Goal: Information Seeking & Learning: Learn about a topic

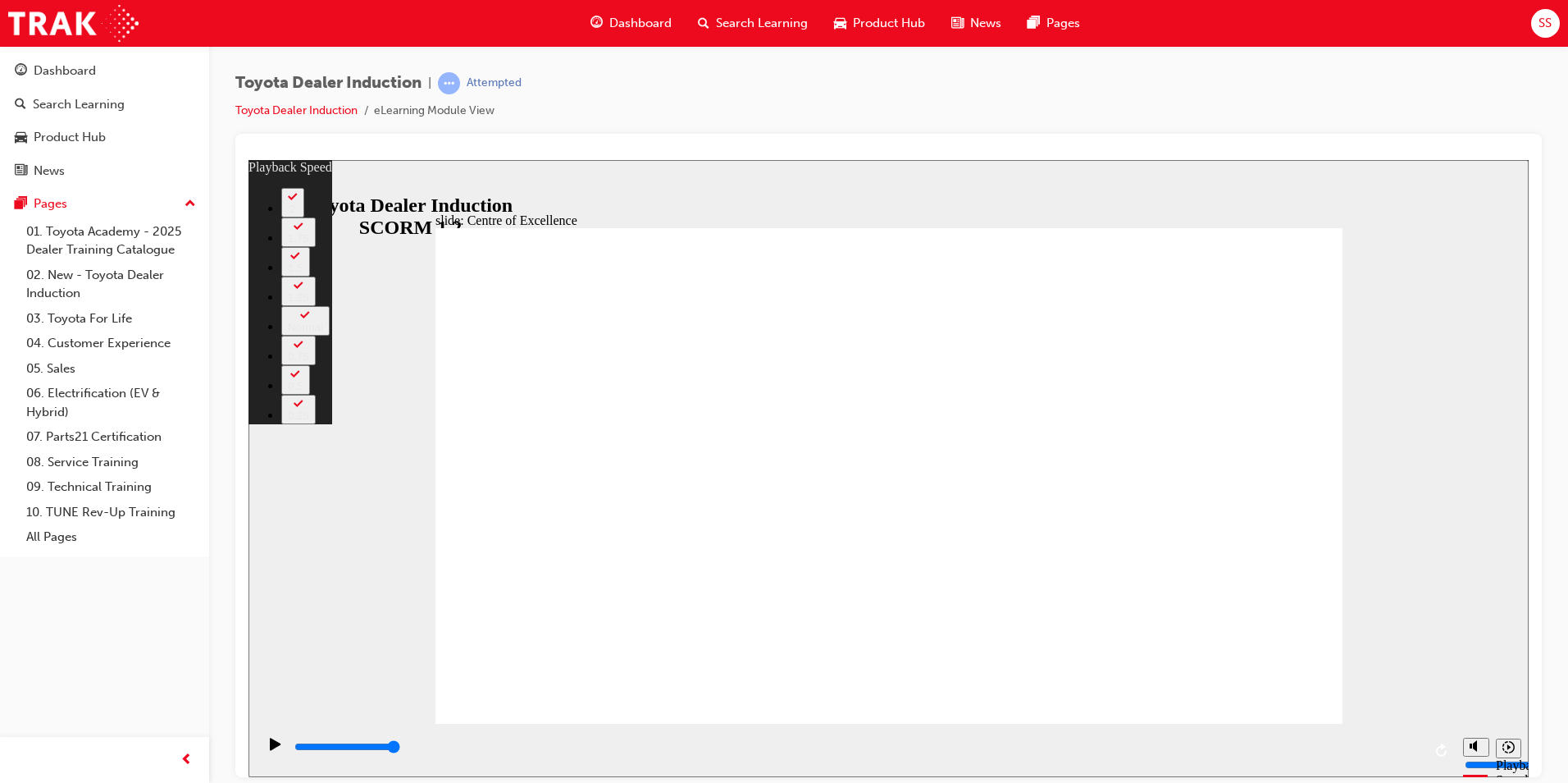
drag, startPoint x: 623, startPoint y: 689, endPoint x: 428, endPoint y: 705, distance: 195.7
click at [428, 705] on div "slide: Centre of Excellence Rectangle 2 playback speed 2 1.75 1.5 1.25 Normal 0…" at bounding box center [888, 467] width 1280 height 617
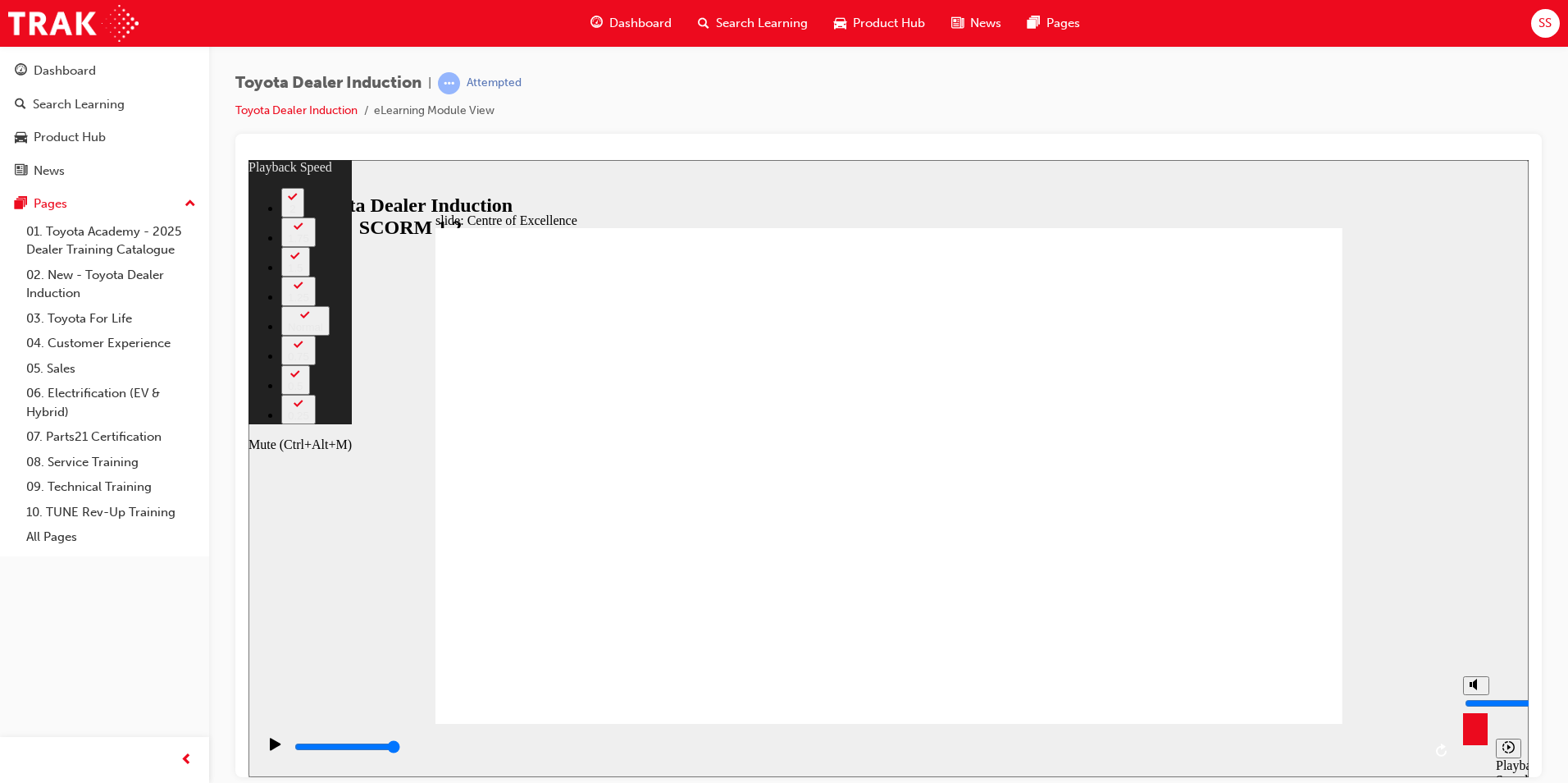
click at [1467, 694] on button "Mute (Ctrl+Alt+M)" at bounding box center [1476, 684] width 26 height 19
type input "7"
type input "0"
type input "8"
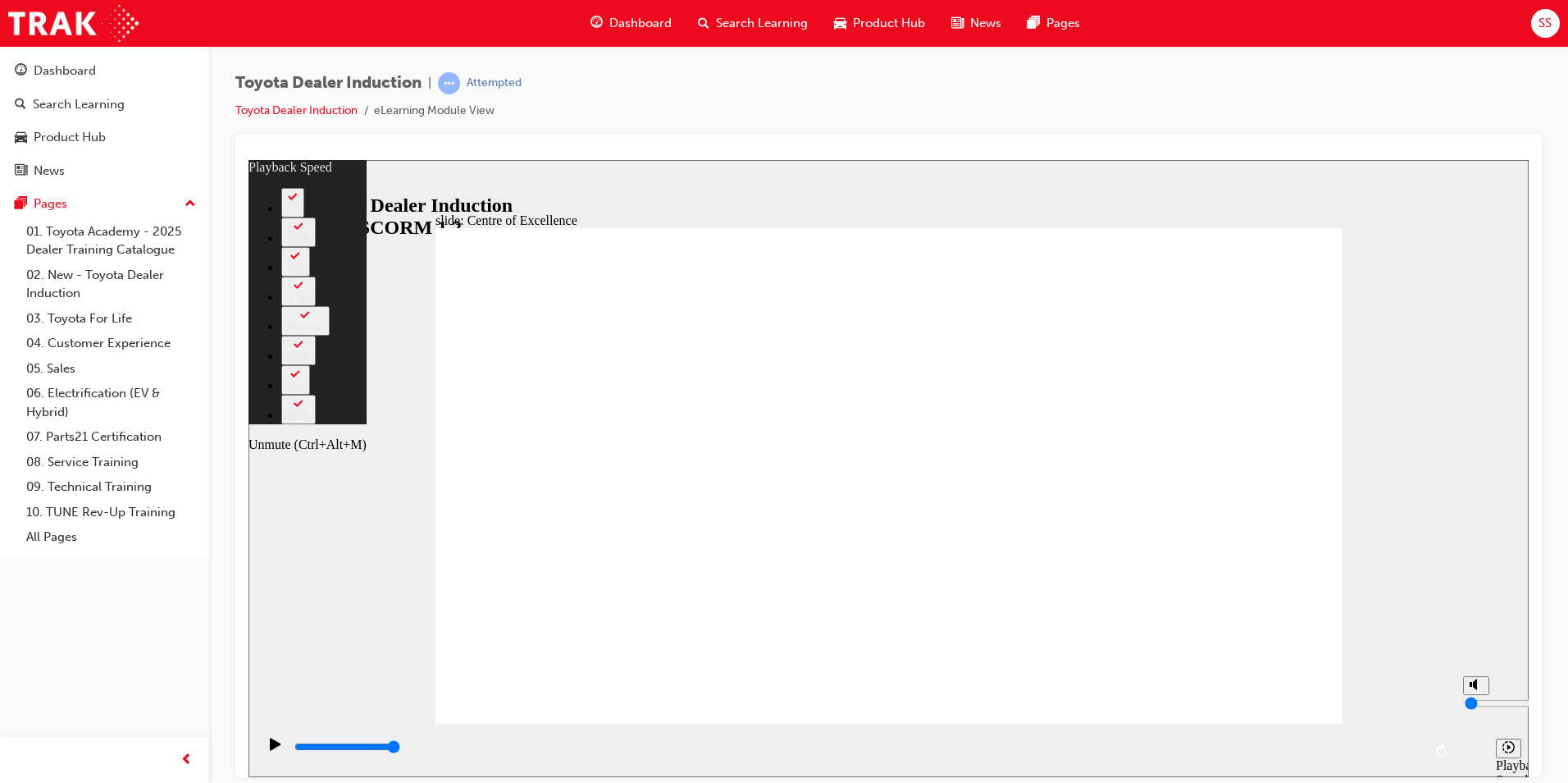
type input "1"
type input "8"
type input "2"
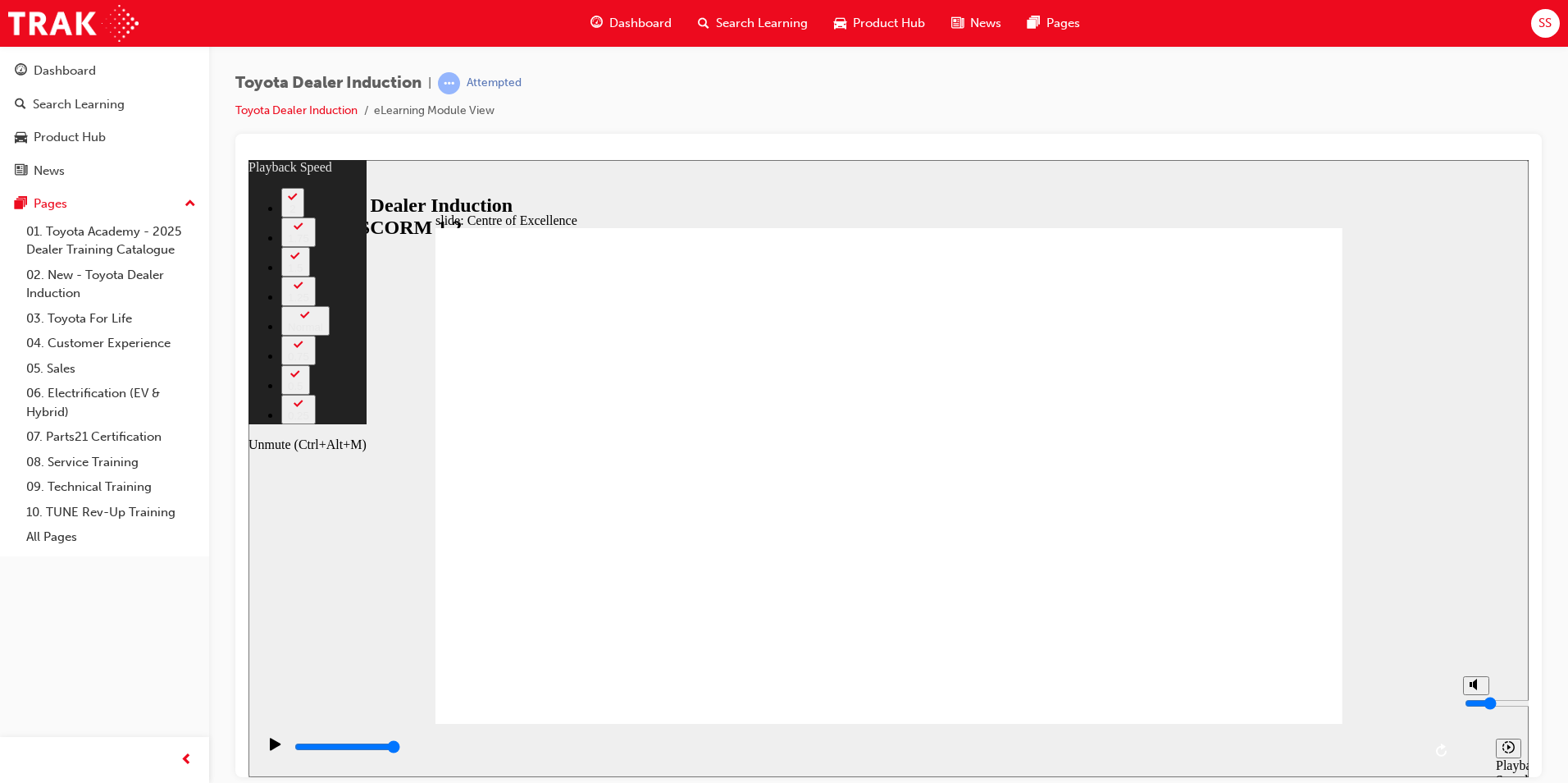
type input "8"
type input "3"
type input "8"
type input "4"
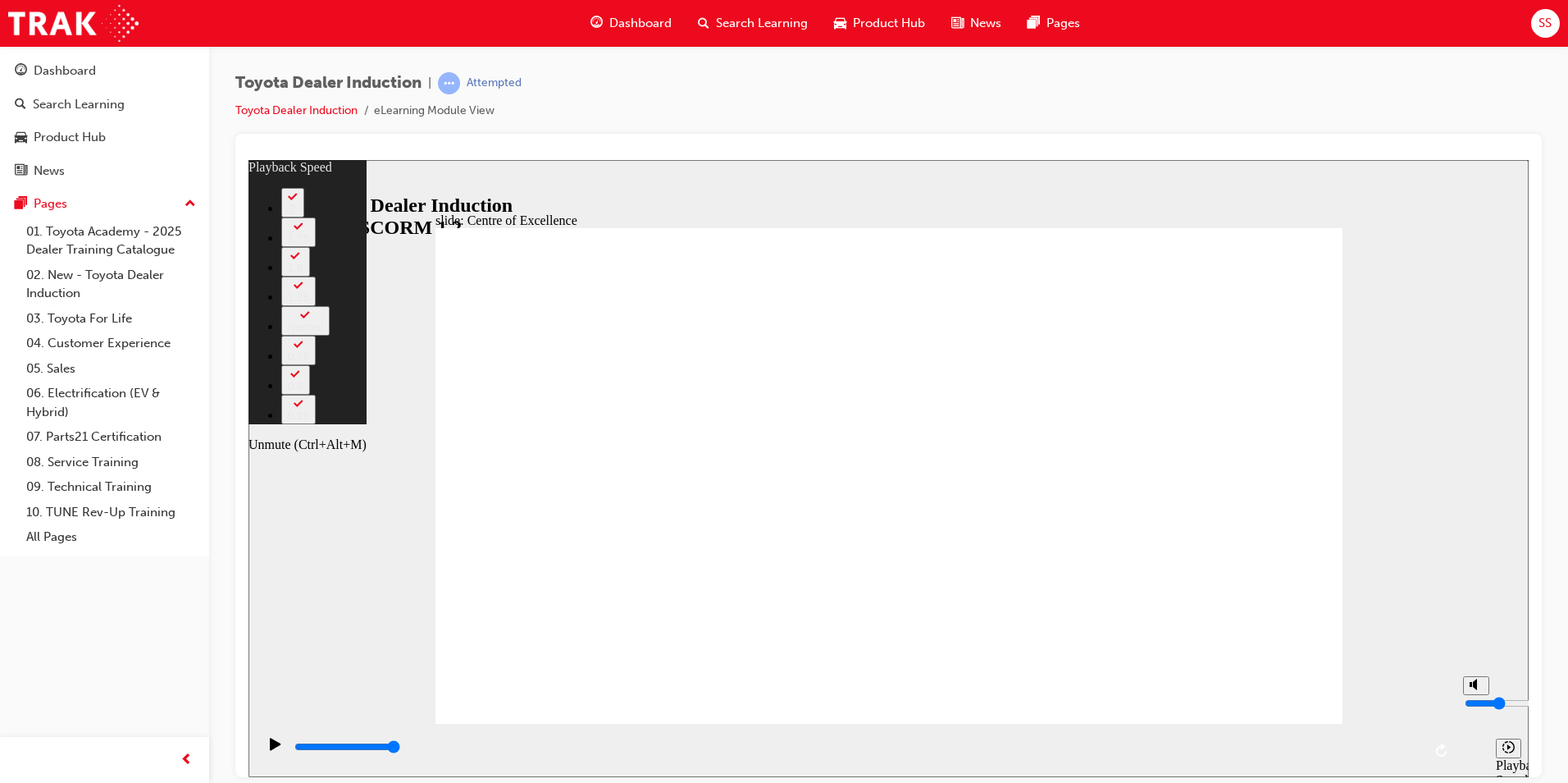
type input "4"
type input "8"
type input "5"
type input "8"
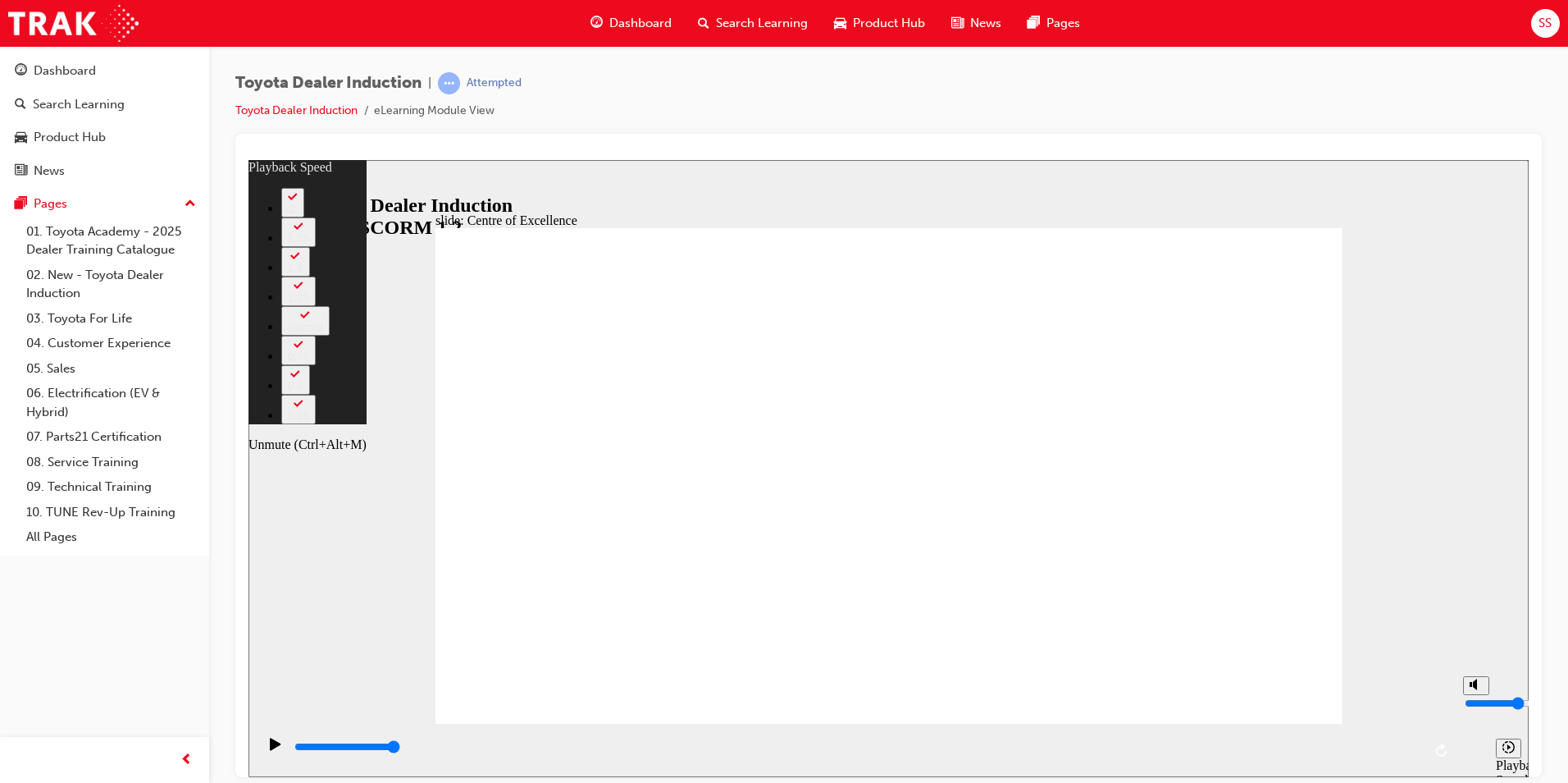
type input "6"
type input "8"
type input "7"
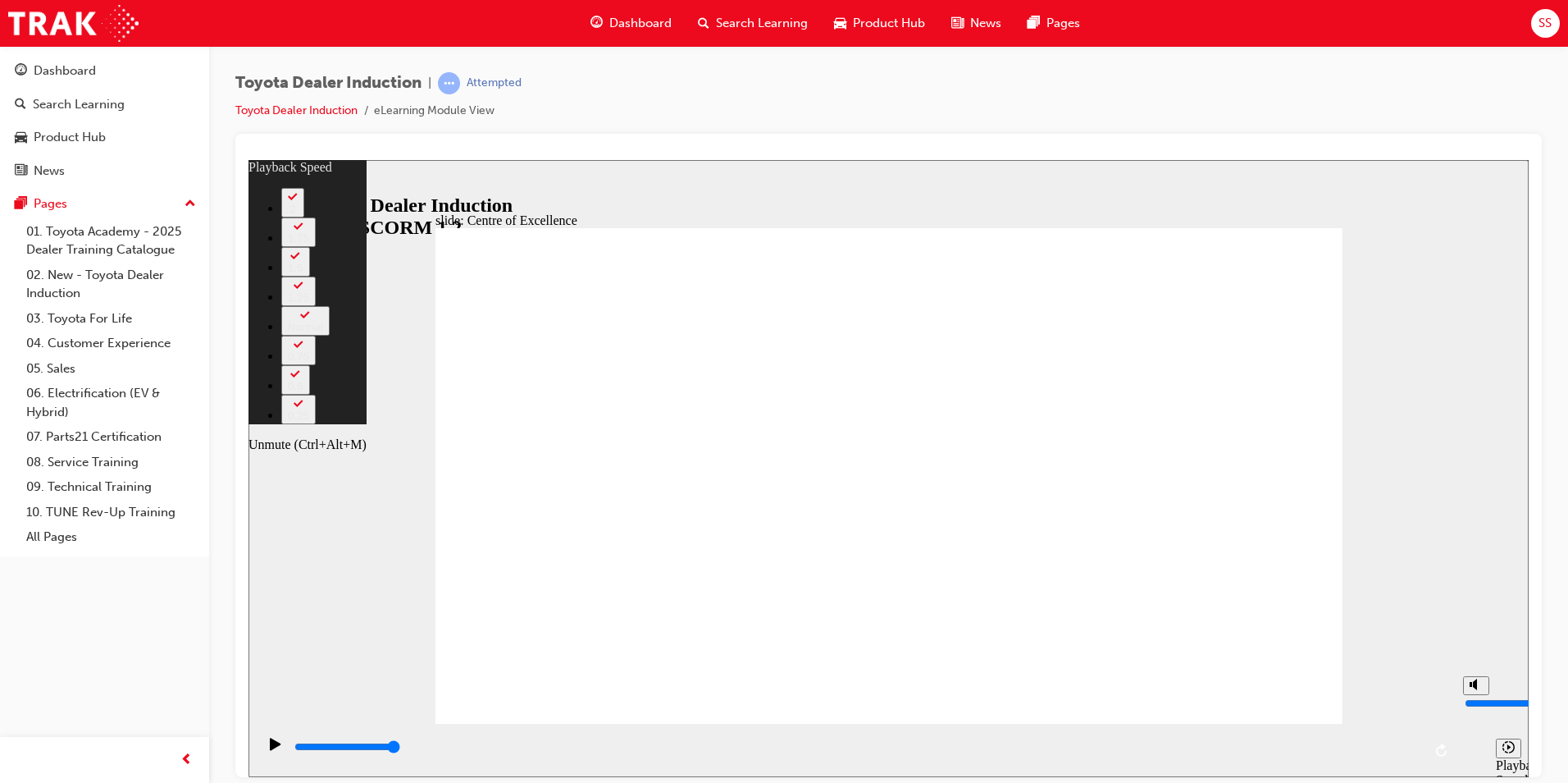
type input "8"
type input "9"
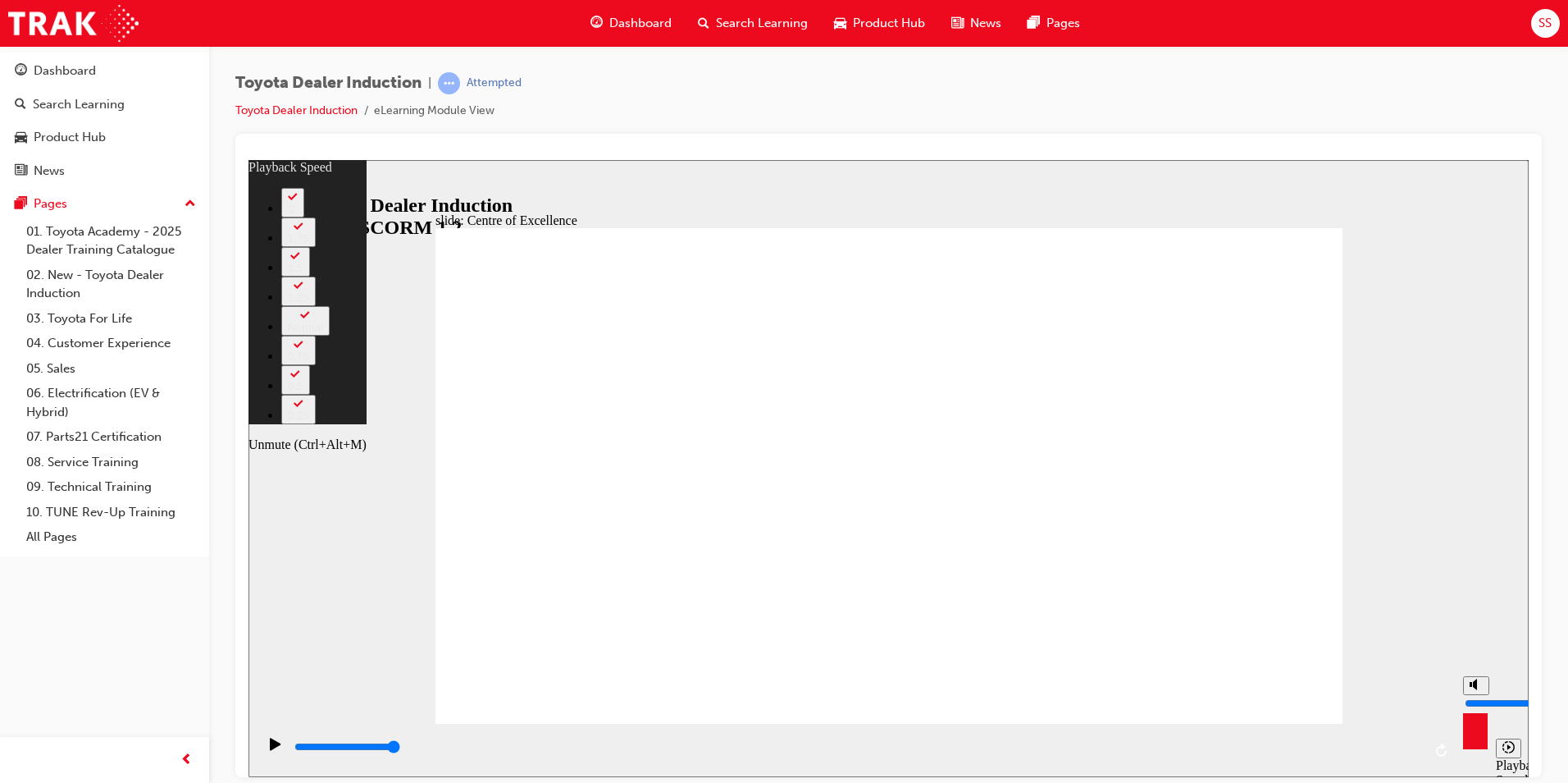
type input "9"
type input "8"
type input "10"
type input "8"
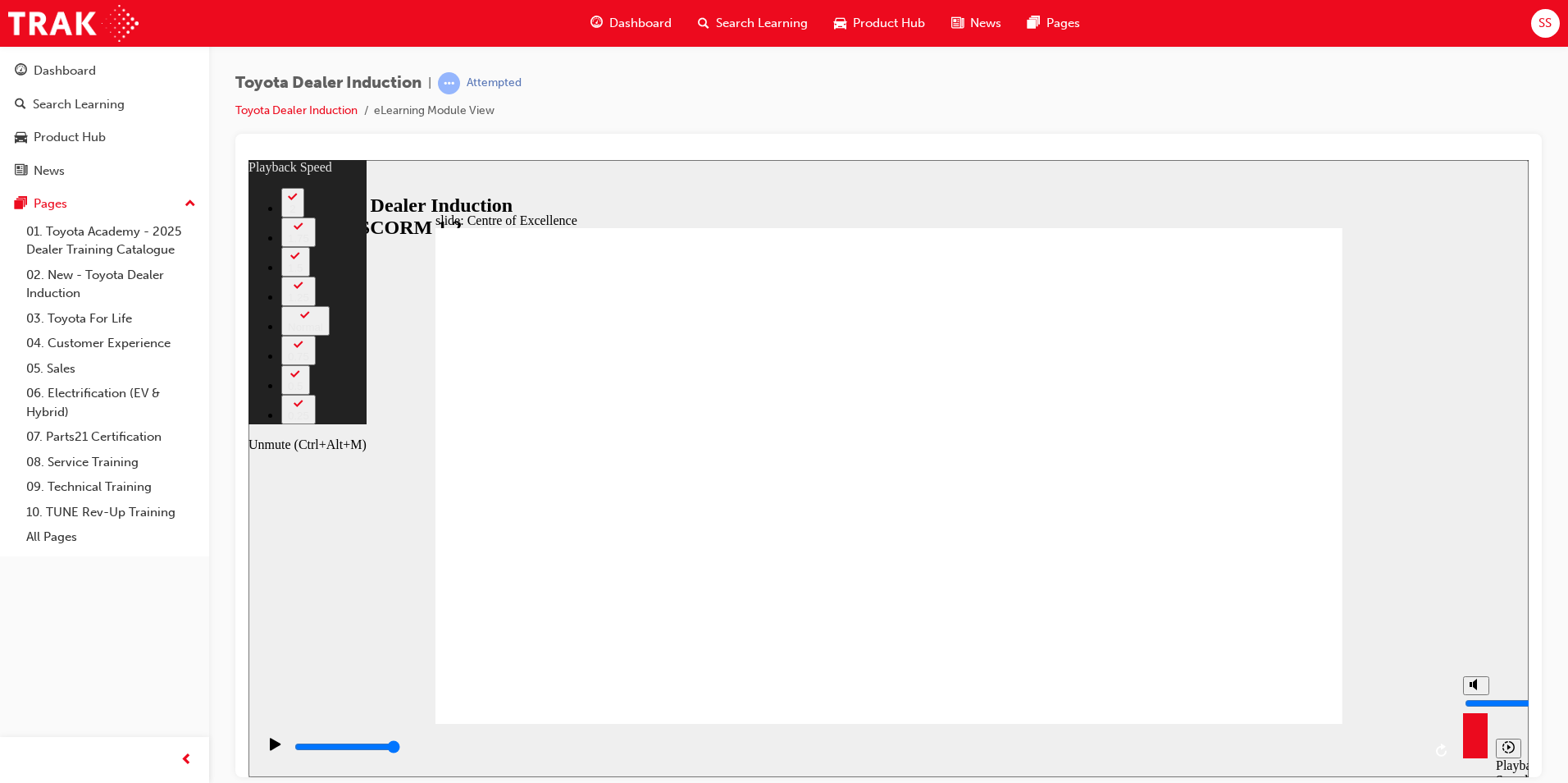
drag, startPoint x: 1477, startPoint y: 728, endPoint x: 1475, endPoint y: 673, distance: 55.0
type input "10"
click at [1475, 696] on input "volume" at bounding box center [1517, 702] width 106 height 13
click at [1553, 263] on div "Toyota Dealer Induction | Attempted Toyota Dealer Induction eLearning Module Vi…" at bounding box center [889, 393] width 1359 height 696
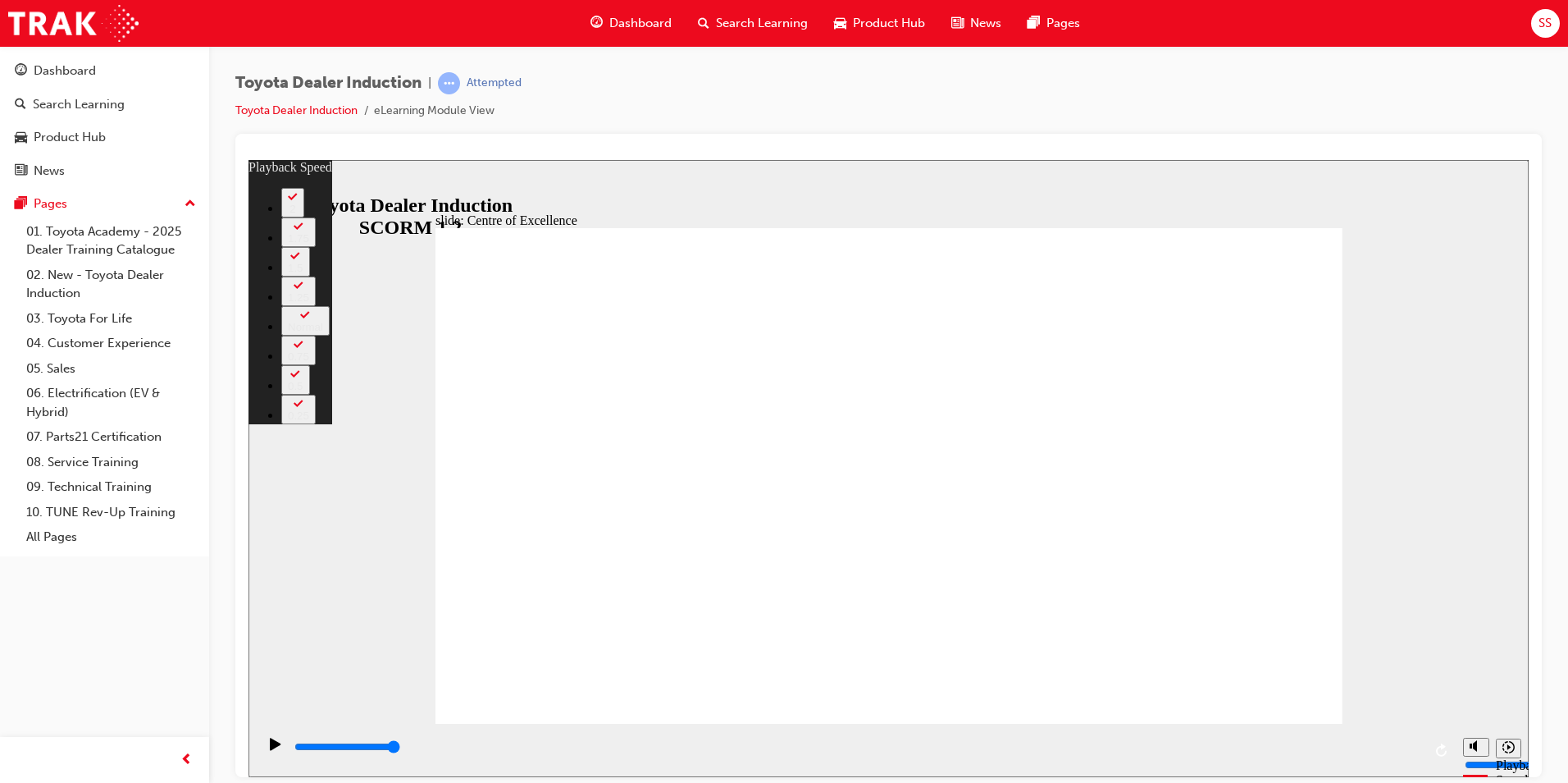
type input "248"
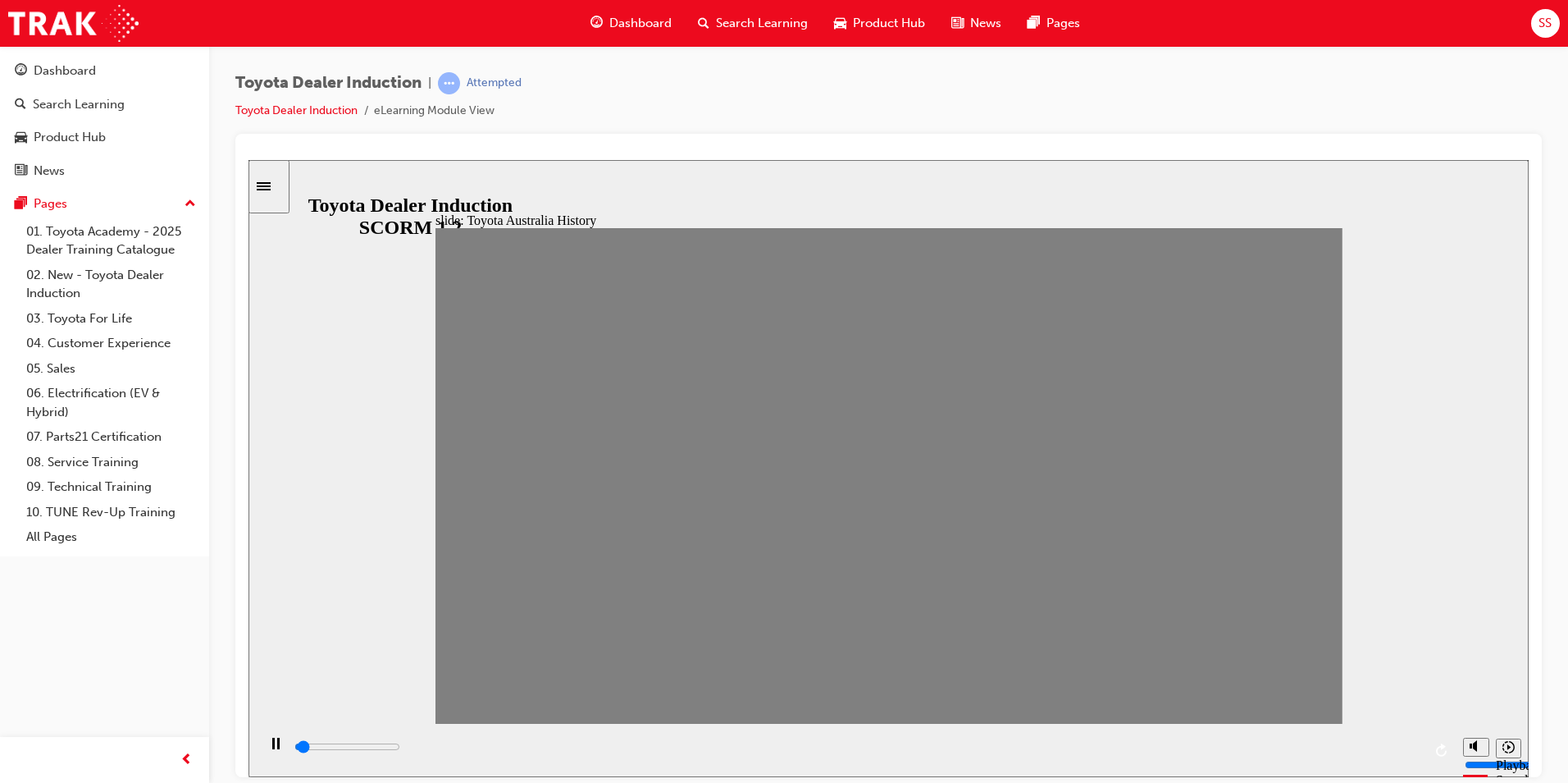
drag, startPoint x: 464, startPoint y: 486, endPoint x: 503, endPoint y: 484, distance: 39.1
click at [1472, 690] on icon "Mute (Ctrl+Alt+M)" at bounding box center [1476, 684] width 13 height 12
type input "14400"
type input "0"
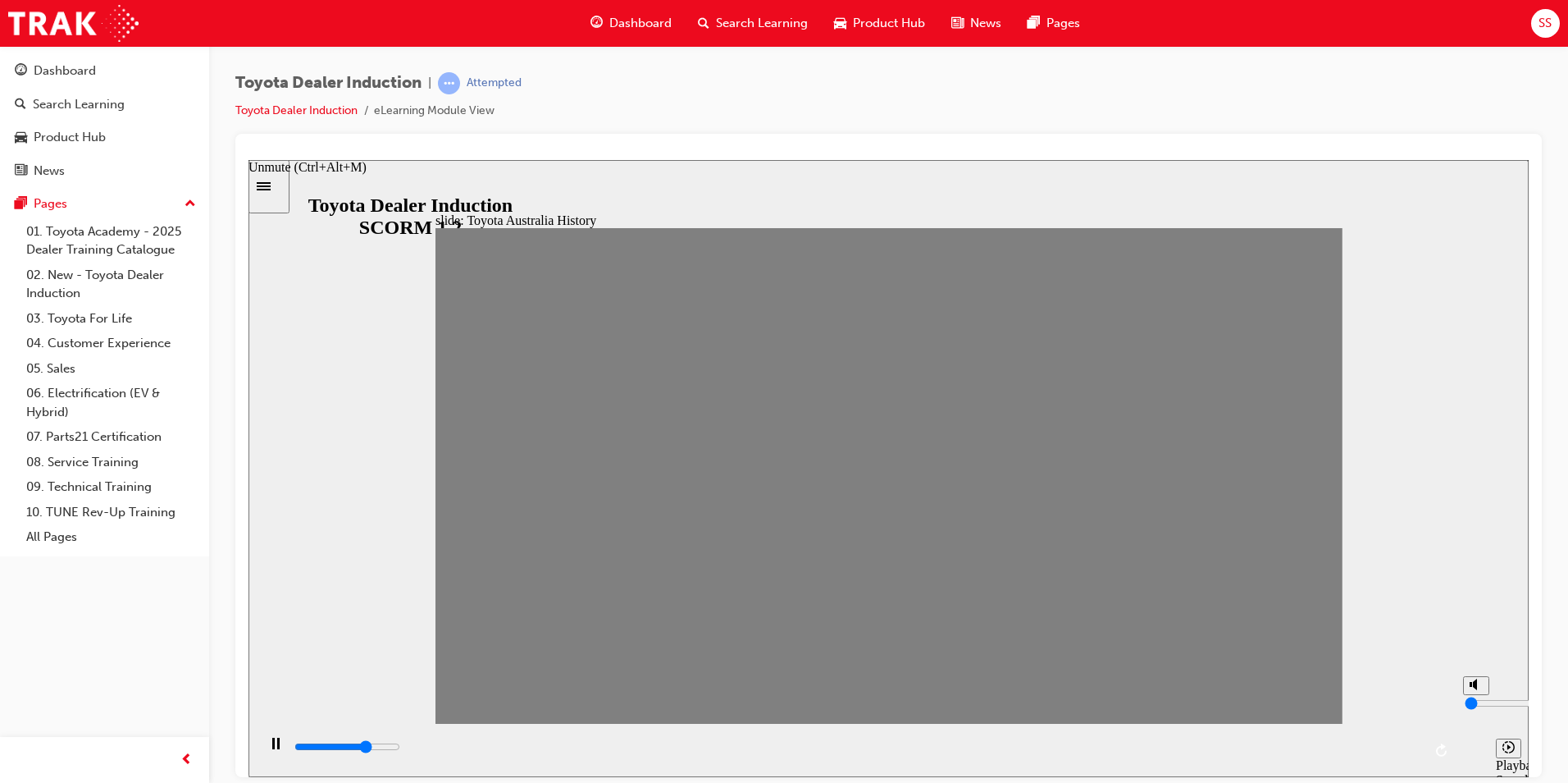
click at [1473, 690] on polygon "Unmute (Ctrl+Alt+M)" at bounding box center [1475, 684] width 4 height 12
type input "15300"
type input "10"
click at [1544, 440] on div "Toyota Dealer Induction | Attempted Toyota Dealer Induction eLearning Module Vi…" at bounding box center [889, 393] width 1359 height 696
drag, startPoint x: 508, startPoint y: 489, endPoint x: 549, endPoint y: 494, distance: 41.3
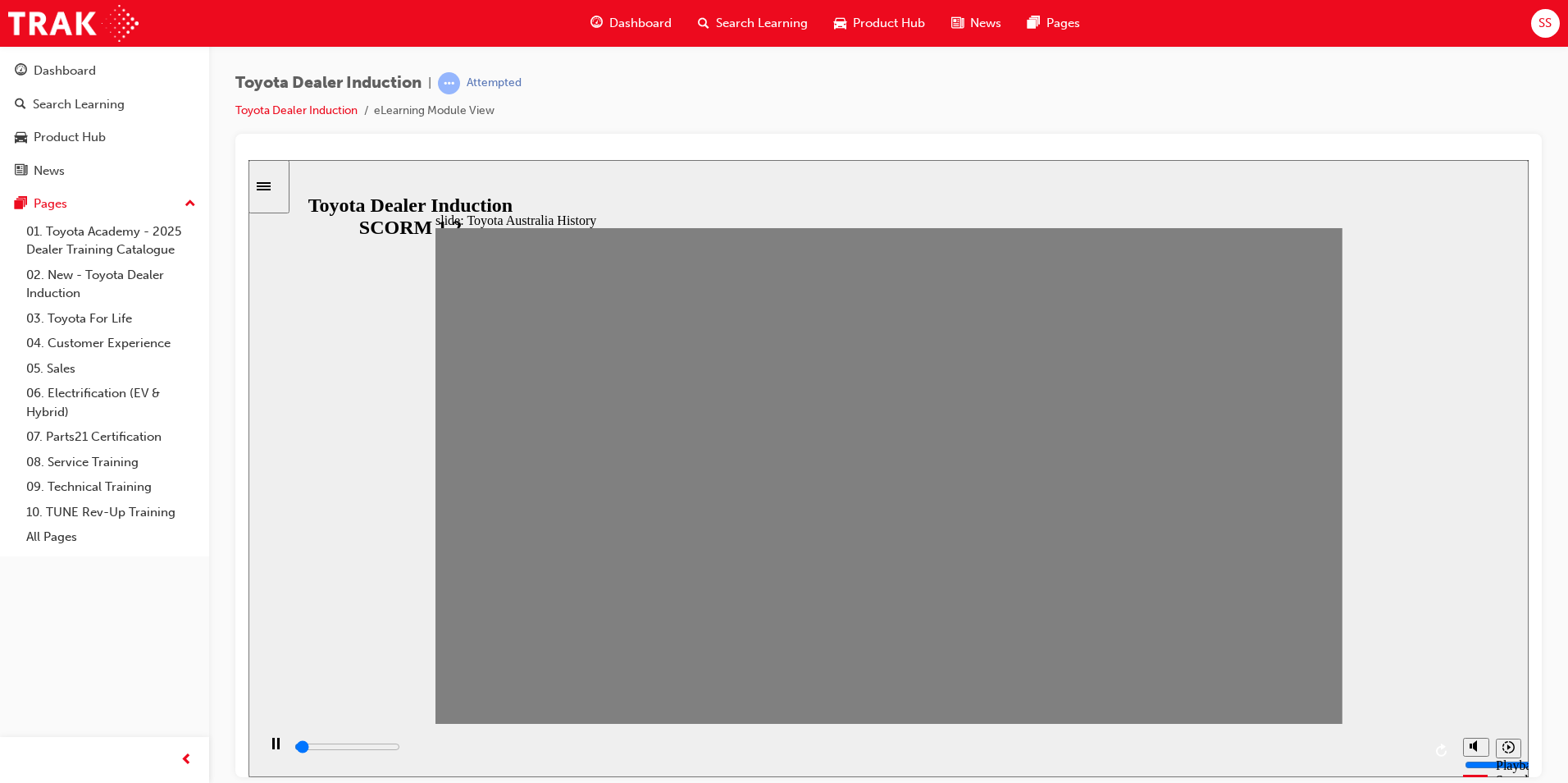
drag, startPoint x: 551, startPoint y: 488, endPoint x: 584, endPoint y: 495, distance: 33.7
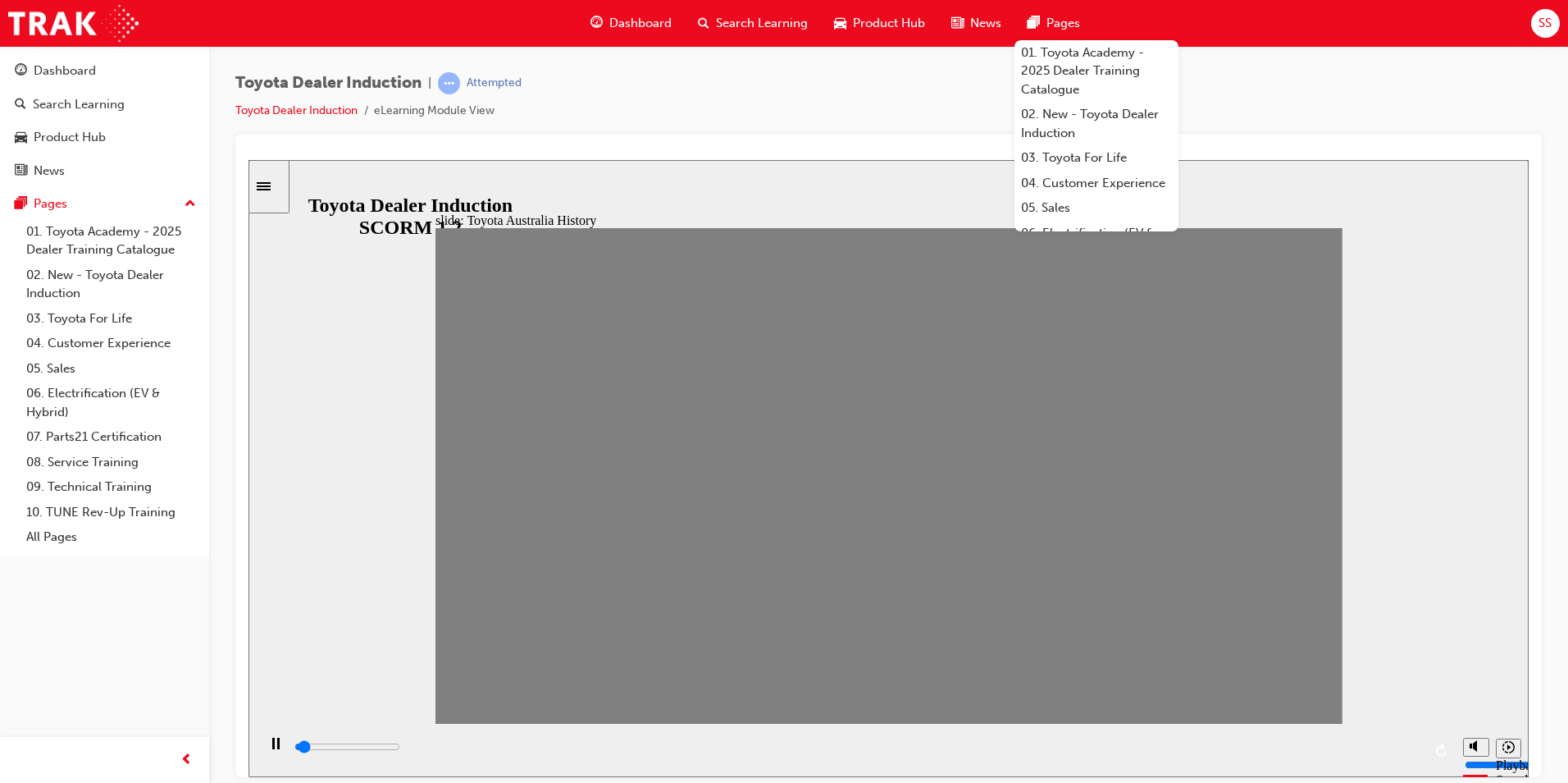
type input "0"
type input "4"
drag, startPoint x: 592, startPoint y: 486, endPoint x: 647, endPoint y: 513, distance: 61.3
type input "0"
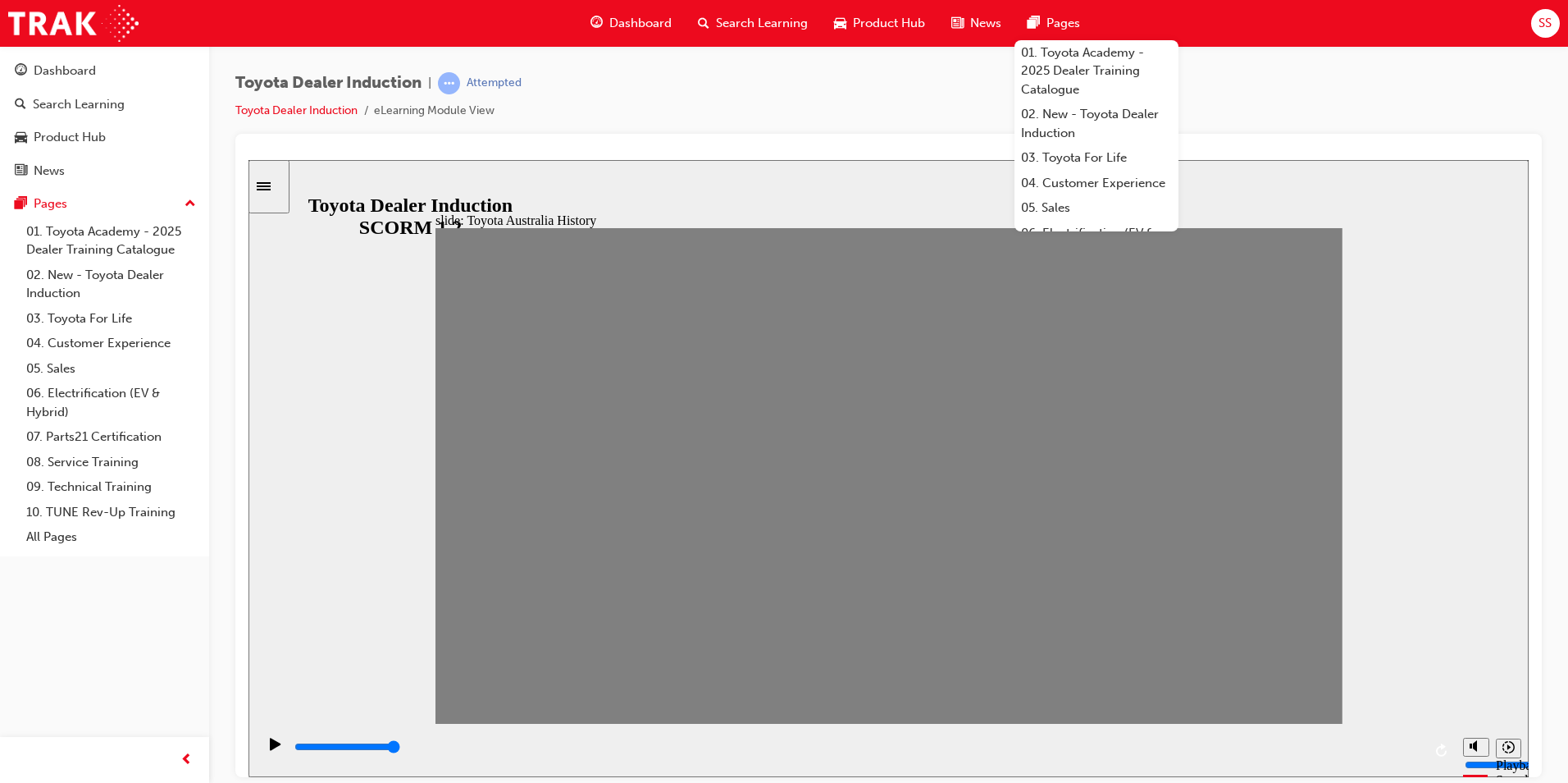
type input "5"
drag, startPoint x: 627, startPoint y: 486, endPoint x: 656, endPoint y: 490, distance: 29.3
drag, startPoint x: 689, startPoint y: 493, endPoint x: 717, endPoint y: 499, distance: 28.6
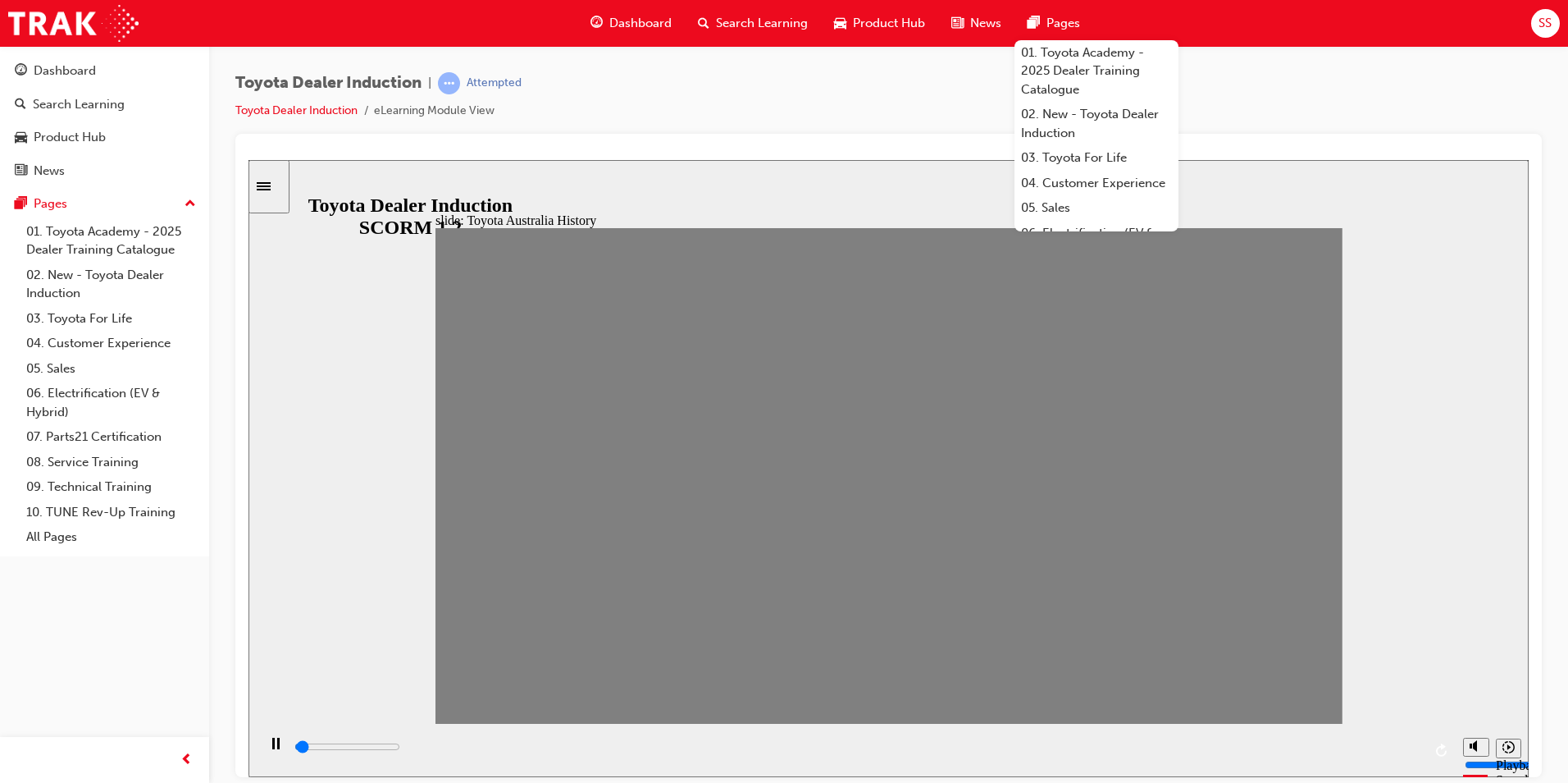
drag, startPoint x: 713, startPoint y: 483, endPoint x: 742, endPoint y: 483, distance: 29.0
drag, startPoint x: 757, startPoint y: 491, endPoint x: 793, endPoint y: 492, distance: 36.0
drag, startPoint x: 802, startPoint y: 491, endPoint x: 835, endPoint y: 493, distance: 33.1
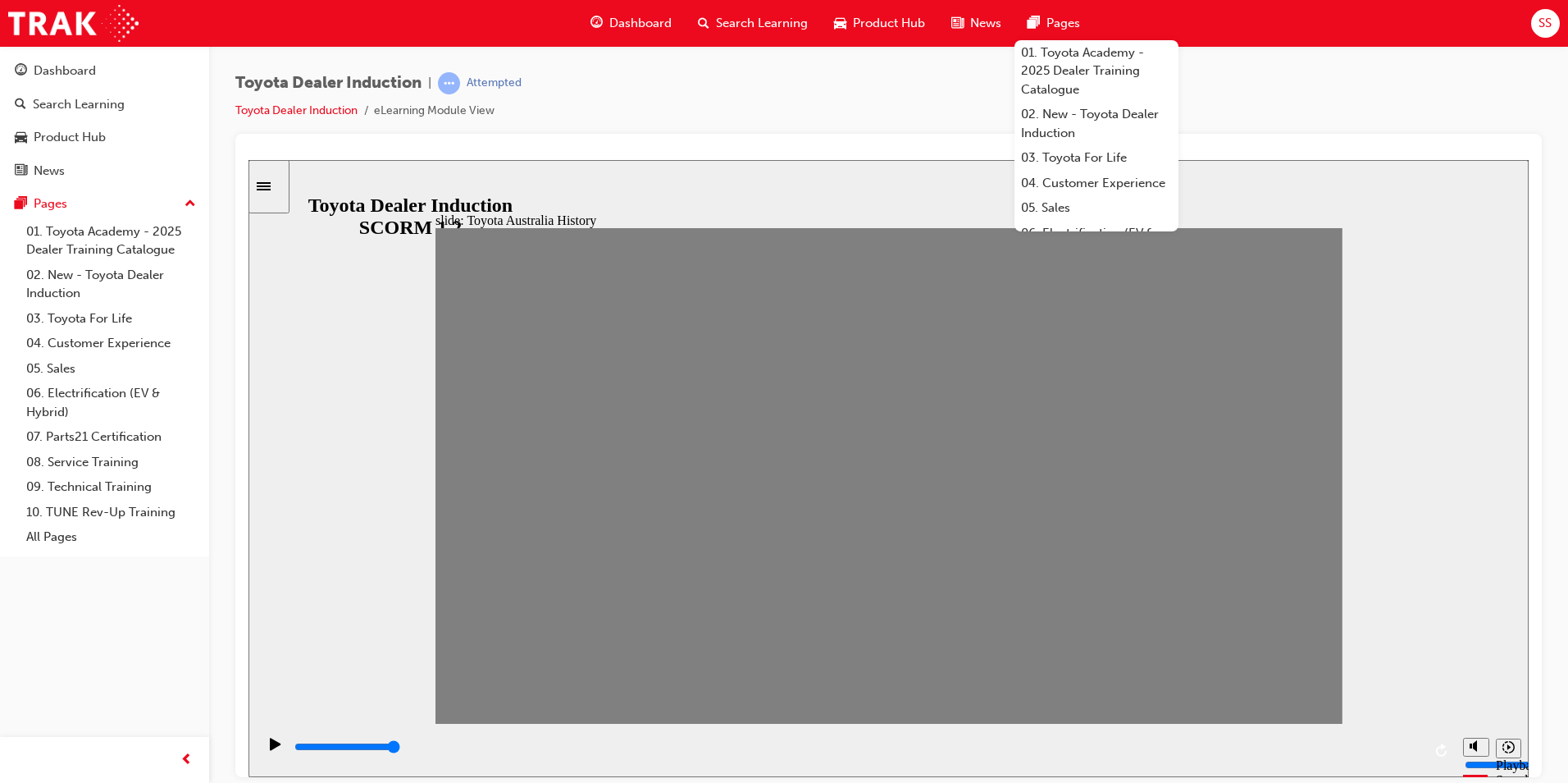
drag, startPoint x: 846, startPoint y: 488, endPoint x: 896, endPoint y: 489, distance: 50.0
drag, startPoint x: 940, startPoint y: 488, endPoint x: 976, endPoint y: 491, distance: 36.1
drag, startPoint x: 958, startPoint y: 487, endPoint x: 994, endPoint y: 483, distance: 36.2
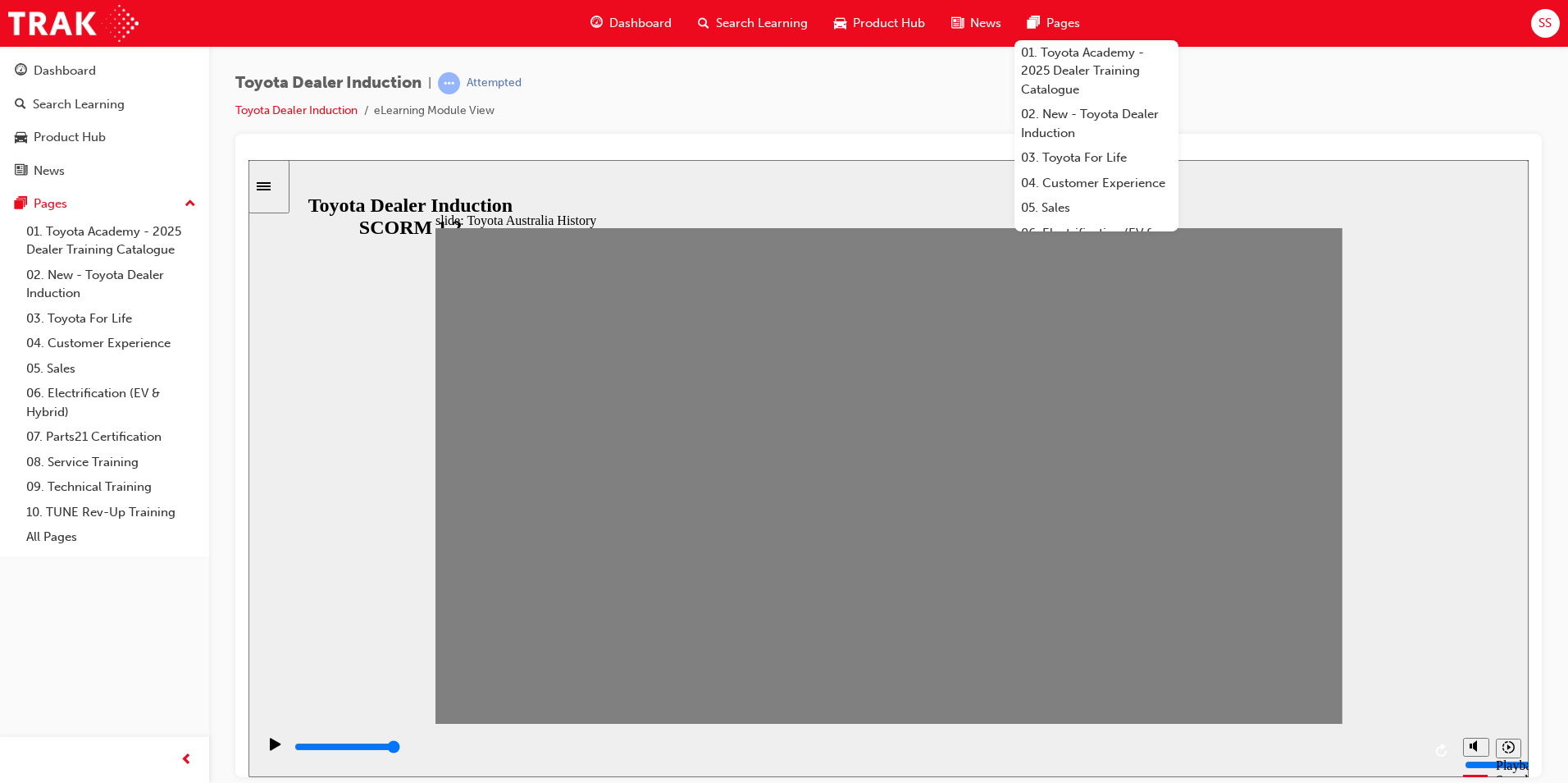
drag, startPoint x: 1022, startPoint y: 477, endPoint x: 1041, endPoint y: 486, distance: 21.0
drag, startPoint x: 1042, startPoint y: 481, endPoint x: 1094, endPoint y: 481, distance: 52.0
drag, startPoint x: 1099, startPoint y: 486, endPoint x: 1131, endPoint y: 487, distance: 32.0
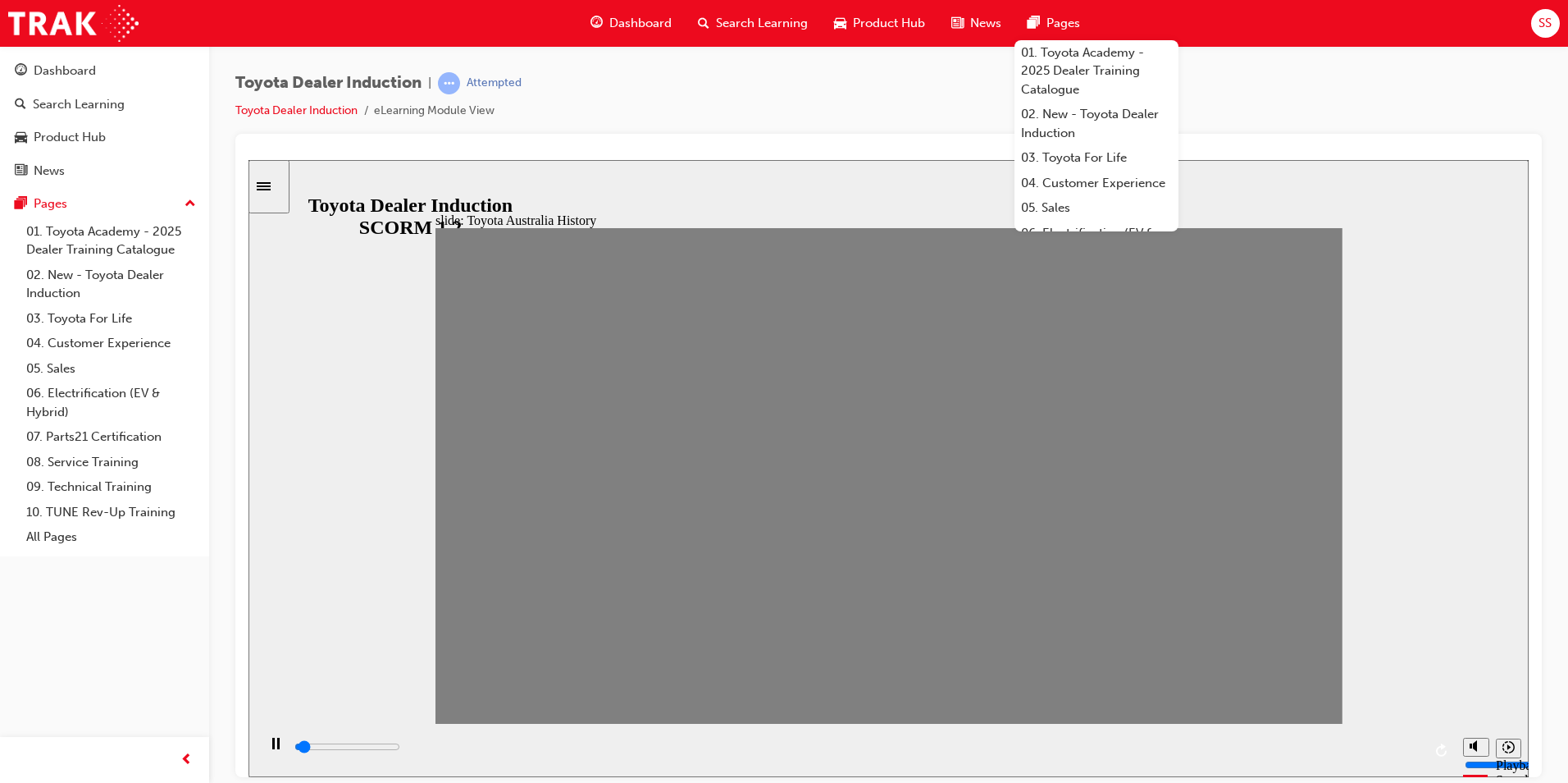
drag, startPoint x: 1145, startPoint y: 491, endPoint x: 1170, endPoint y: 488, distance: 25.2
drag, startPoint x: 1175, startPoint y: 482, endPoint x: 1217, endPoint y: 483, distance: 42.0
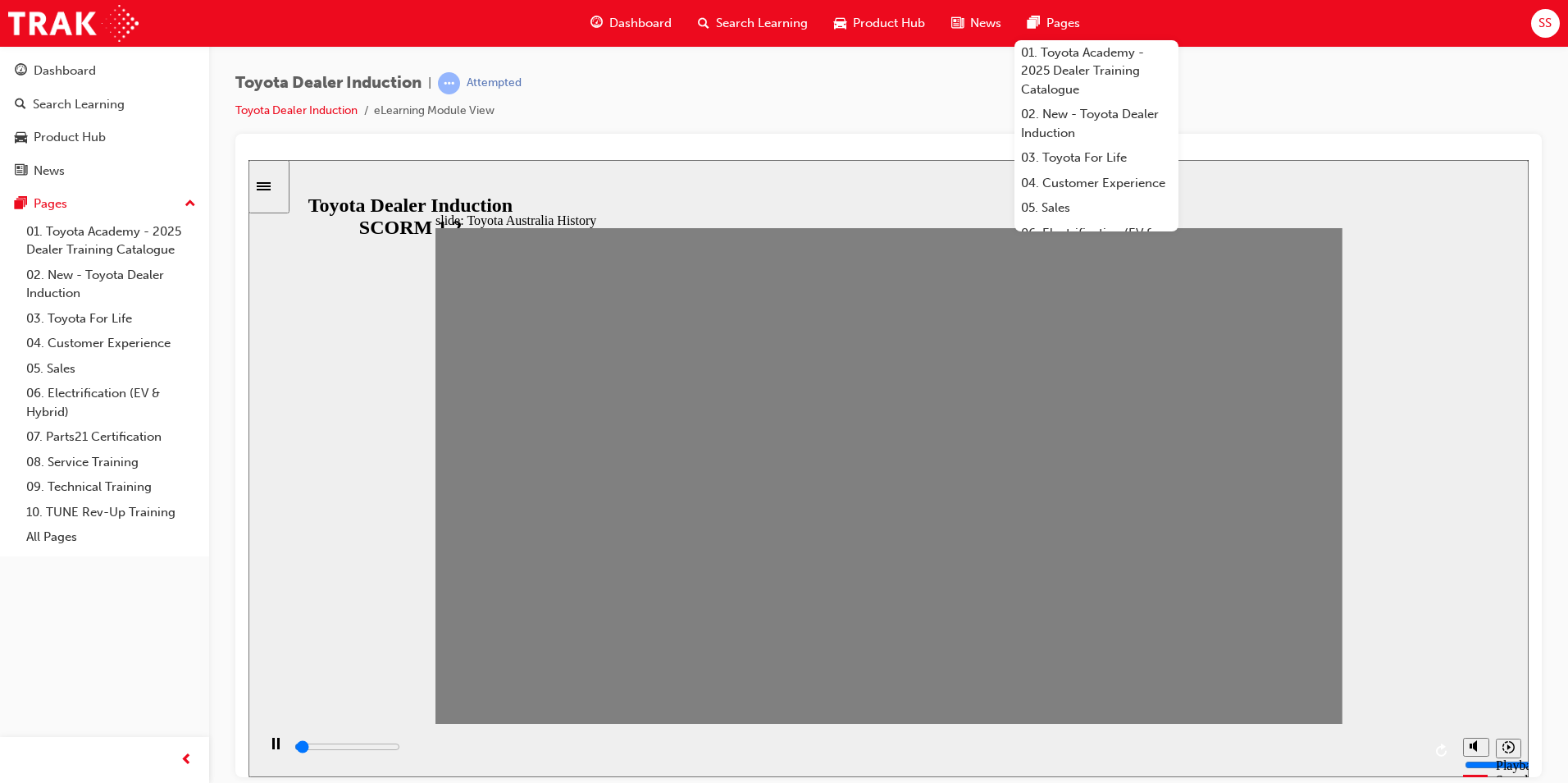
drag, startPoint x: 1222, startPoint y: 485, endPoint x: 1251, endPoint y: 482, distance: 29.2
drag, startPoint x: 1258, startPoint y: 495, endPoint x: 1290, endPoint y: 490, distance: 32.4
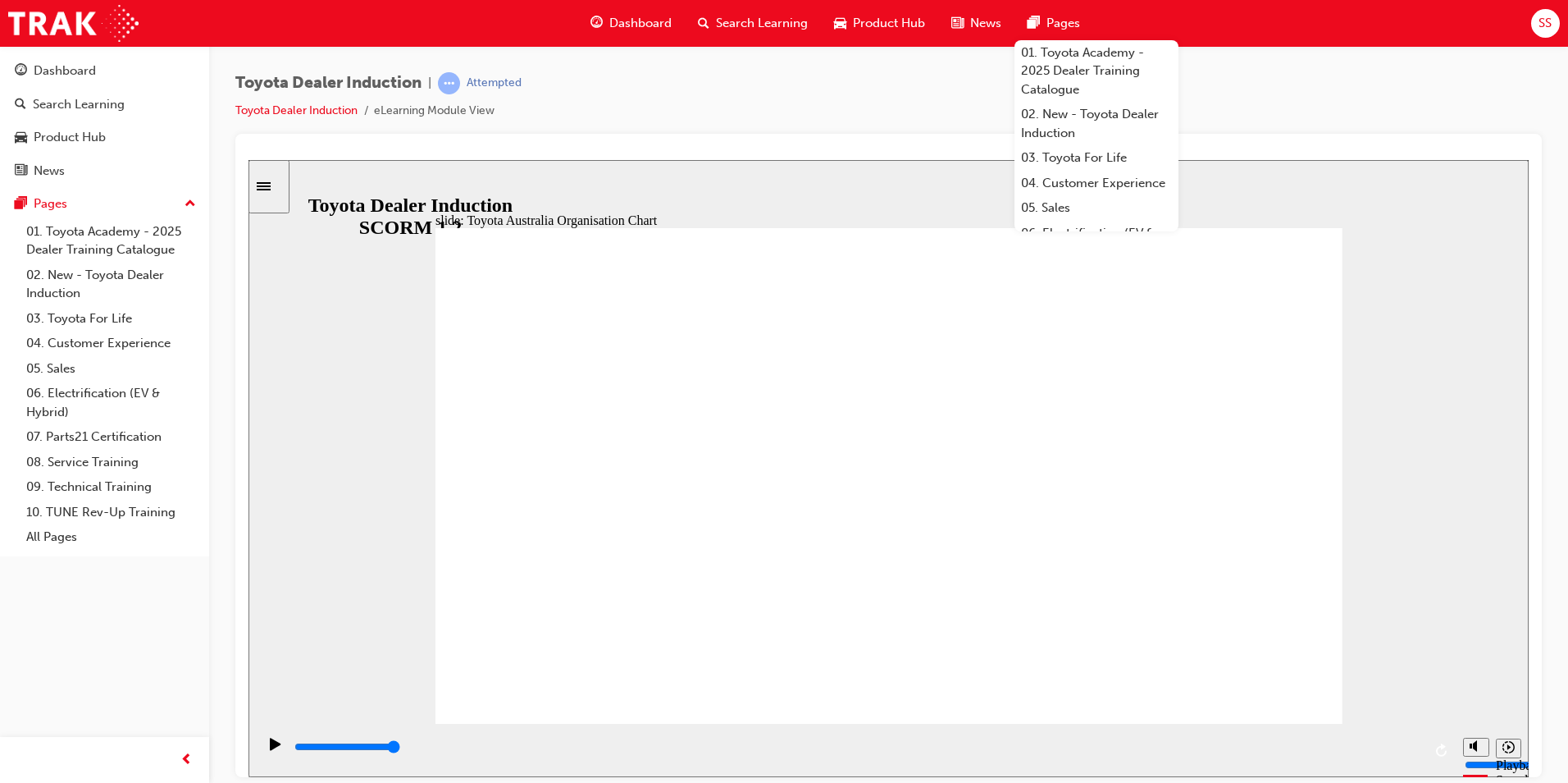
type input "5000"
radio input "true"
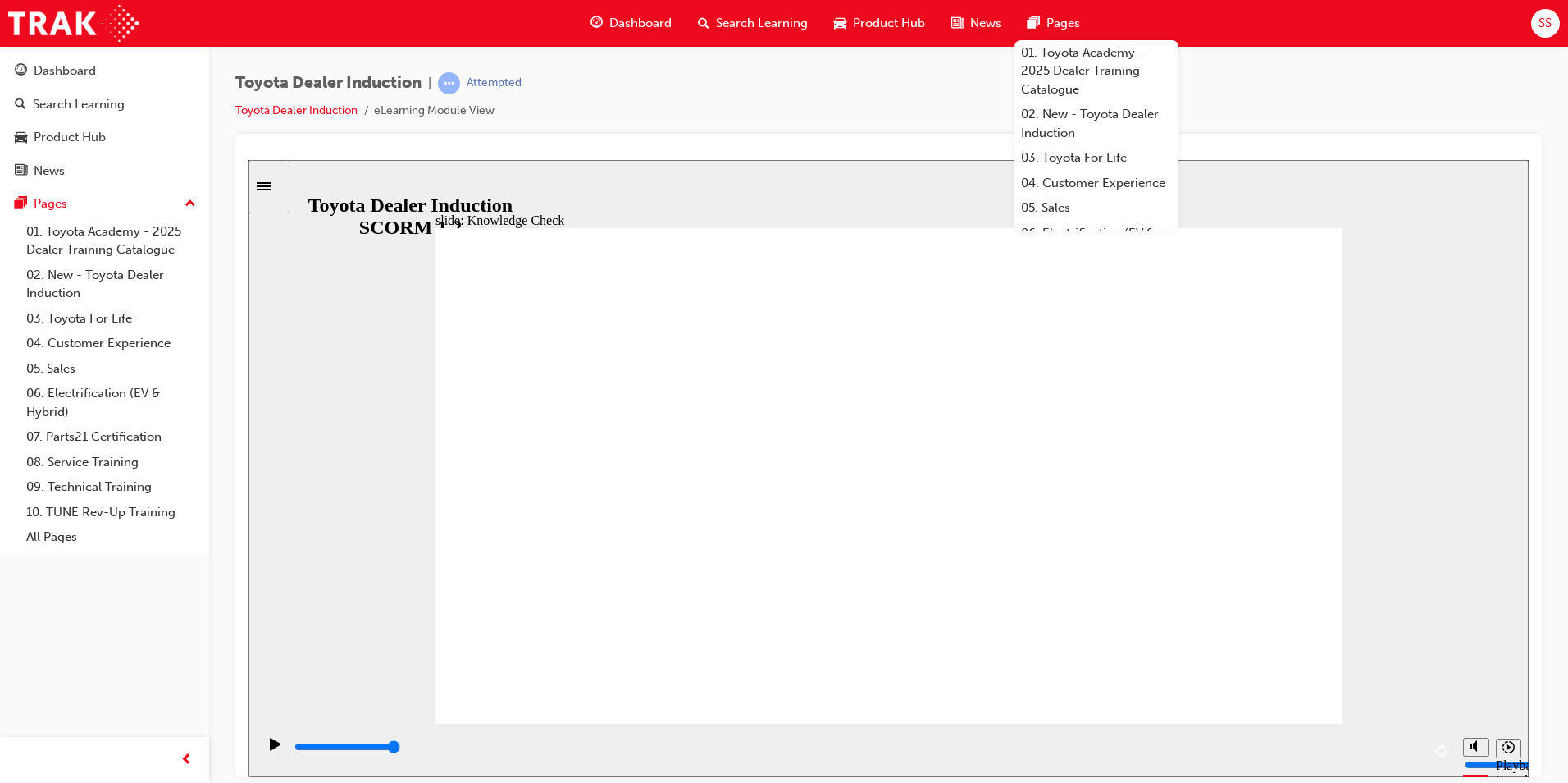
type input "5000"
radio input "true"
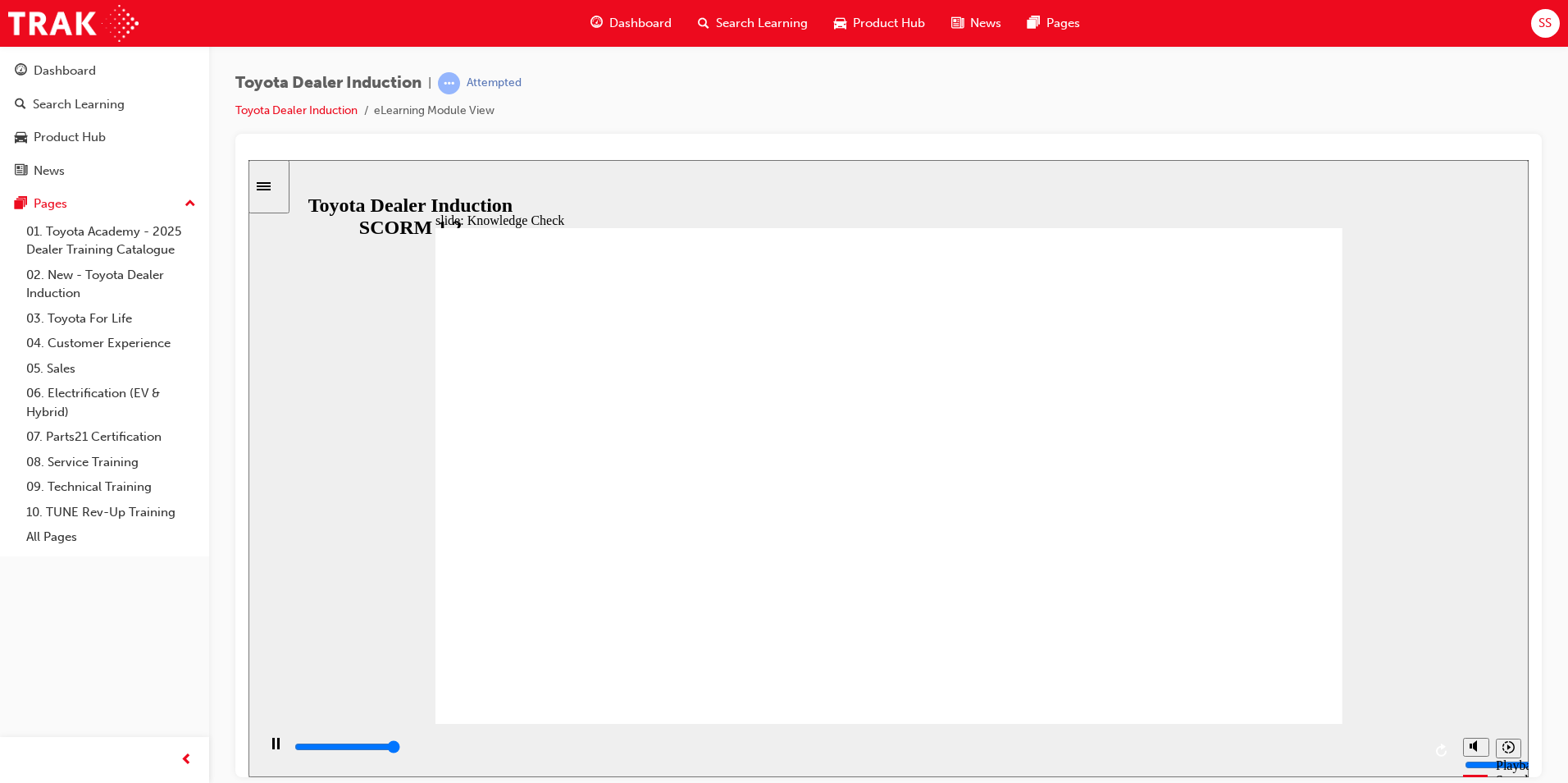
type input "5000"
radio input "true"
type input "9200"
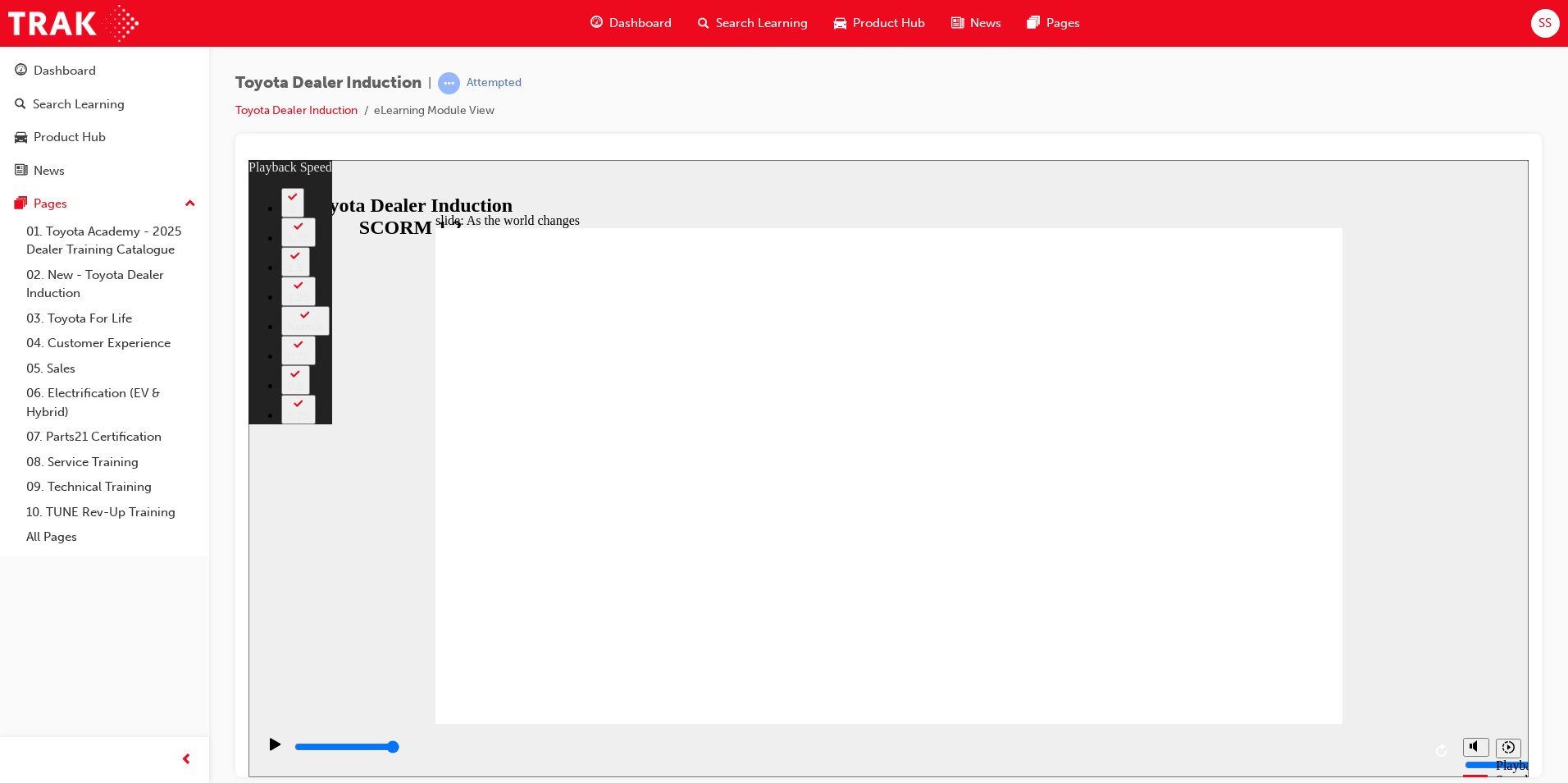
click at [1454, 273] on div "slide: As the world changes Rectangle 2 playback speed 2 1.75 1.5 1.25 Normal 0…" at bounding box center [888, 467] width 1280 height 617
type input "128"
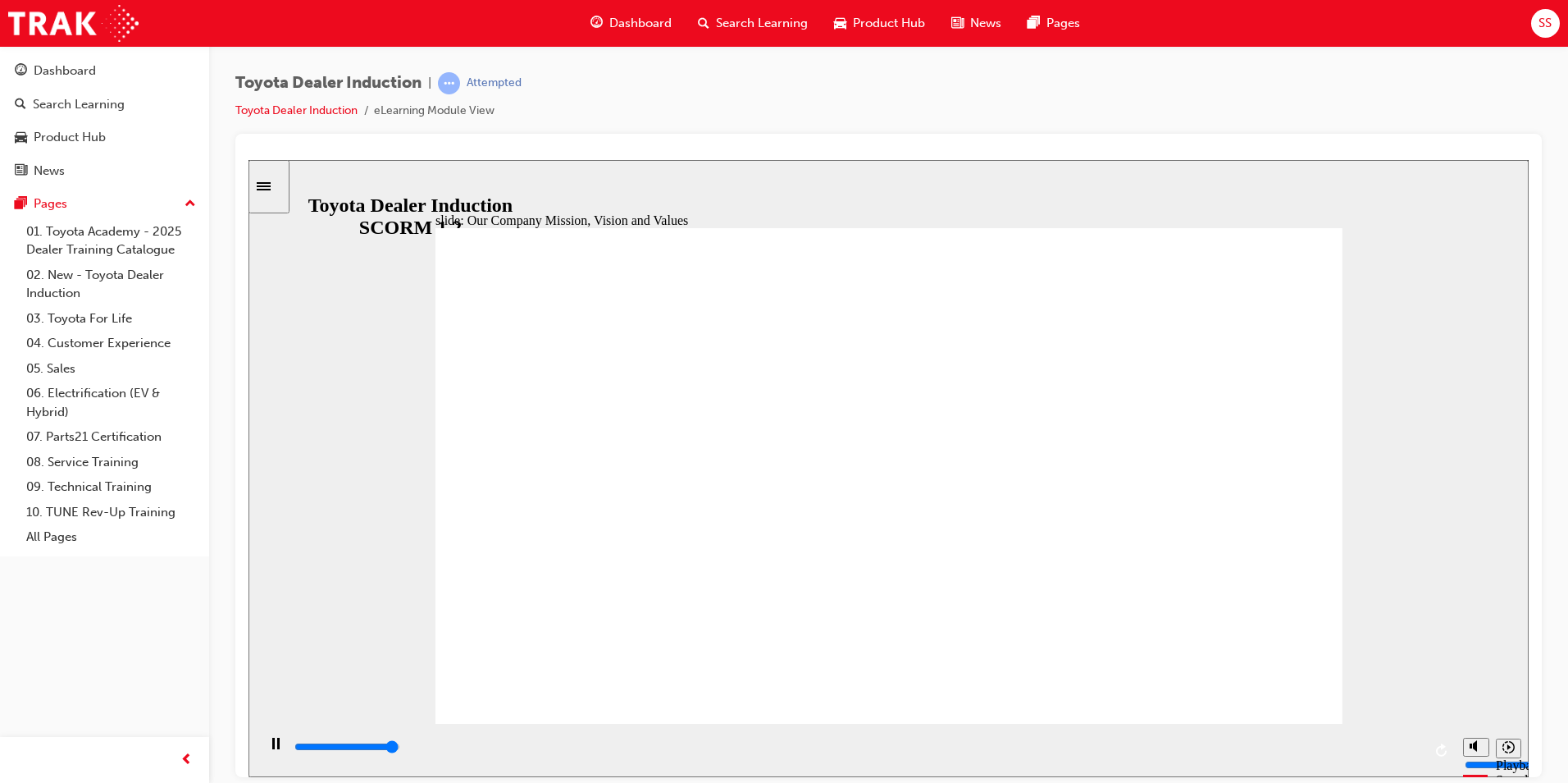
click at [1424, 484] on div "slide: Our Company Mission, Vision and Values Toyota Australia’s Mission, Visio…" at bounding box center [888, 467] width 1280 height 617
click at [1410, 445] on div "slide: Our Business Priorities Our Business Priorities Group 1 Click the tabs f…" at bounding box center [888, 467] width 1280 height 617
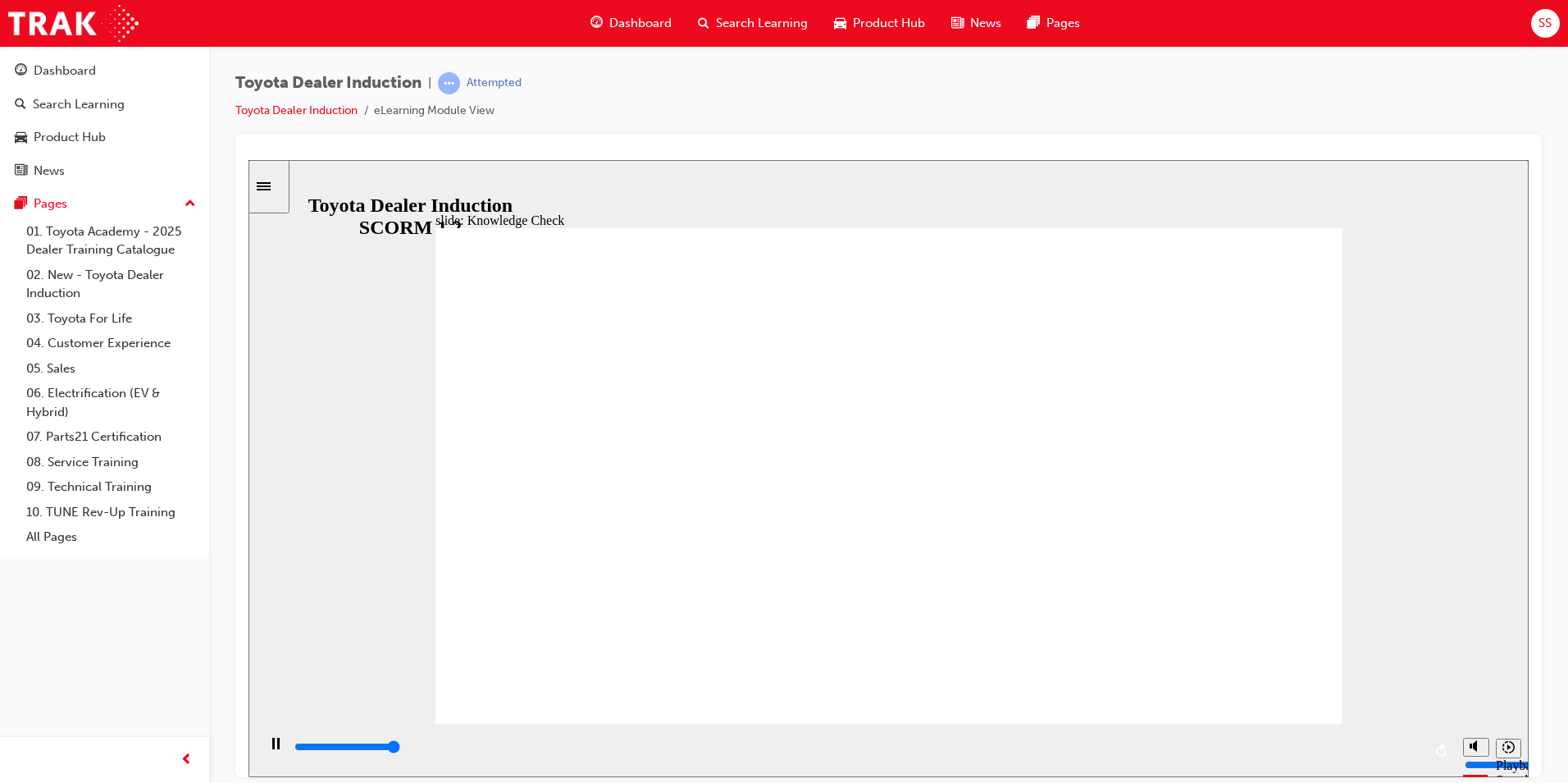
type input "5000"
type input "h"
type input "ha"
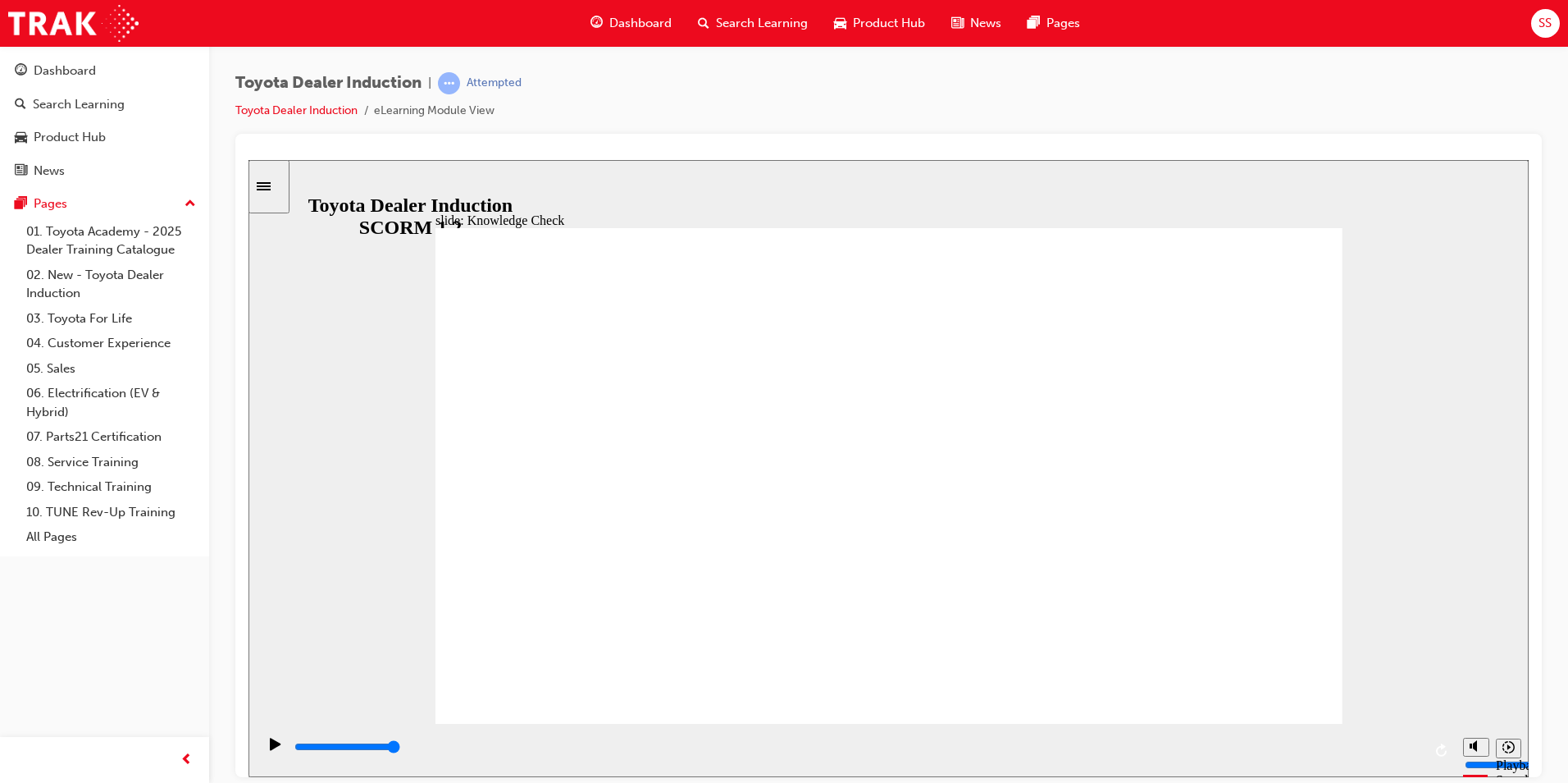
type input "ha"
type input "hap"
type input "happ"
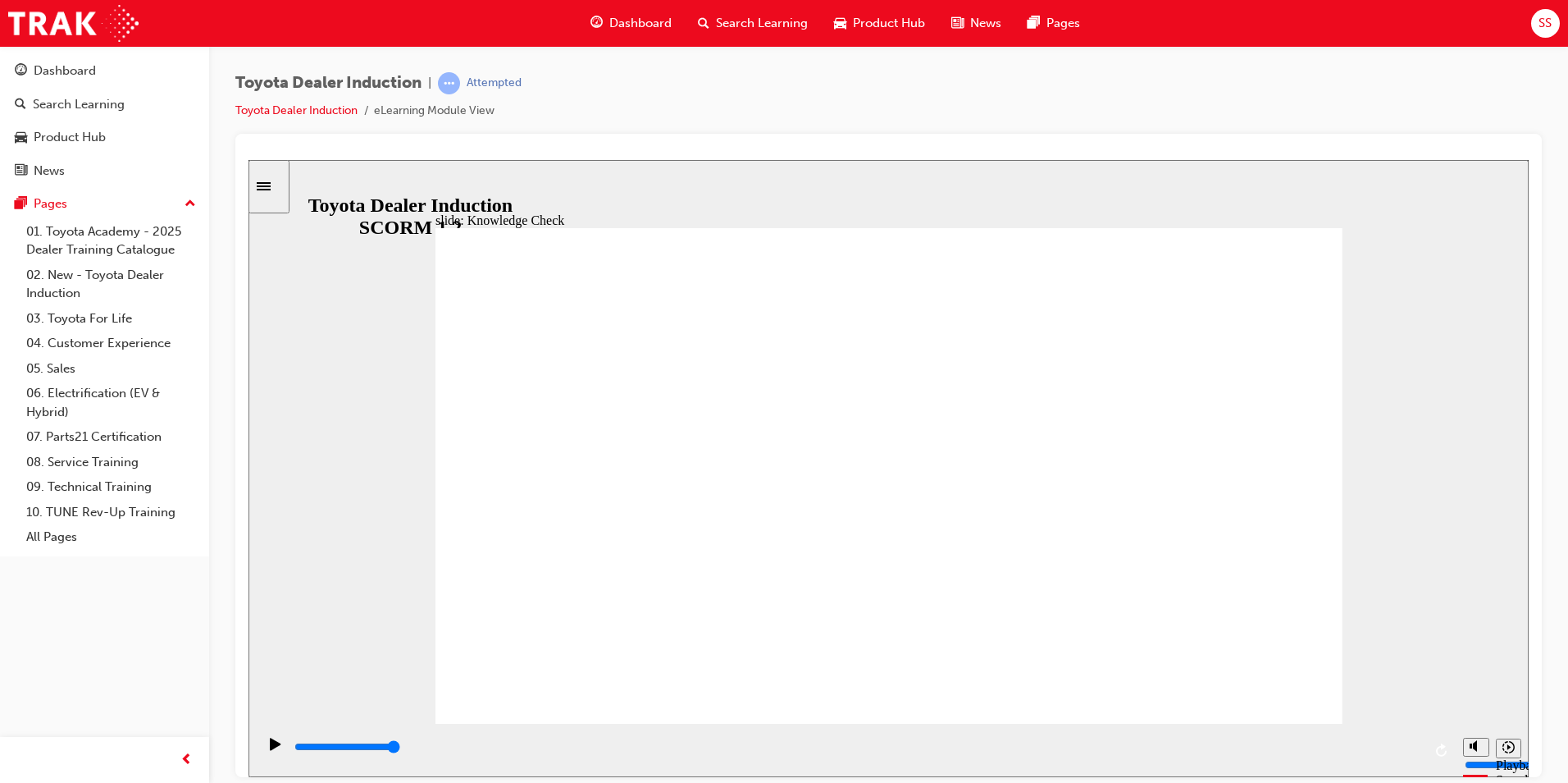
type input "happi"
type input "happin"
type input "happine"
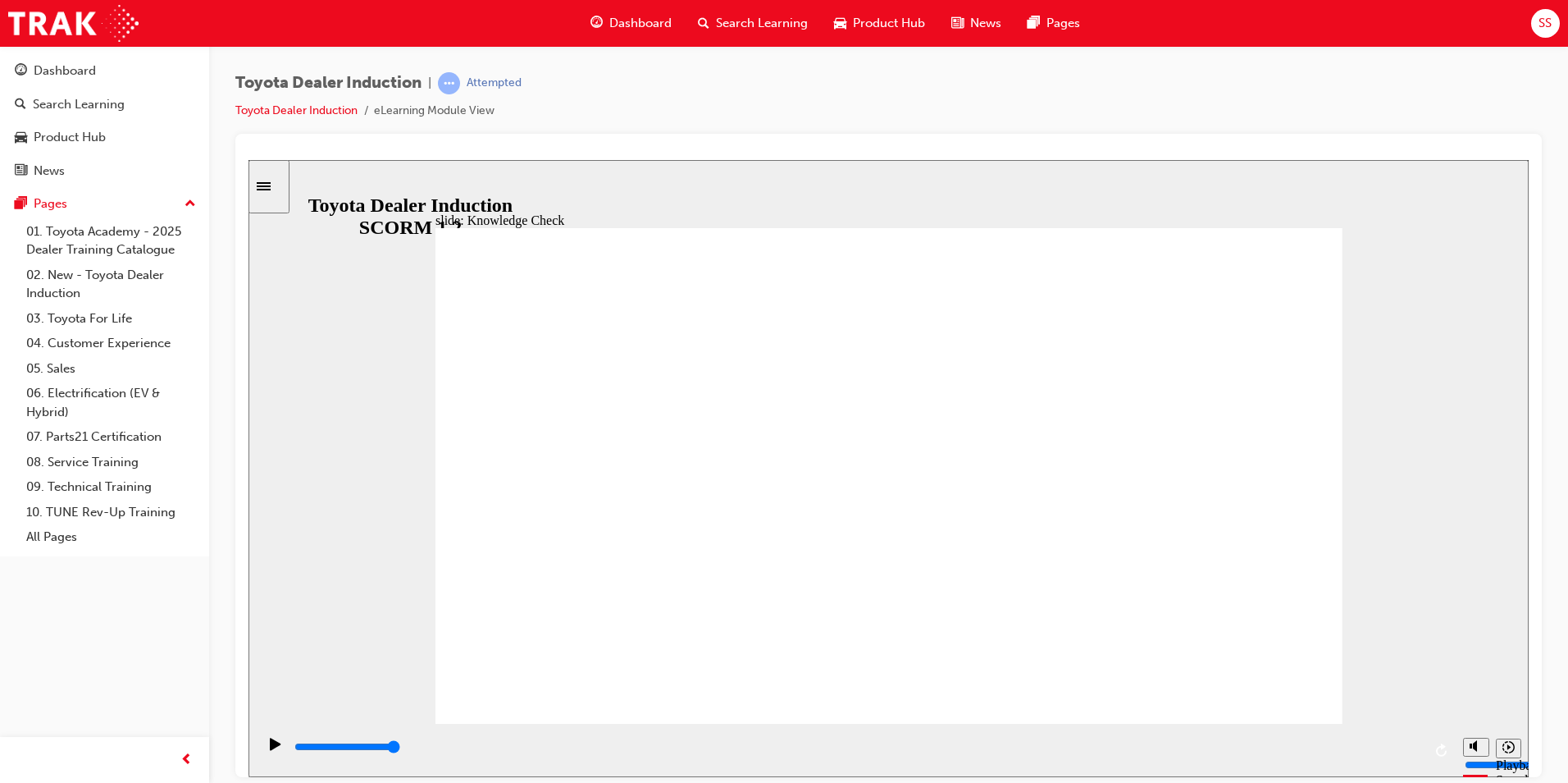
type input "happine"
type input "happinesw"
type input "happinesws"
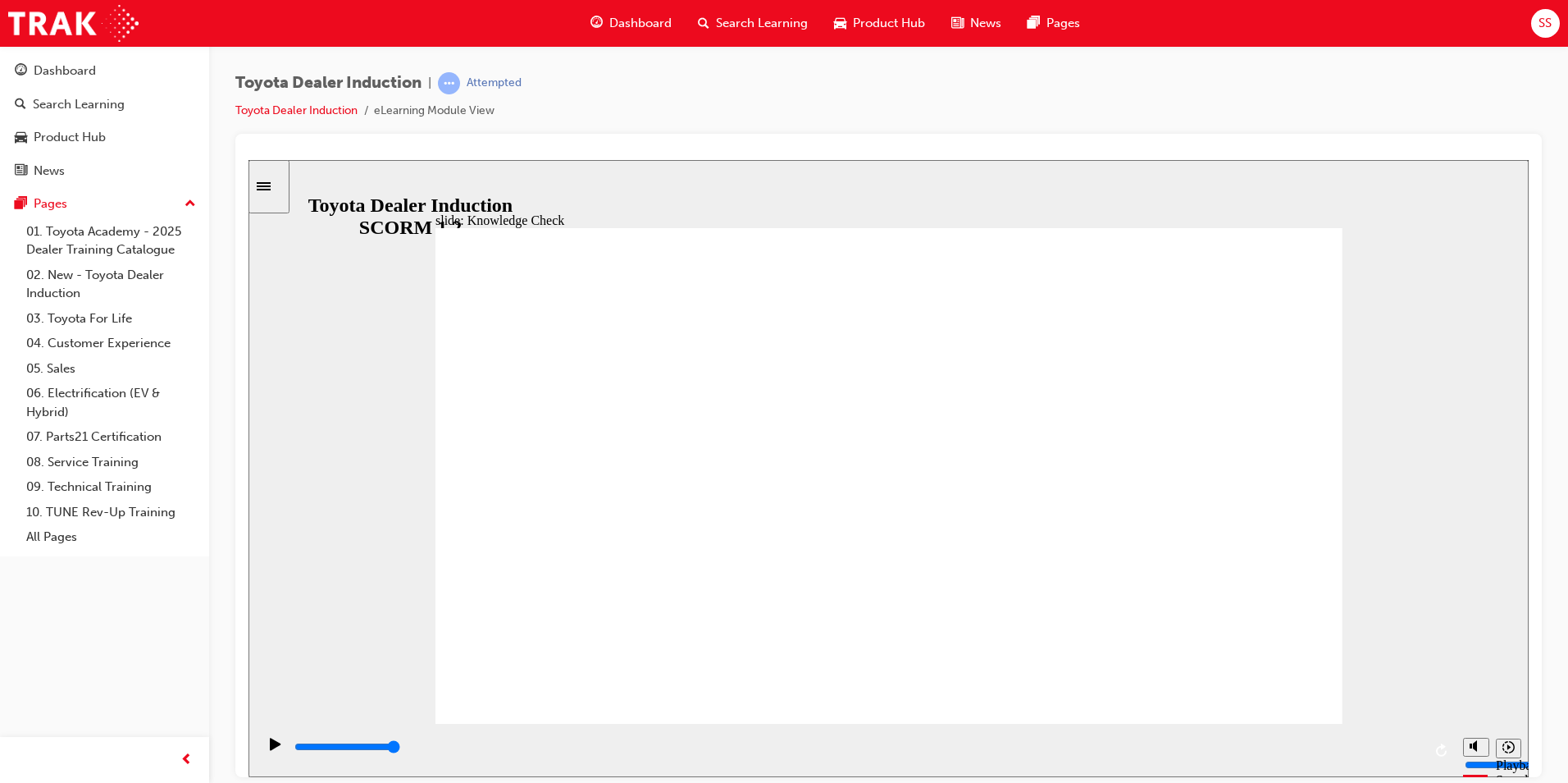
type input "happinesw"
type input "happines"
type input "happiness"
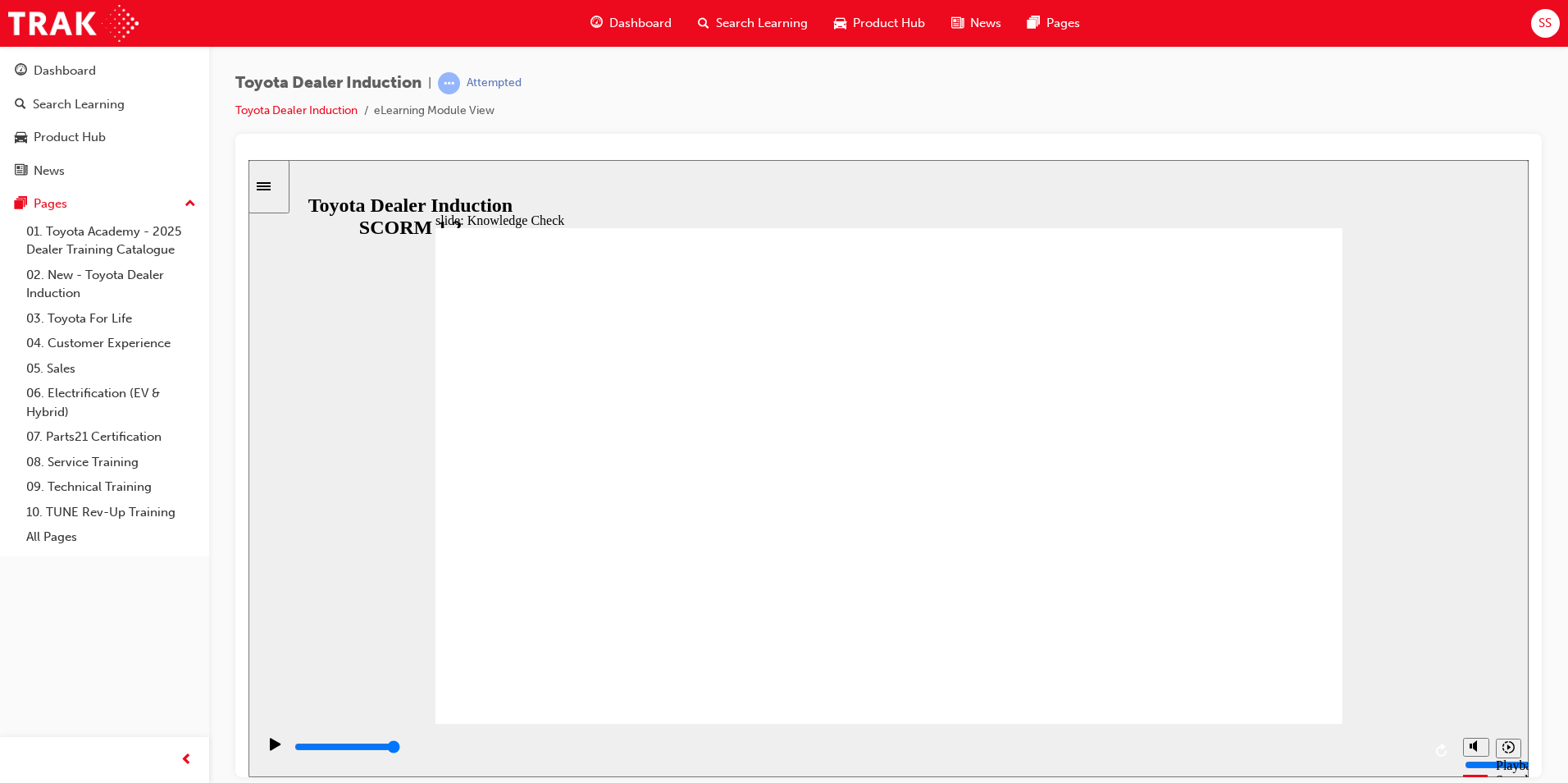
type input "happiness"
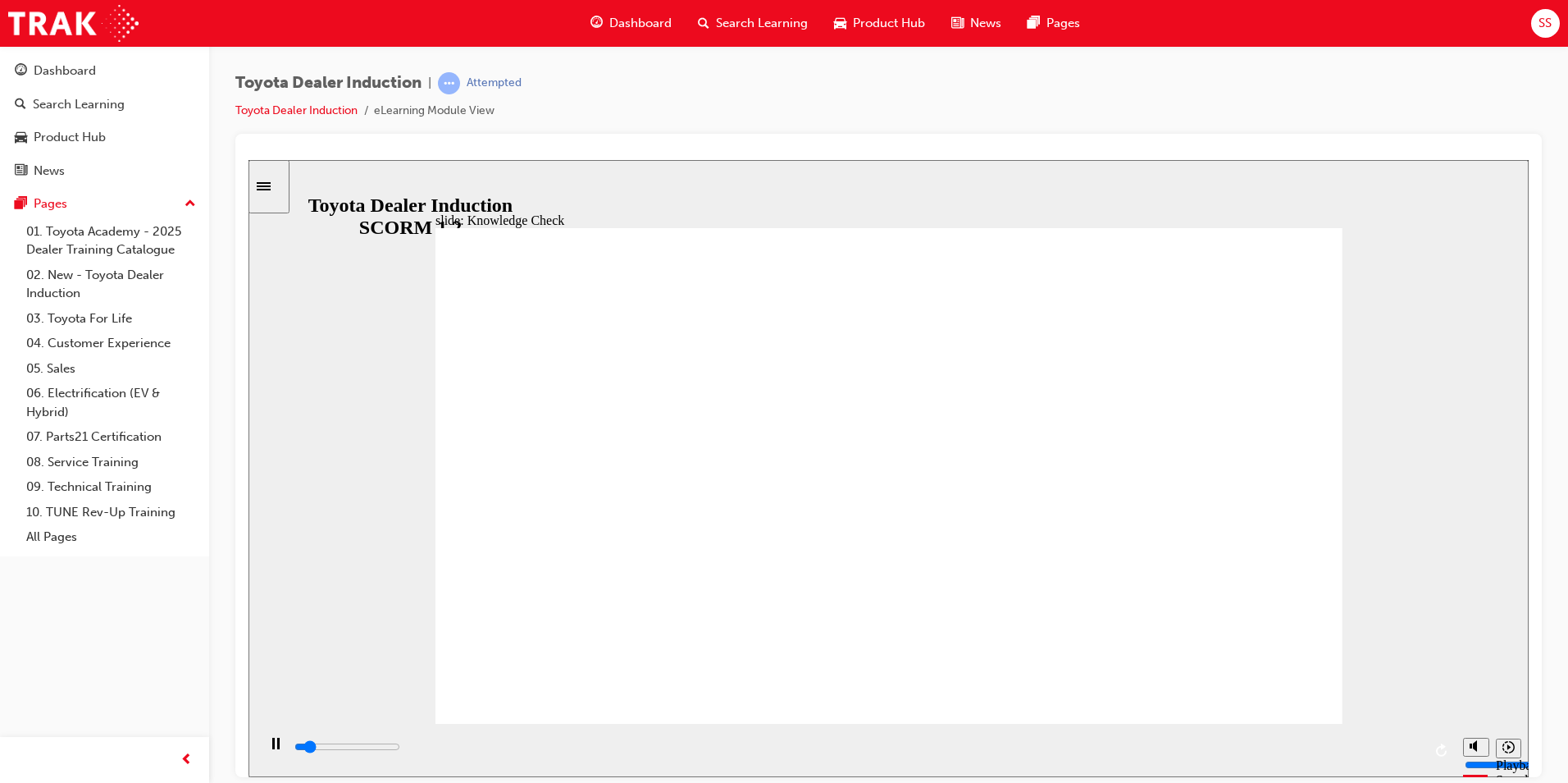
type input "500"
type input "happiness"
type input "800"
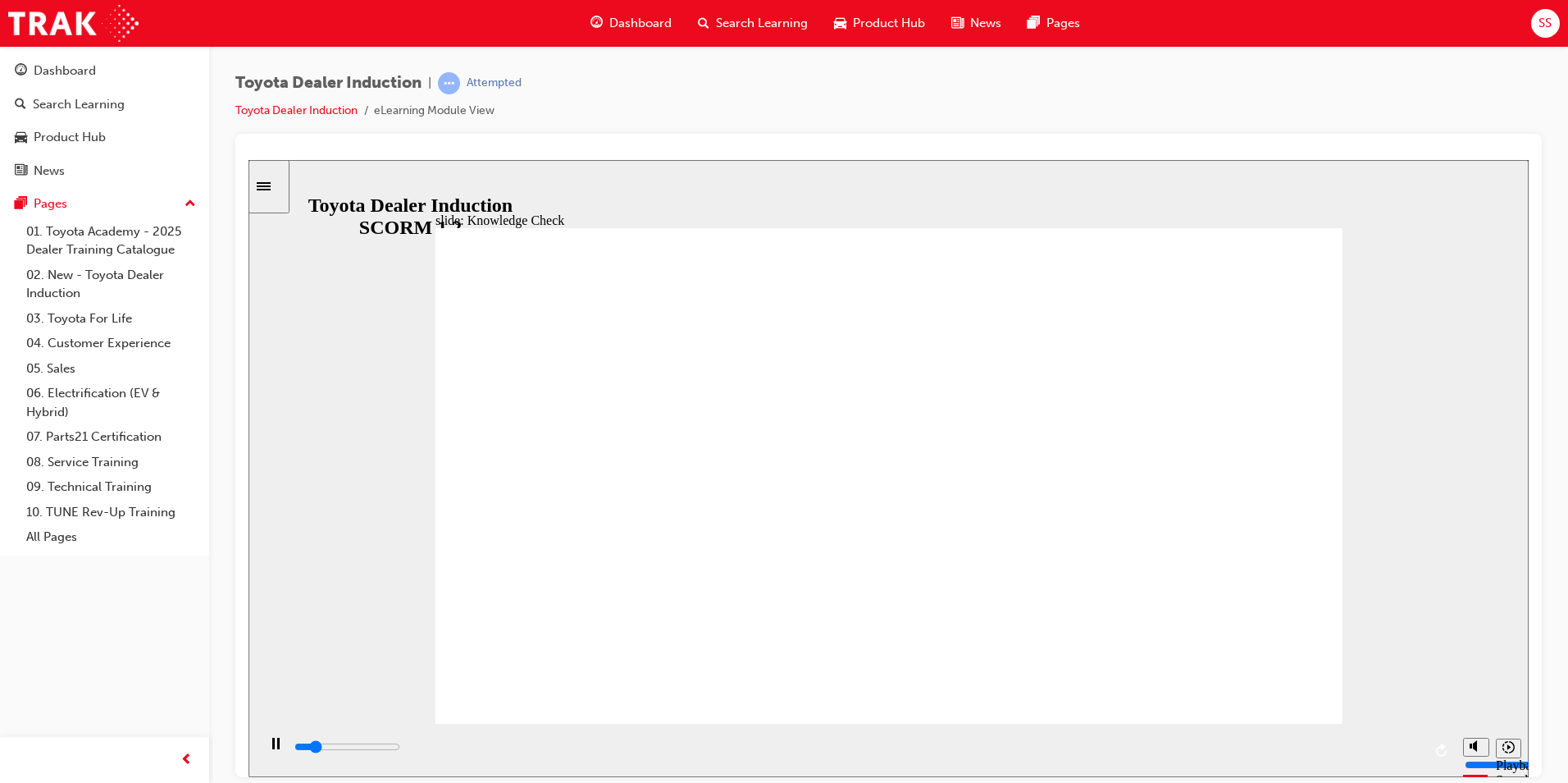
type input "happiness"
type input "800"
type input "happiness"
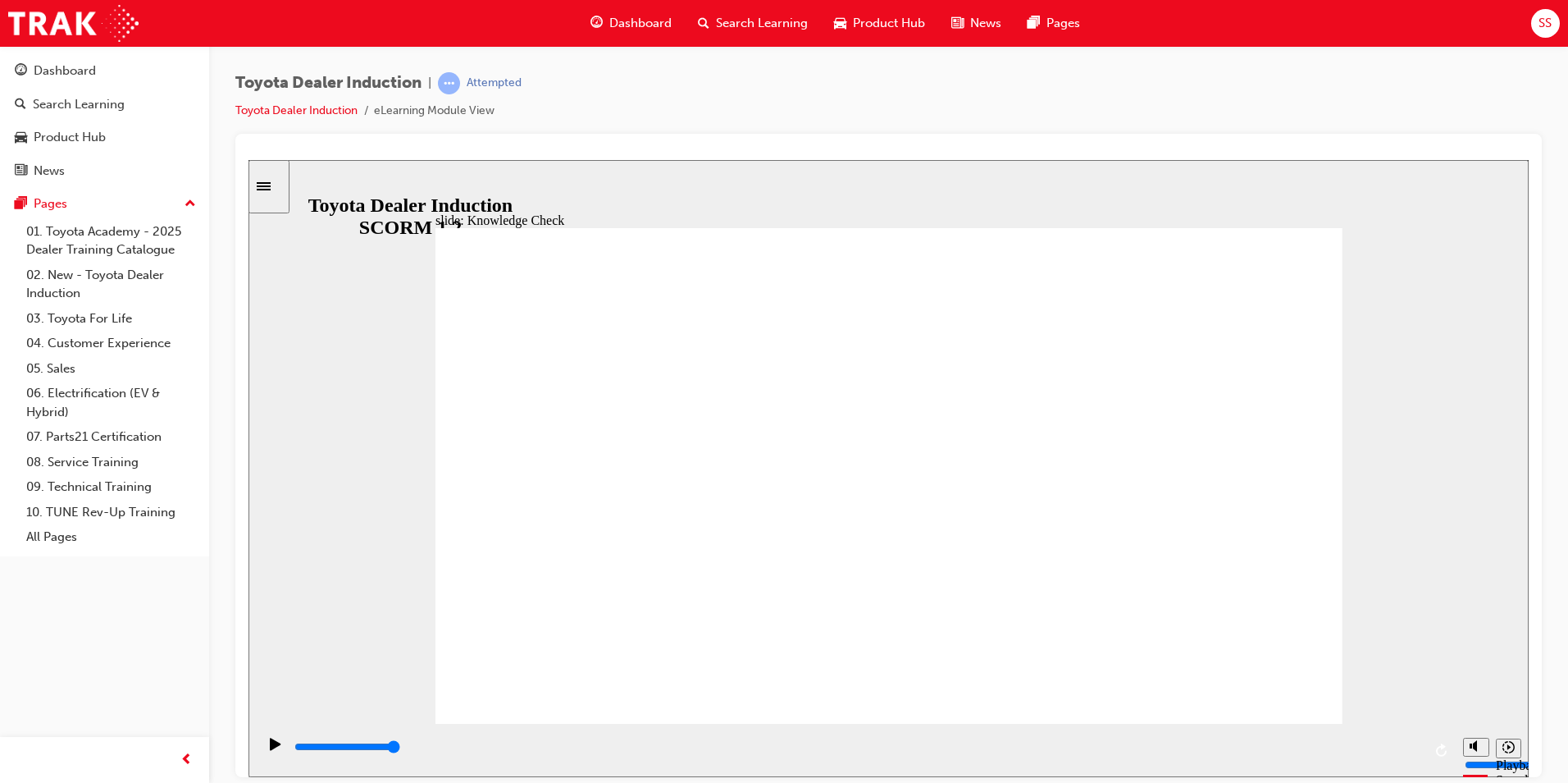
type input "800"
type input "happiness"
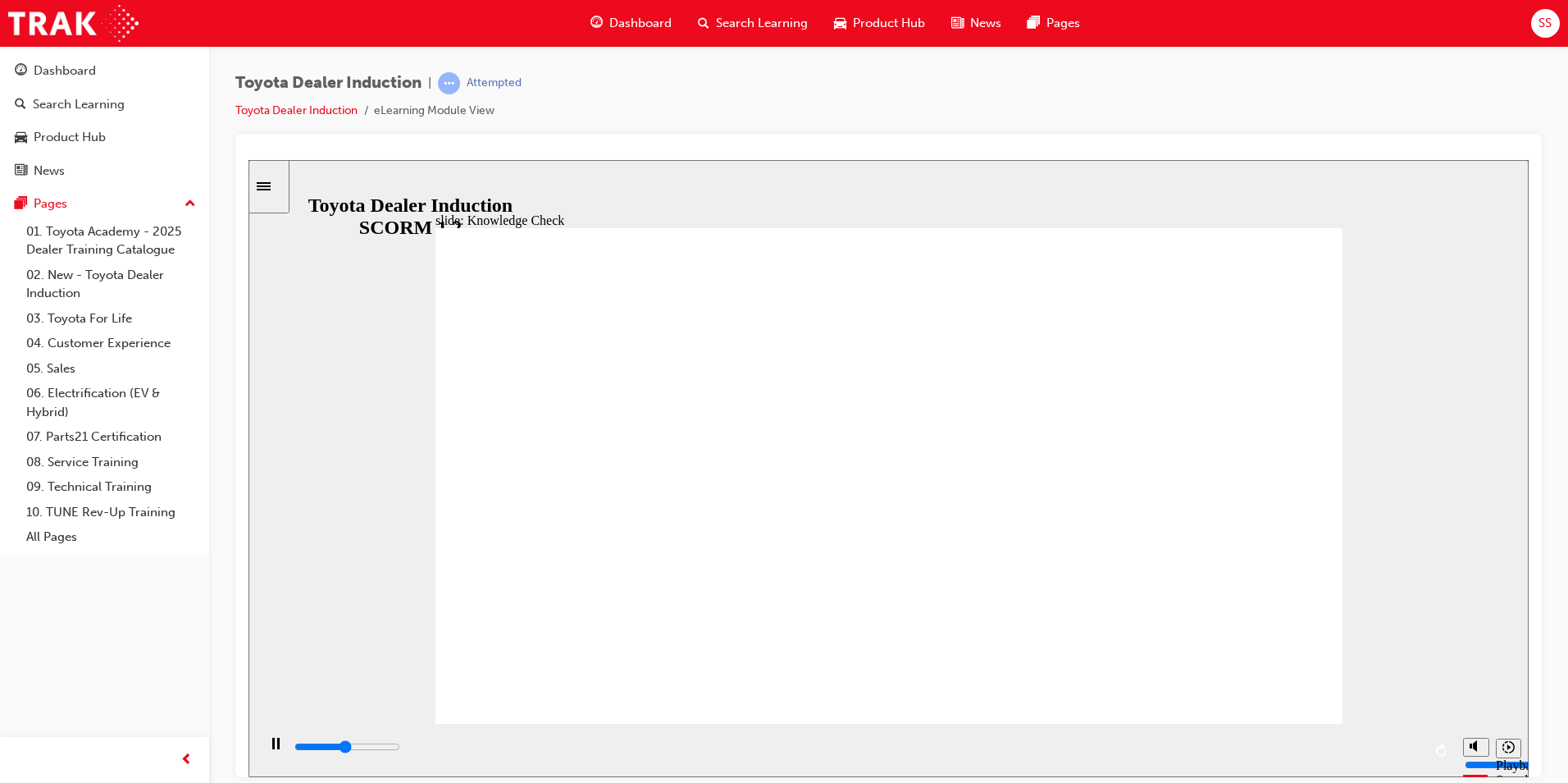
type input "800"
type input "happiness"
type input "5000"
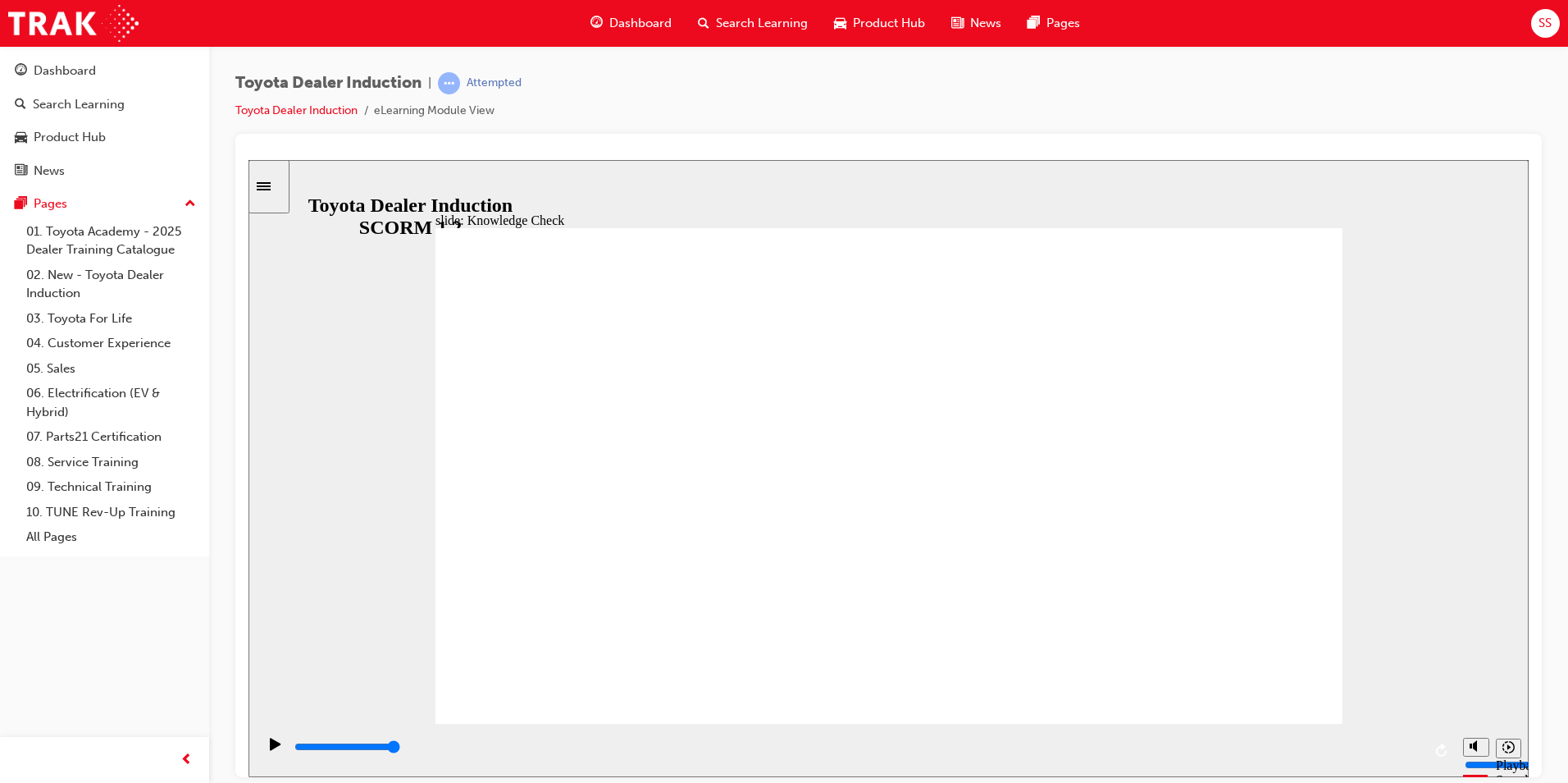
type input "happiness"
type input "5000"
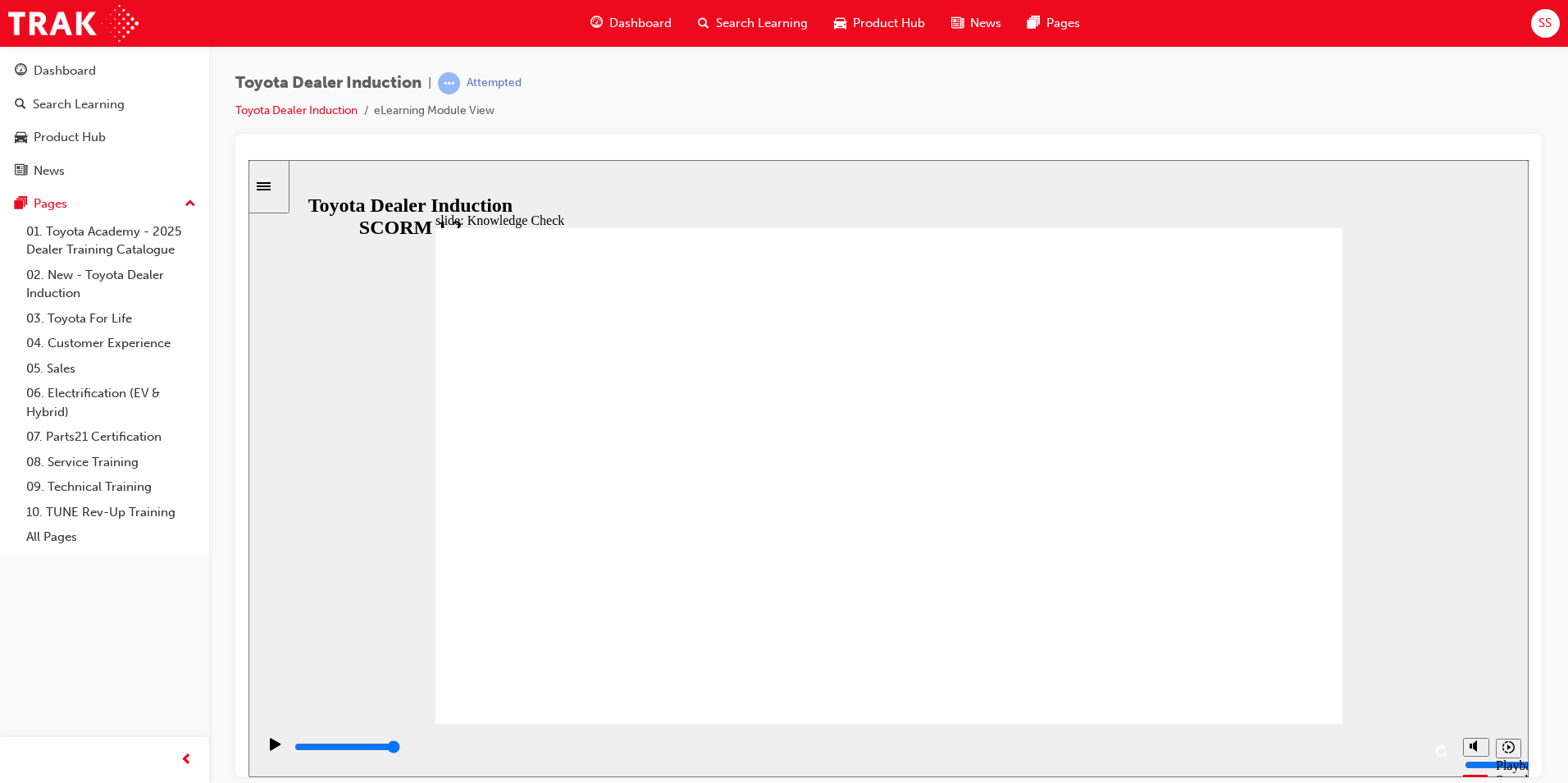
type input "m"
type input "mo"
type input "mob"
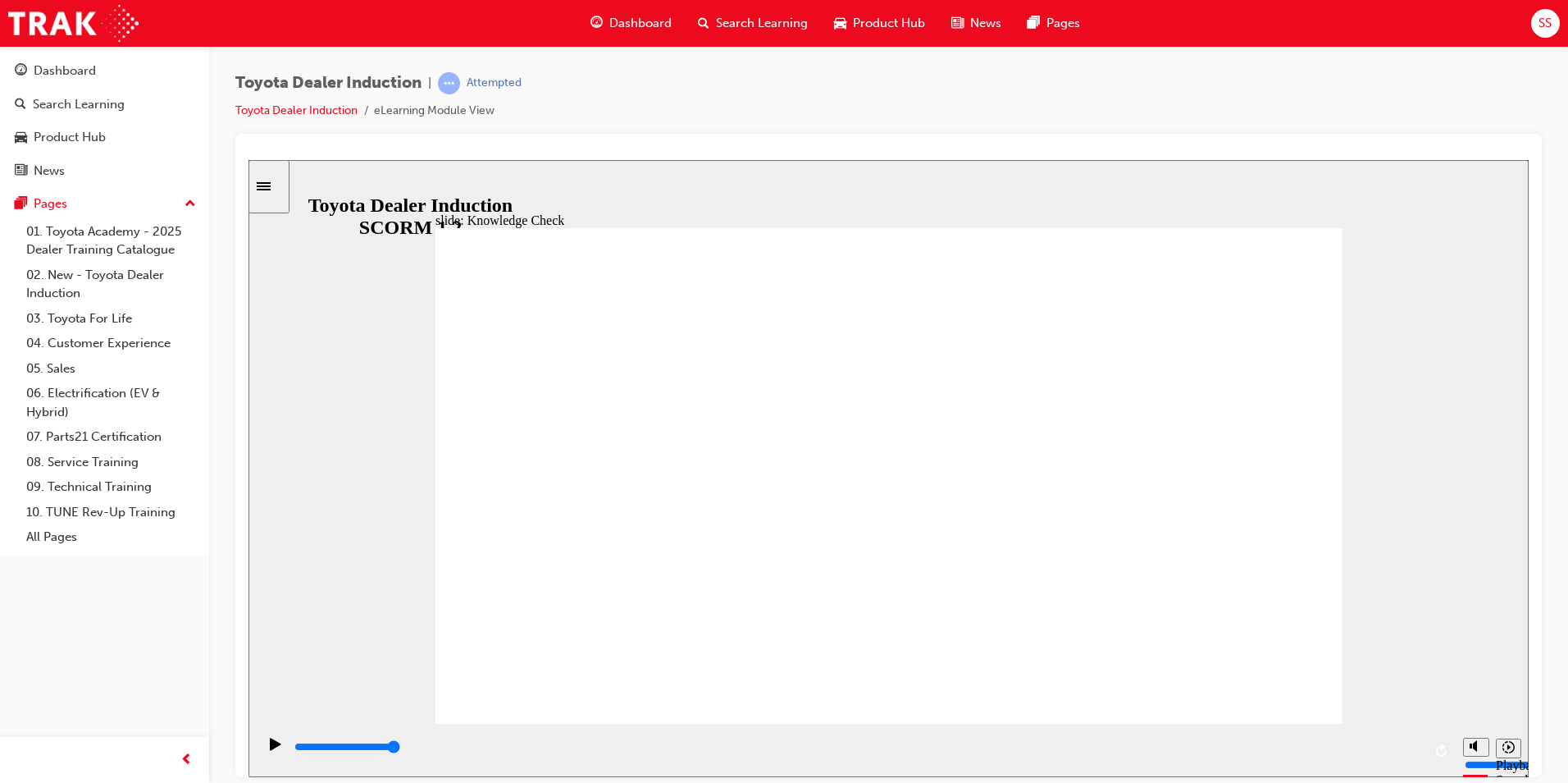
type input "mob"
type input "mobi"
type input "mobil"
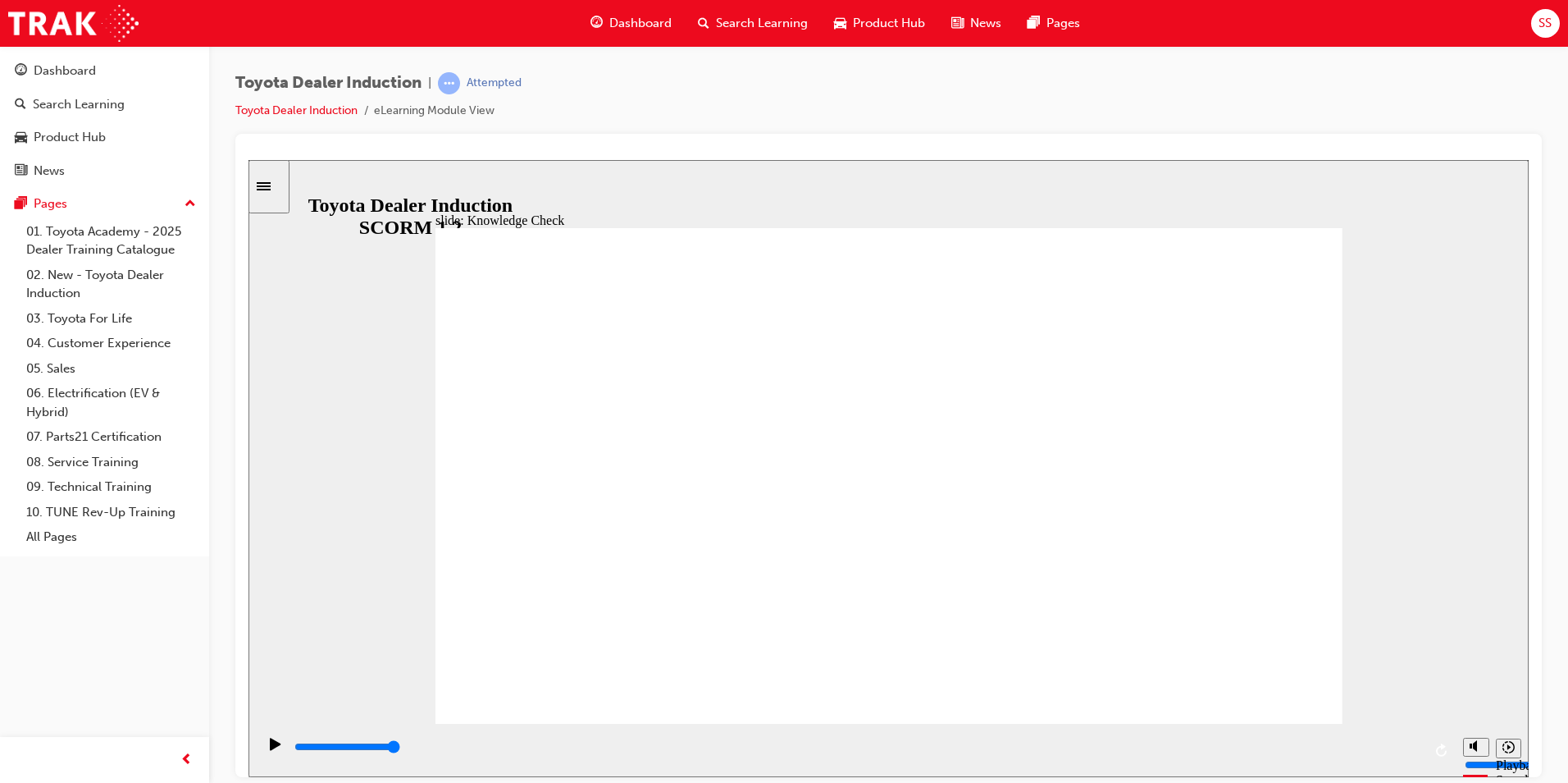
type input "mobile"
type input "6500"
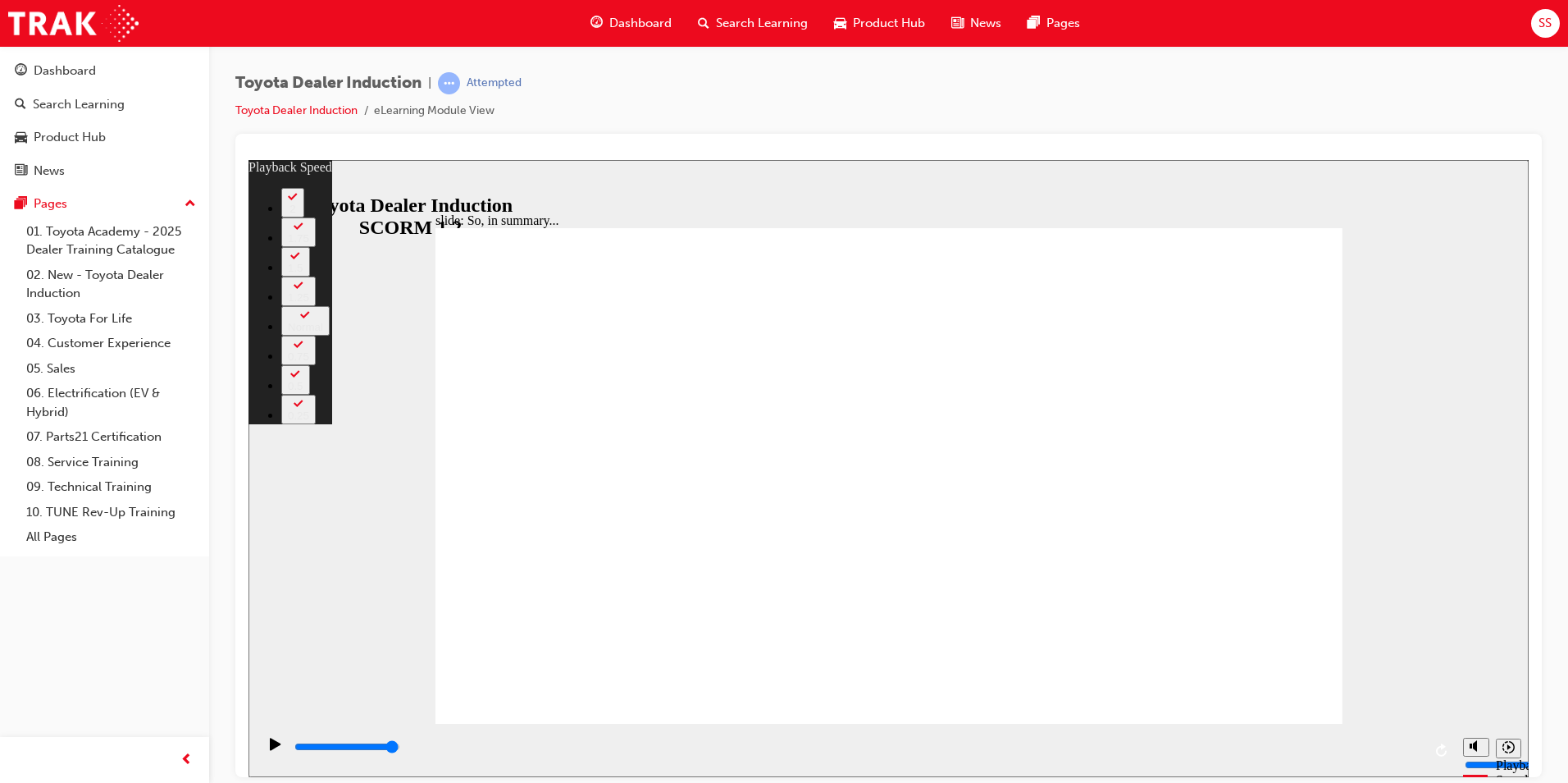
click at [1566, 216] on div "Toyota Dealer Induction | Attempted Toyota Dealer Induction eLearning Module Vi…" at bounding box center [889, 393] width 1359 height 696
click at [1547, 270] on div "Toyota Dealer Induction | Attempted Toyota Dealer Induction eLearning Module Vi…" at bounding box center [889, 393] width 1359 height 696
type input "128"
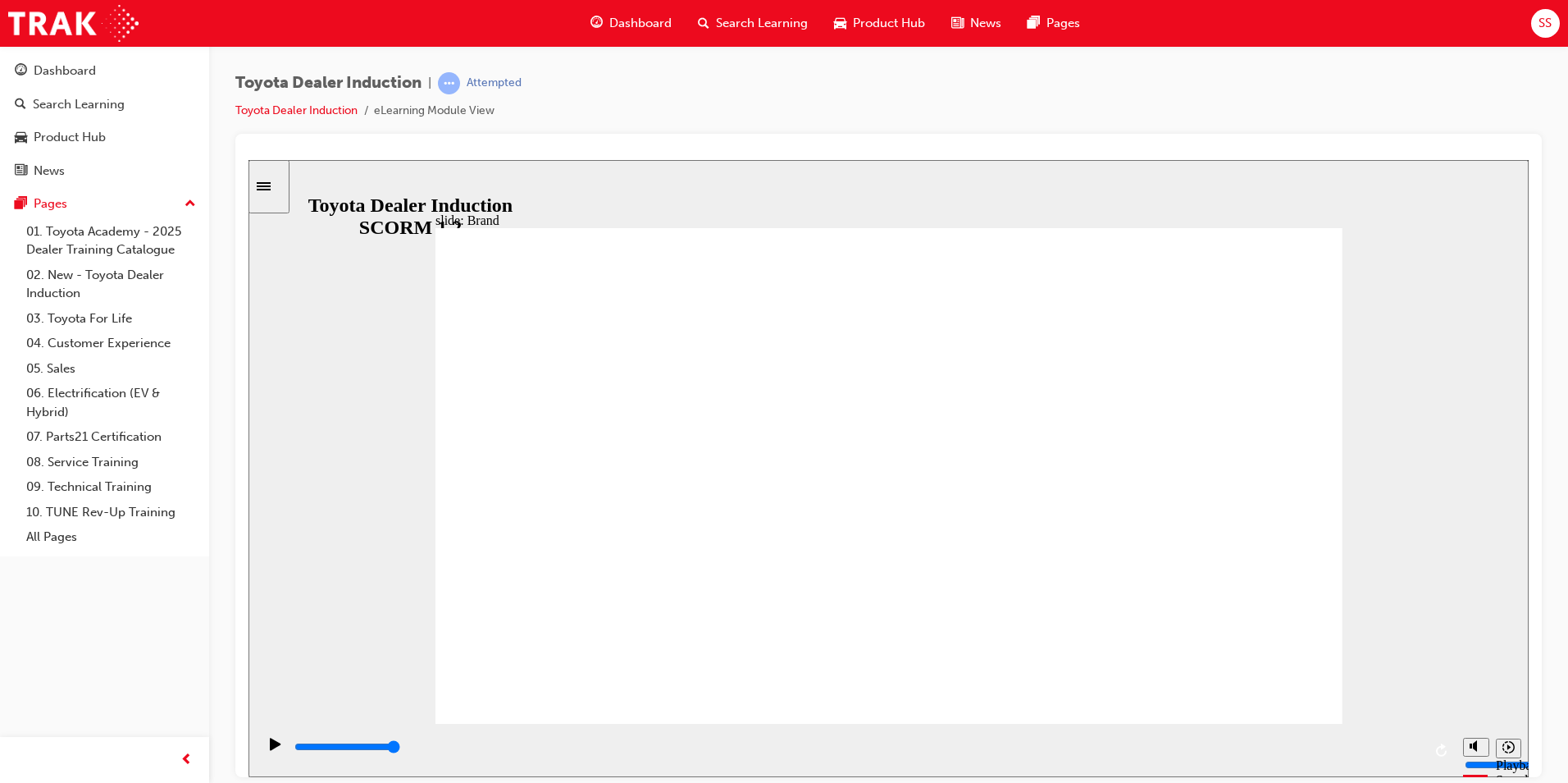
click at [273, 748] on rect "Pause (Ctrl+Alt+P)" at bounding box center [273, 743] width 3 height 12
click at [255, 748] on section "Playback Speed 2 1.75 1.5 1.25" at bounding box center [888, 749] width 1280 height 54
click at [273, 747] on icon "Play (Ctrl+Alt+P)" at bounding box center [275, 743] width 12 height 13
click at [1497, 411] on div "slide: The Toyota brand BACK BACK NEXT NEXT The Toyota brand most recognised in…" at bounding box center [888, 467] width 1280 height 617
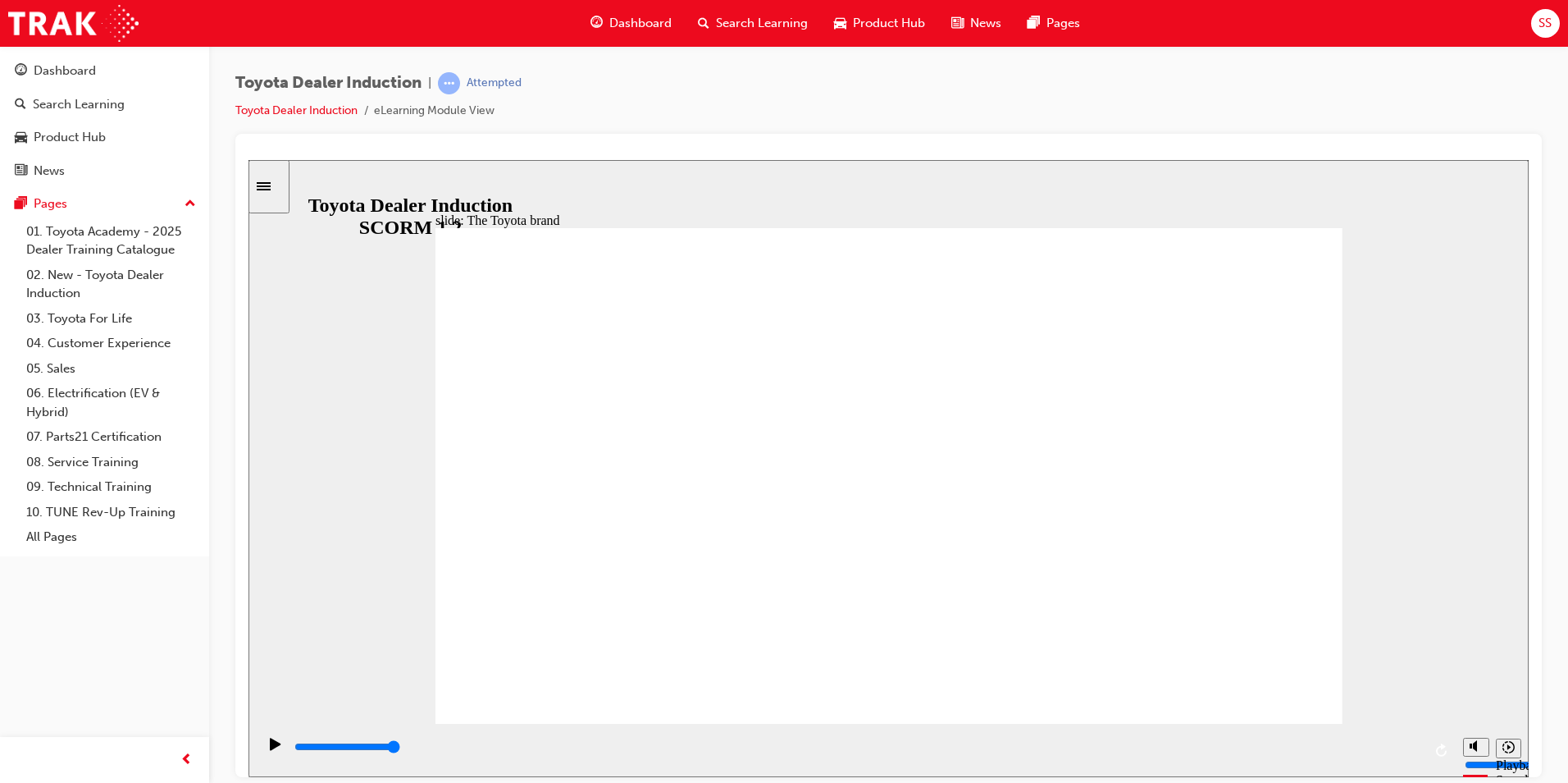
click at [266, 738] on div "Pause (Ctrl+Alt+P)" at bounding box center [275, 751] width 28 height 28
click at [281, 759] on div "Play (Ctrl+Alt+P)" at bounding box center [275, 751] width 28 height 28
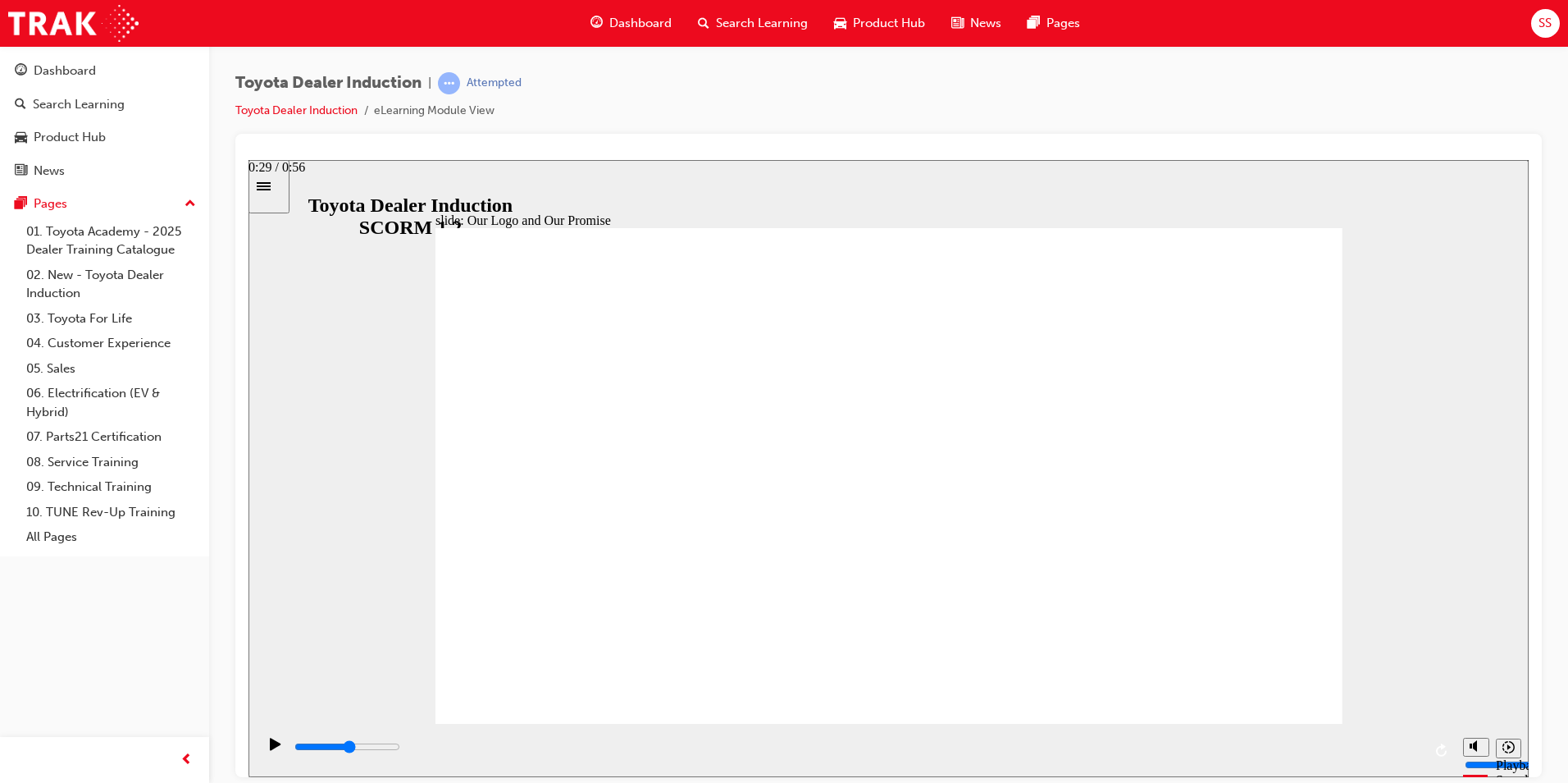
drag, startPoint x: 1015, startPoint y: 751, endPoint x: 886, endPoint y: 753, distance: 129.0
click at [886, 753] on div "playback controls" at bounding box center [857, 747] width 1129 height 19
click at [273, 744] on rect "Pause (Ctrl+Alt+P)" at bounding box center [273, 743] width 3 height 12
click at [270, 749] on icon "Play (Ctrl+Alt+P)" at bounding box center [274, 743] width 11 height 13
click at [273, 748] on icon "Pause (Ctrl+Alt+P)" at bounding box center [276, 743] width 8 height 12
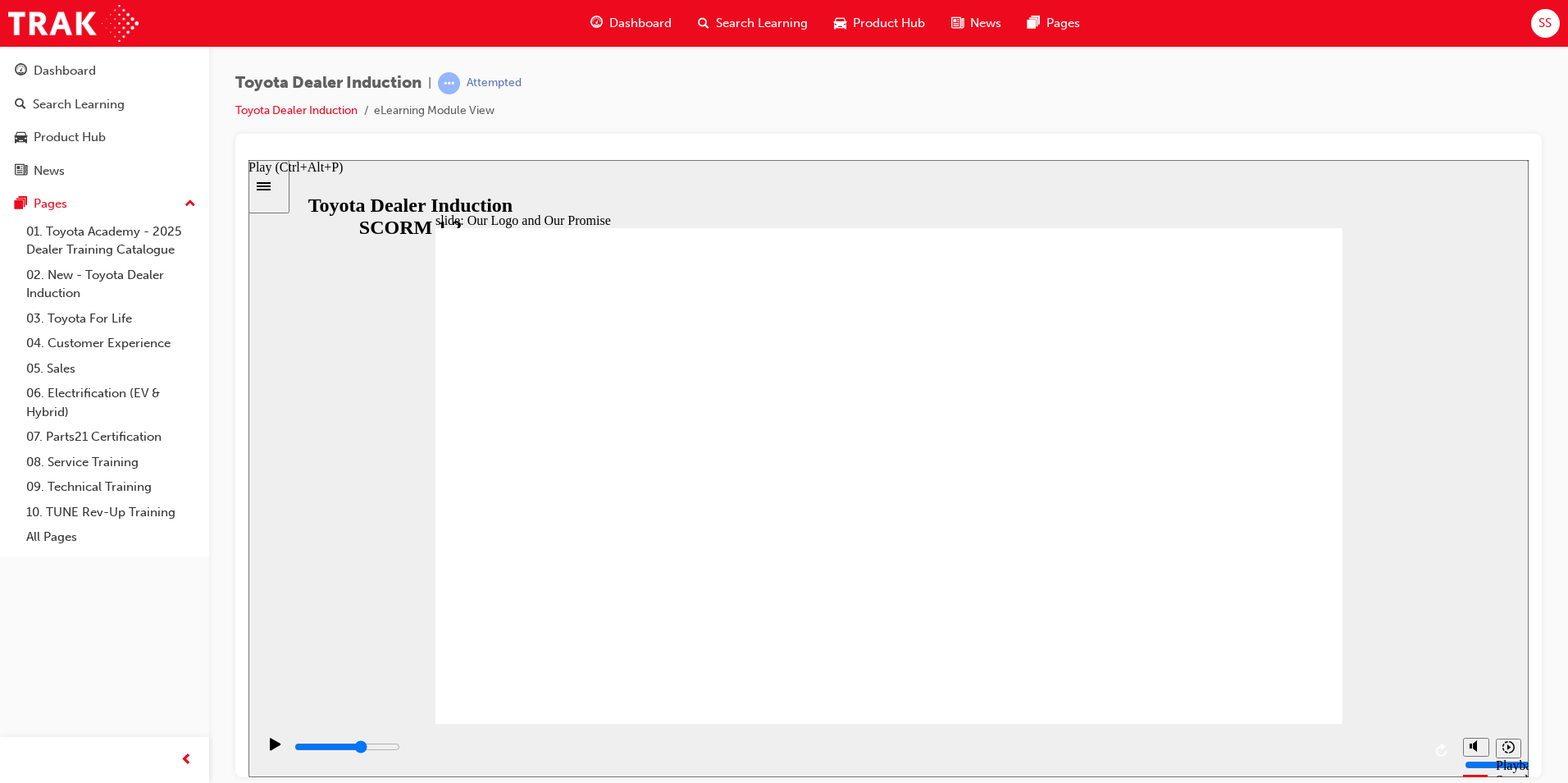
click at [273, 750] on icon "Play (Ctrl+Alt+P)" at bounding box center [275, 743] width 12 height 13
click at [273, 739] on icon "Pause (Ctrl+Alt+P)" at bounding box center [276, 743] width 8 height 12
click at [271, 741] on icon "Play (Ctrl+Alt+P)" at bounding box center [275, 743] width 12 height 13
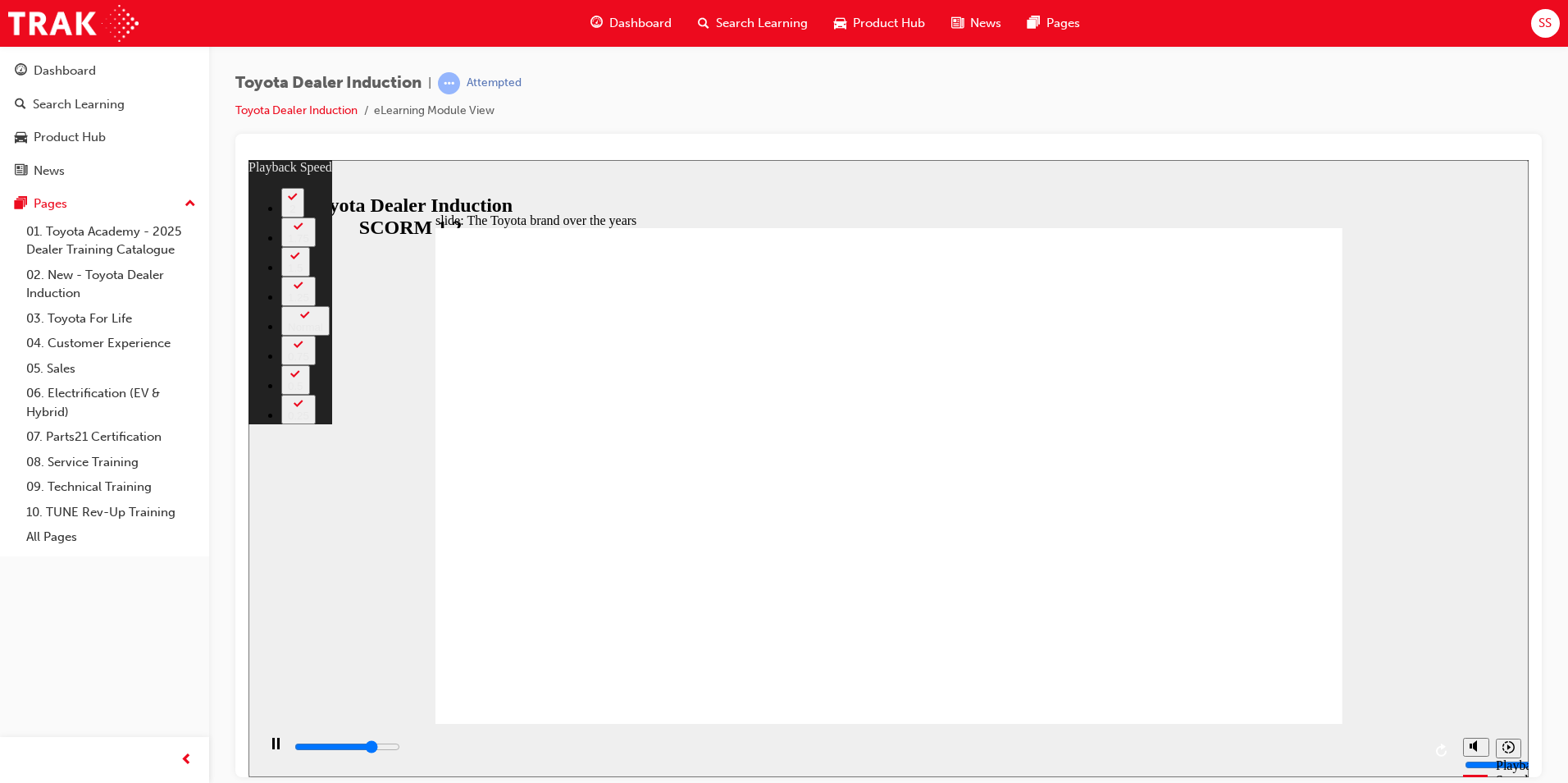
type input "6400"
type input "0"
type input "6600"
type input "0"
type input "6700"
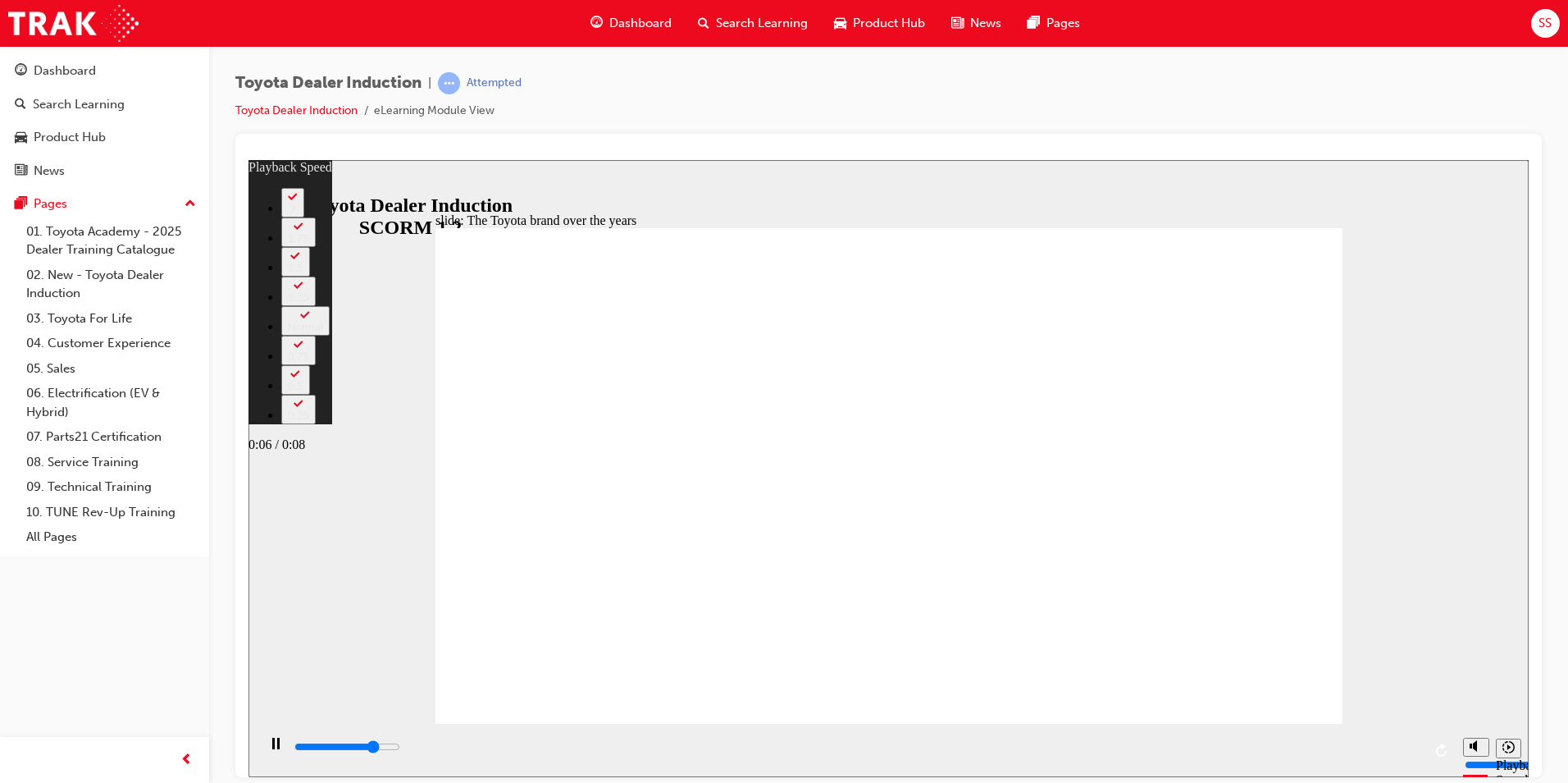
type input "0"
type input "6700"
type input "0"
type input "6900"
type input "1"
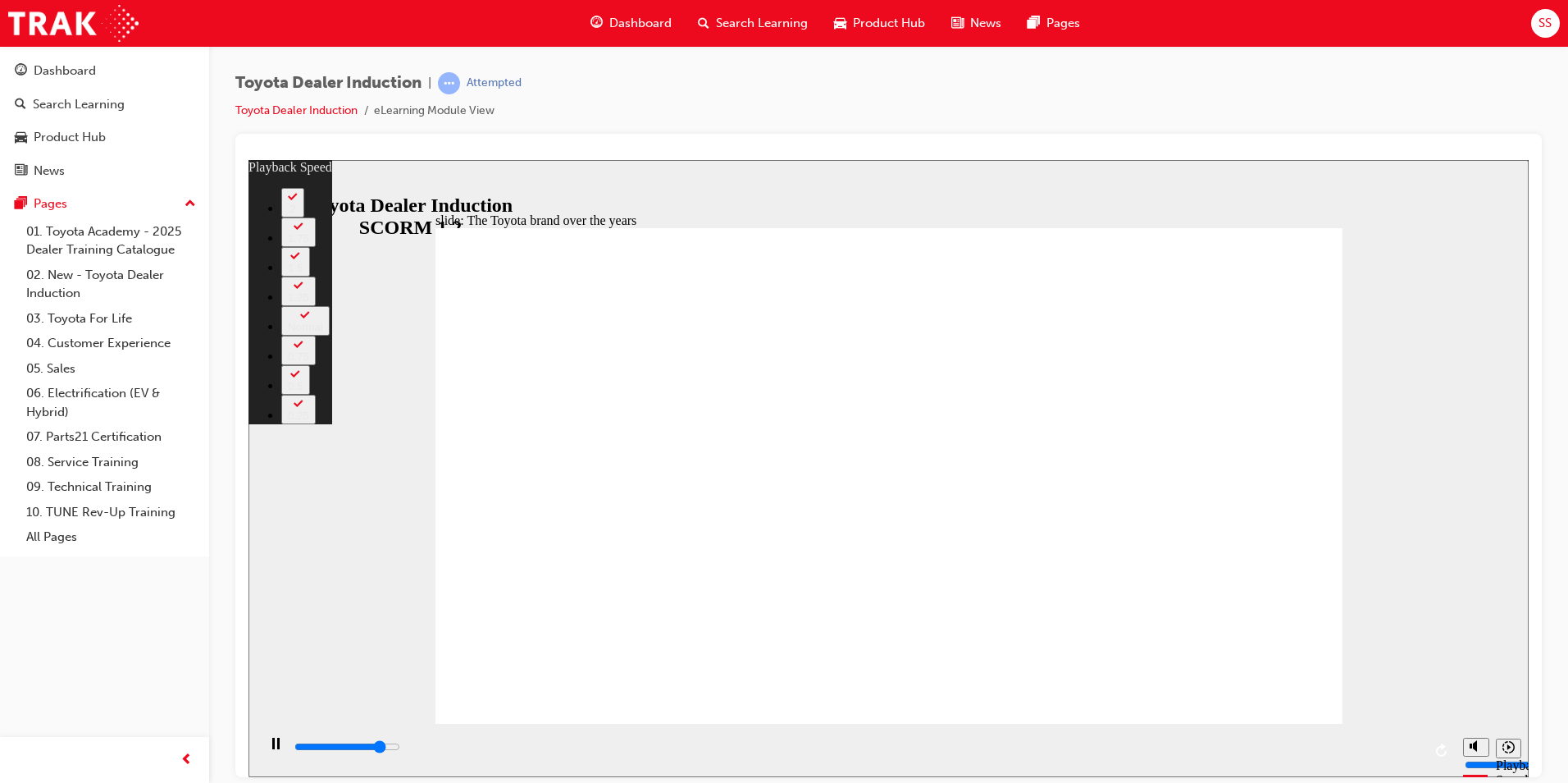
type input "7200"
type input "1"
type input "7500"
type input "1"
type input "7700"
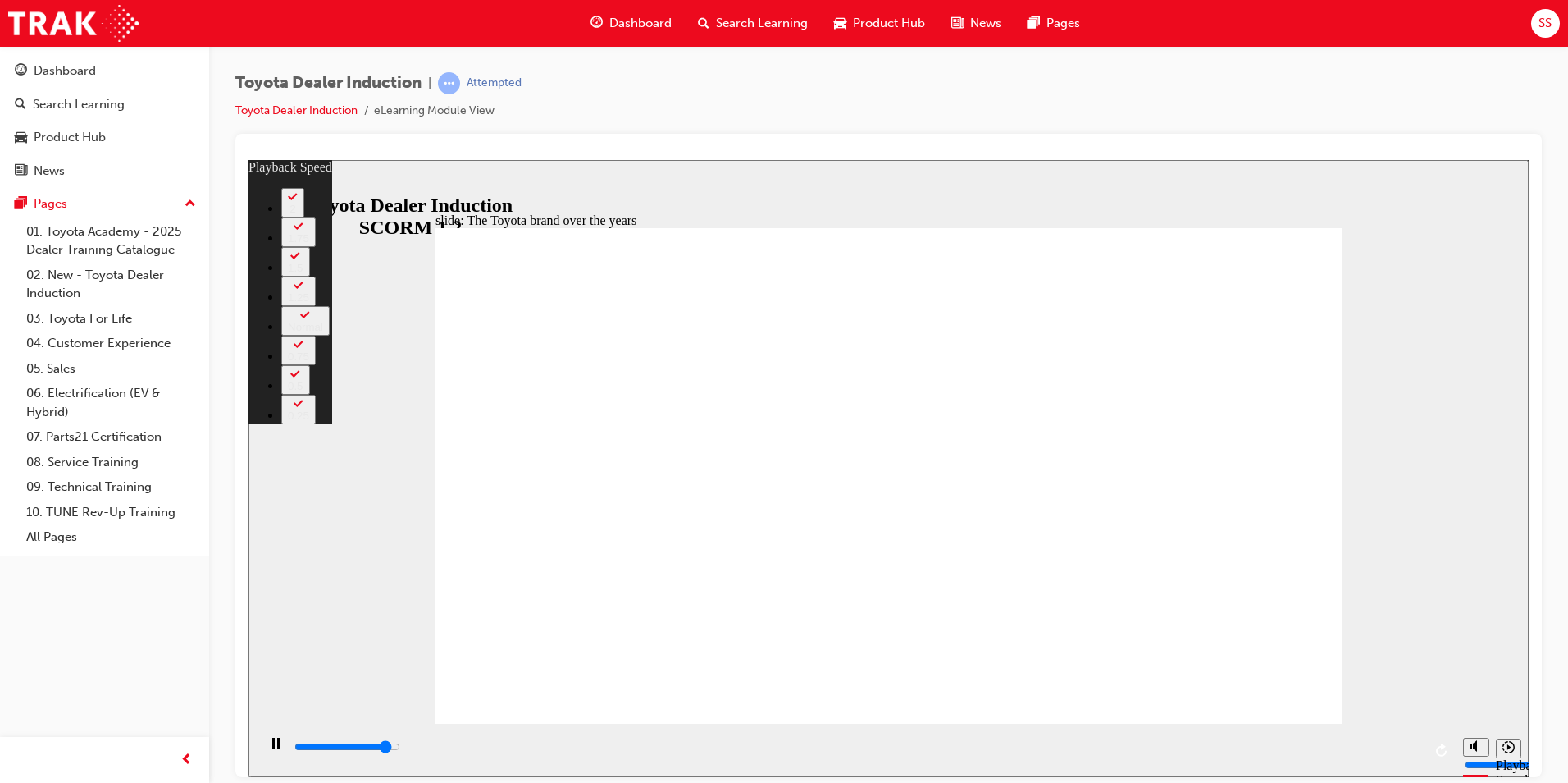
type input "2"
type input "8000"
type input "2"
type input "8300"
type input "2"
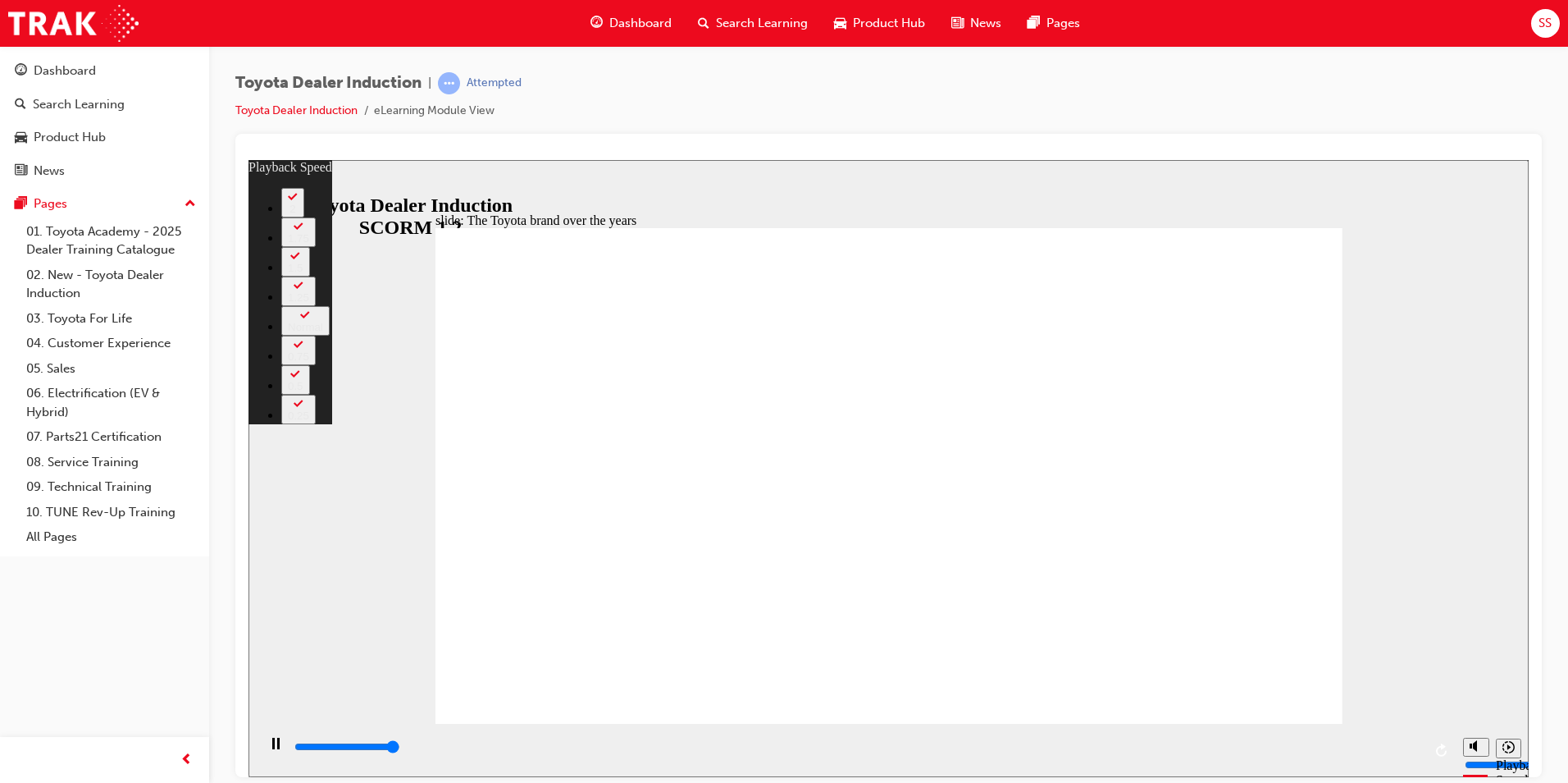
type input "8400"
click at [1419, 272] on div "slide: The Toyota brand over the years Rectangle 2 playback speed 2 1.75 1.5 1.…" at bounding box center [888, 467] width 1280 height 617
type input "165"
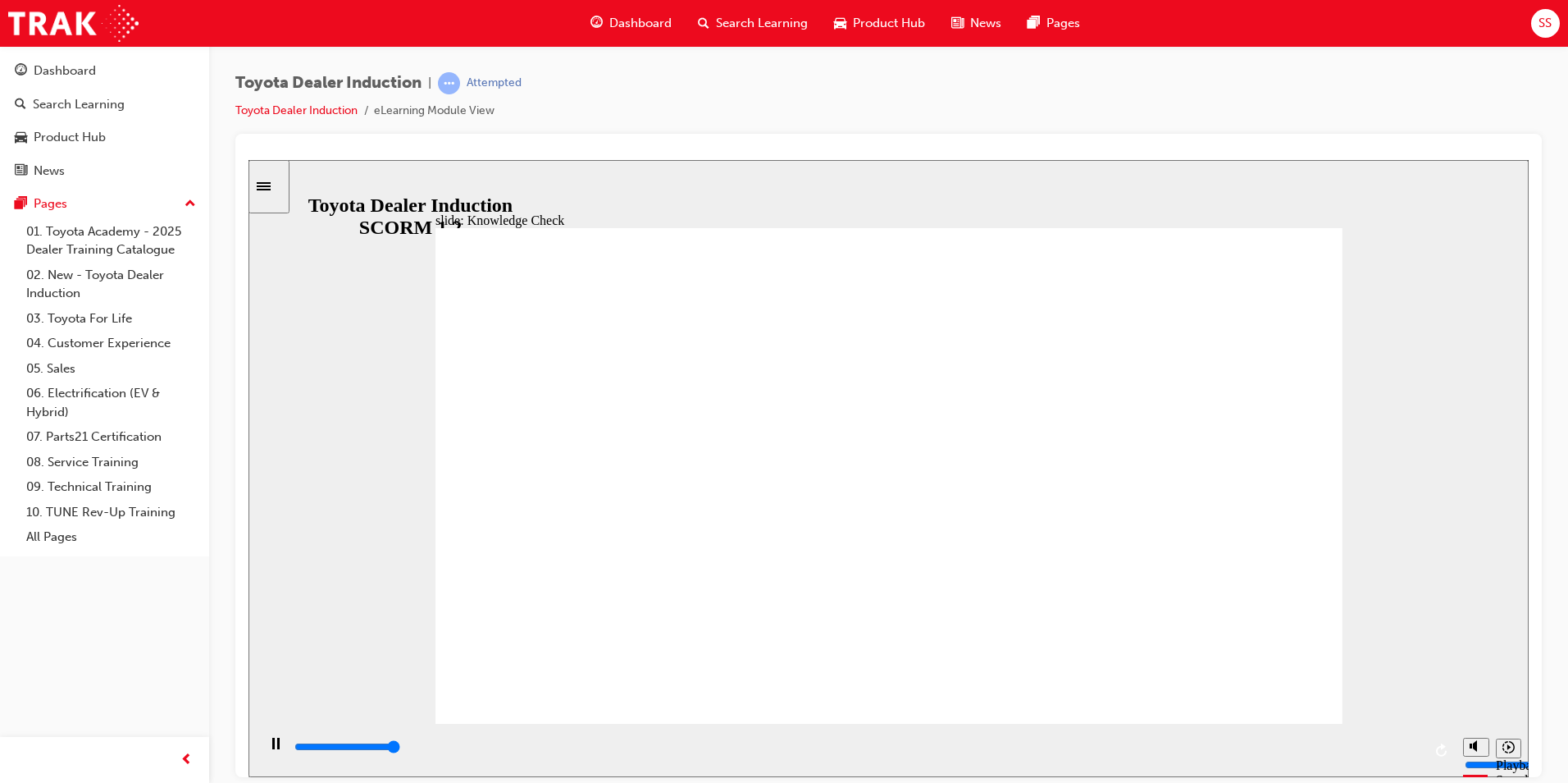
type input "5000"
radio input "true"
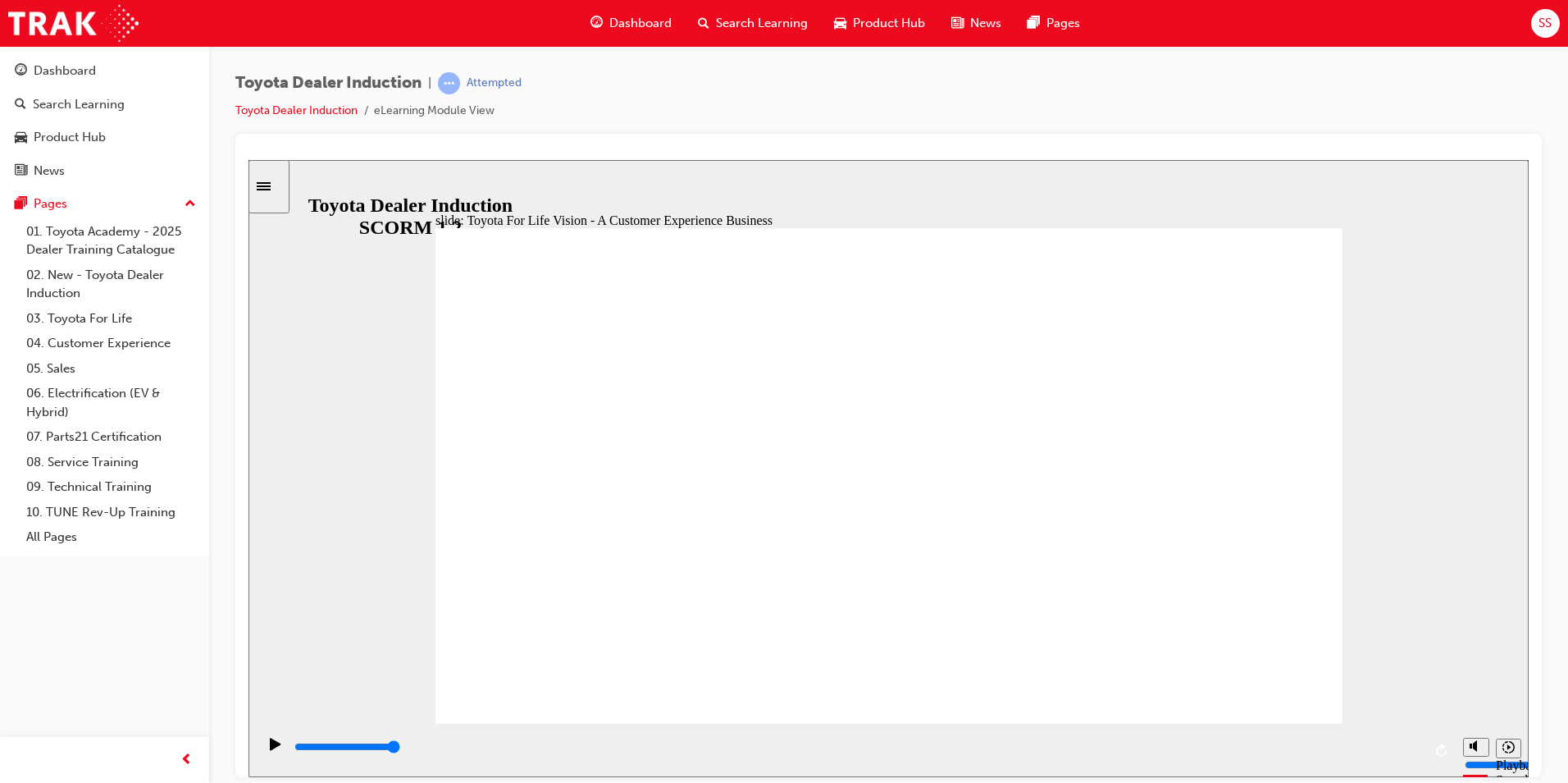
click at [255, 747] on div "Close navigation" at bounding box center [258, 760] width 91 height 28
click at [264, 748] on div "Pause (Ctrl+Alt+P)" at bounding box center [275, 751] width 28 height 28
click at [263, 741] on div "Play (Ctrl+Alt+P)" at bounding box center [275, 751] width 28 height 28
type input "27000"
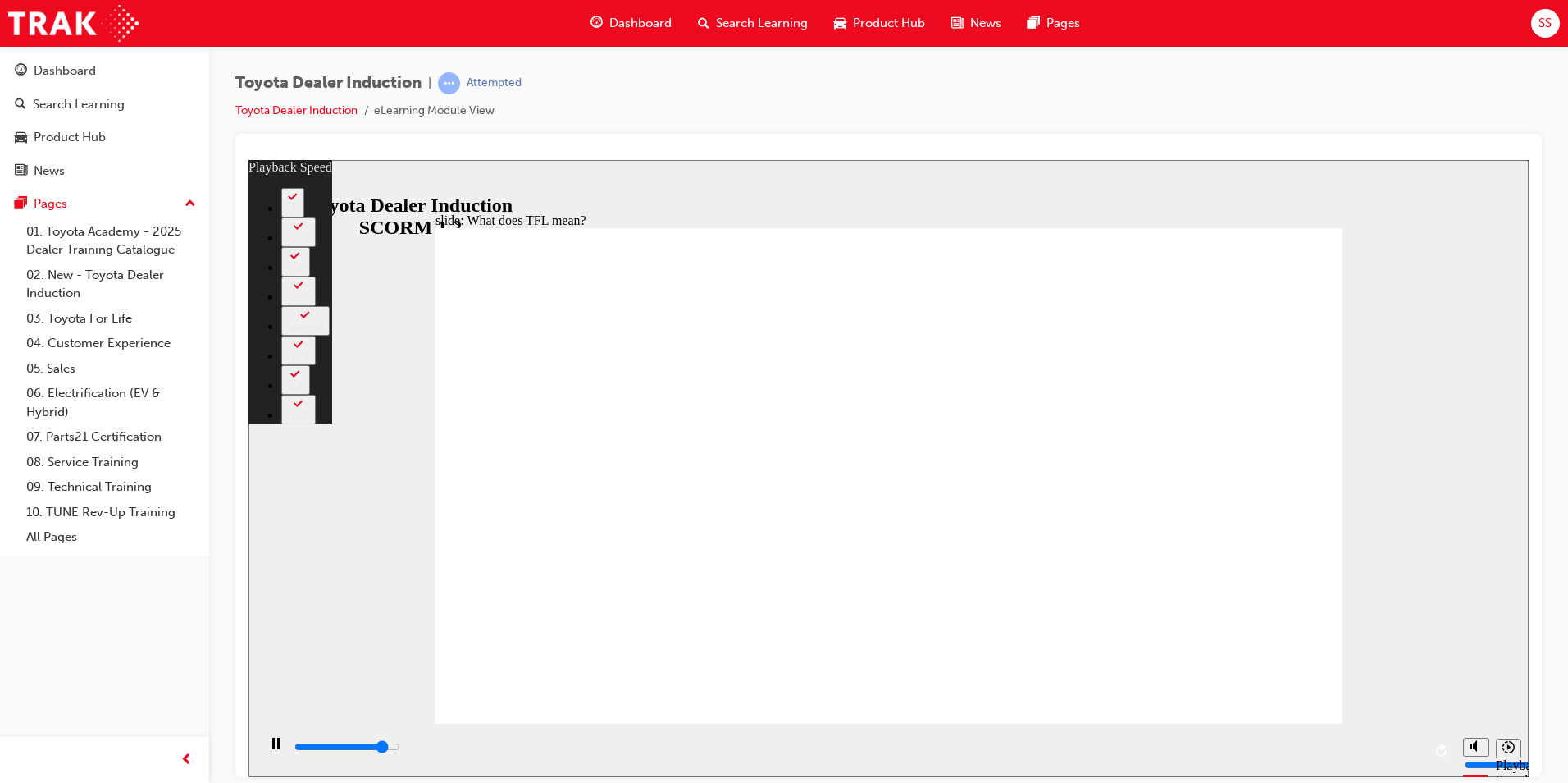
type input "9500"
type input "0"
type input "9700"
type input "0"
type input "10000"
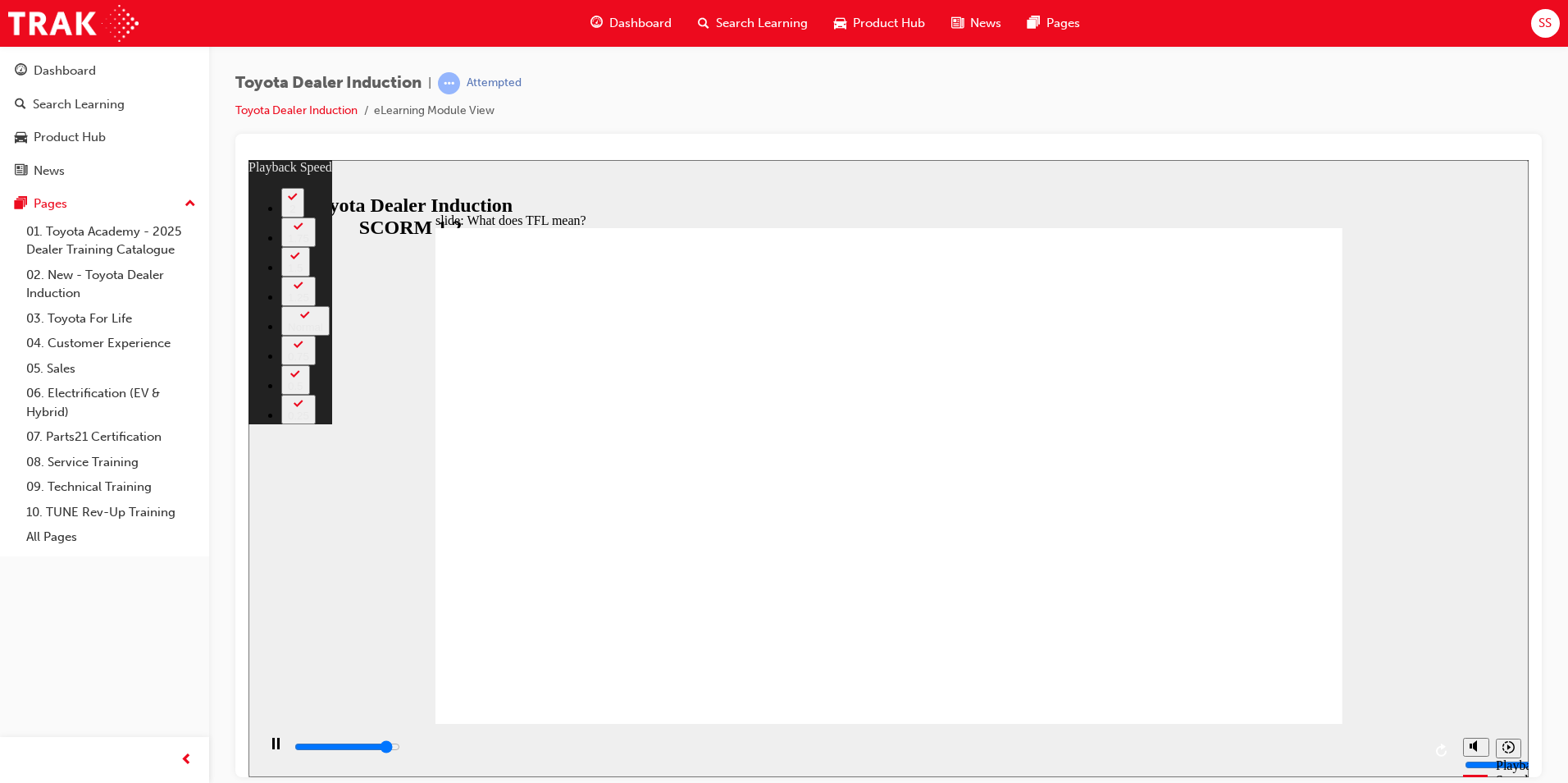
type input "1"
type input "10200"
type input "1"
type input "10300"
type input "1"
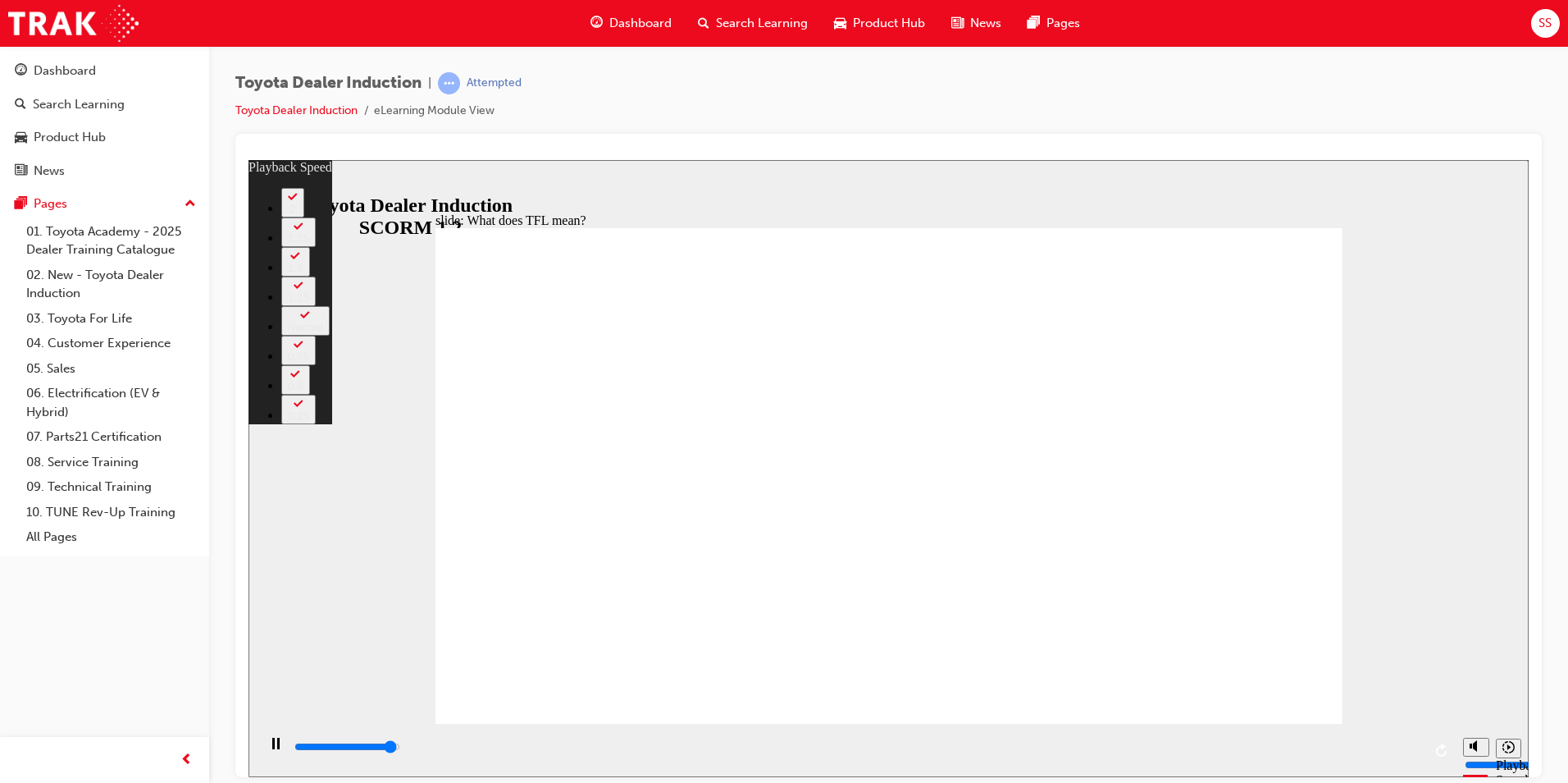
type input "10500"
type input "1"
type input "10800"
type input "1"
type input "10800"
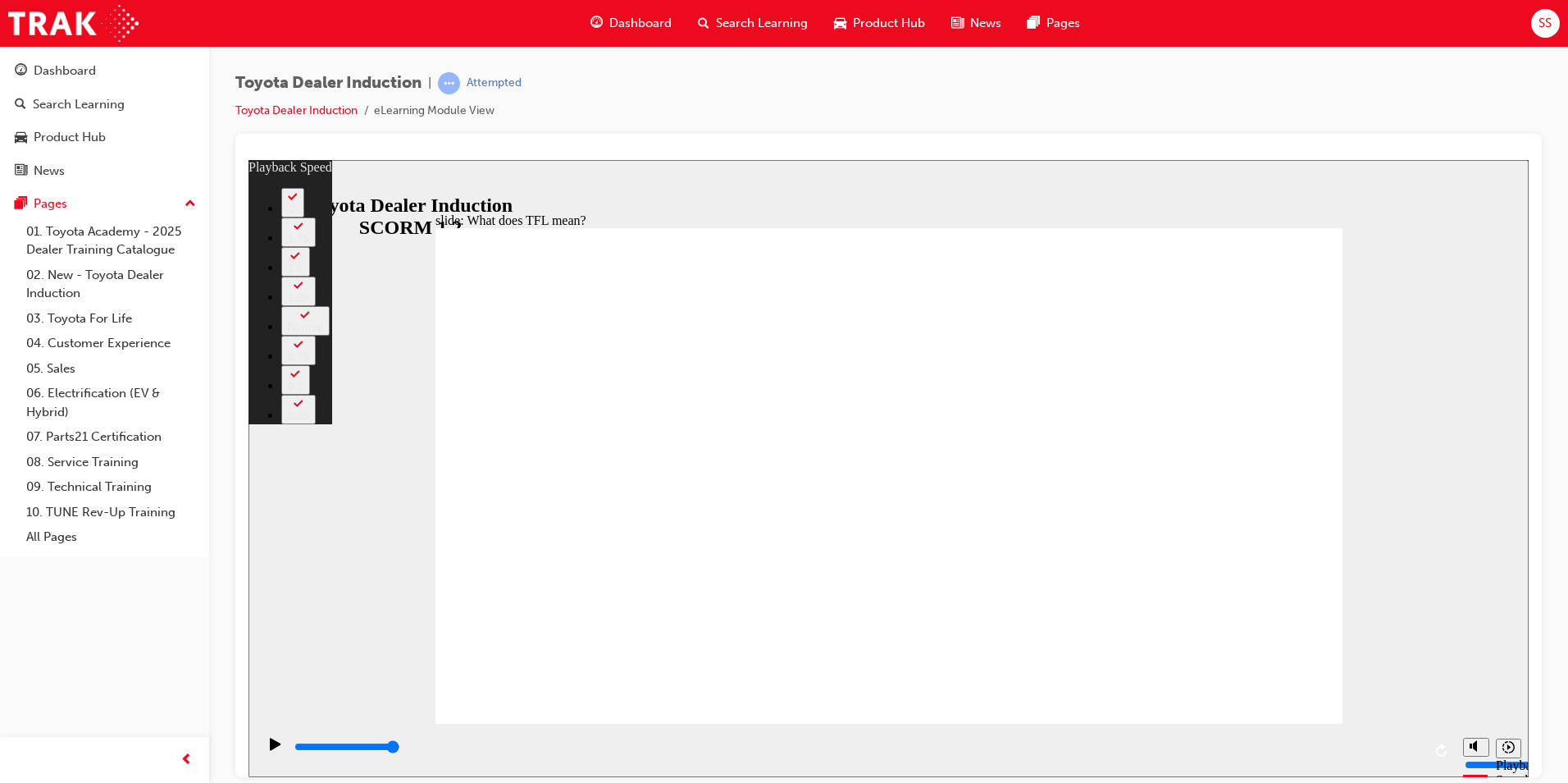
type input "139"
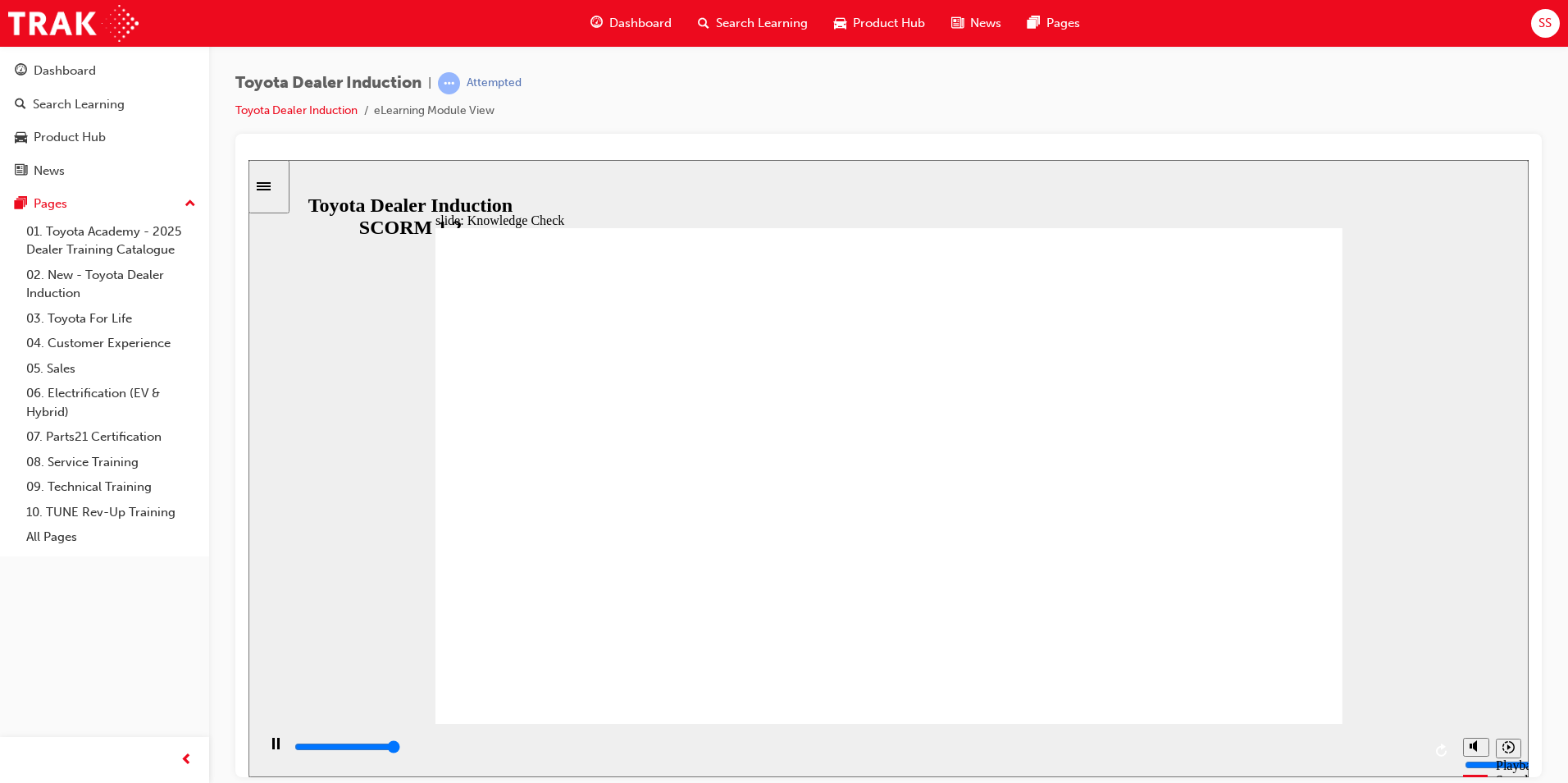
type input "5000"
radio input "true"
click at [1368, 556] on div "slide: Training and Development Opportunities BACK BACK NEXT NEXT Training and …" at bounding box center [888, 467] width 1280 height 617
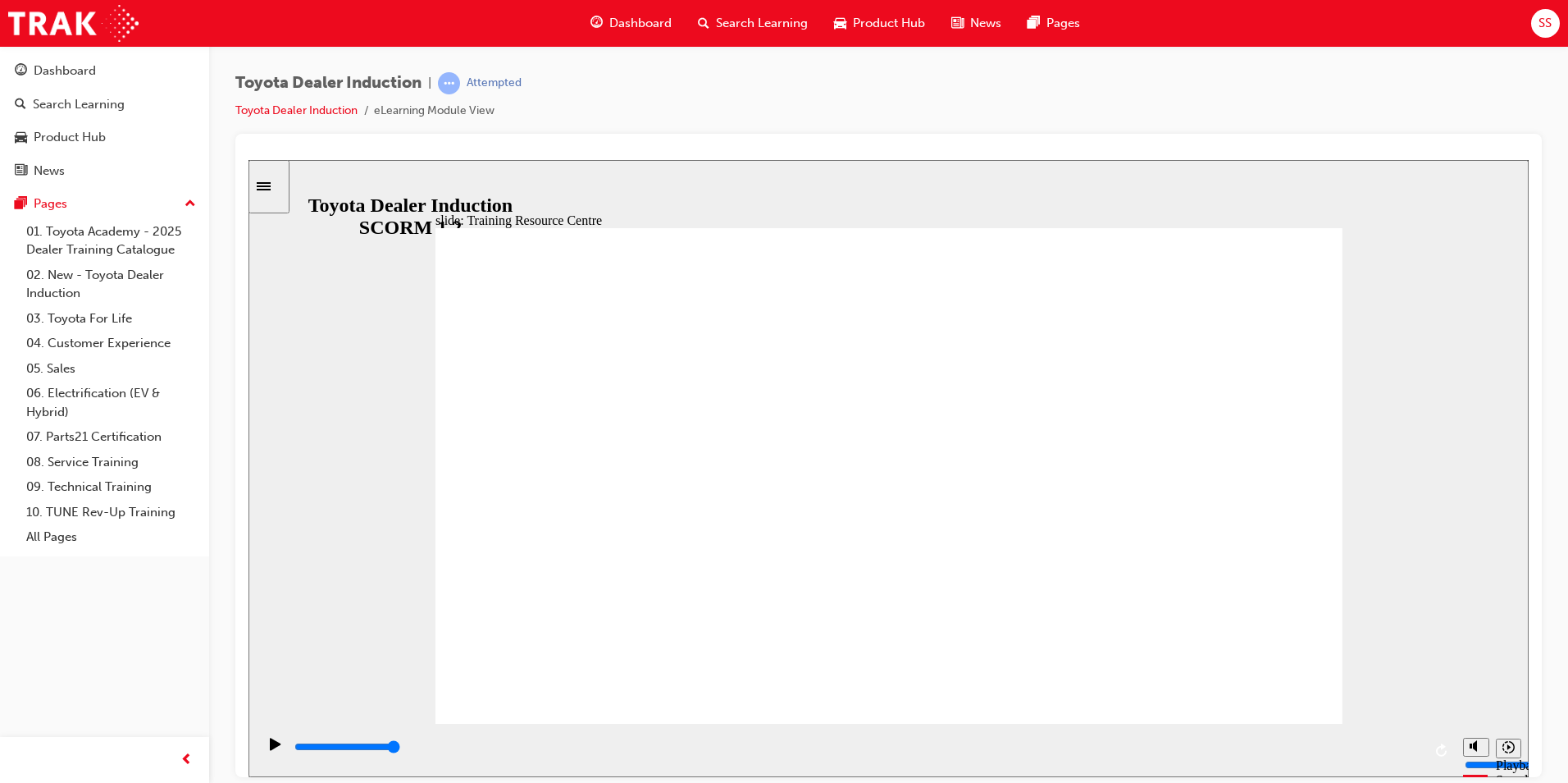
type input "5000"
radio input "true"
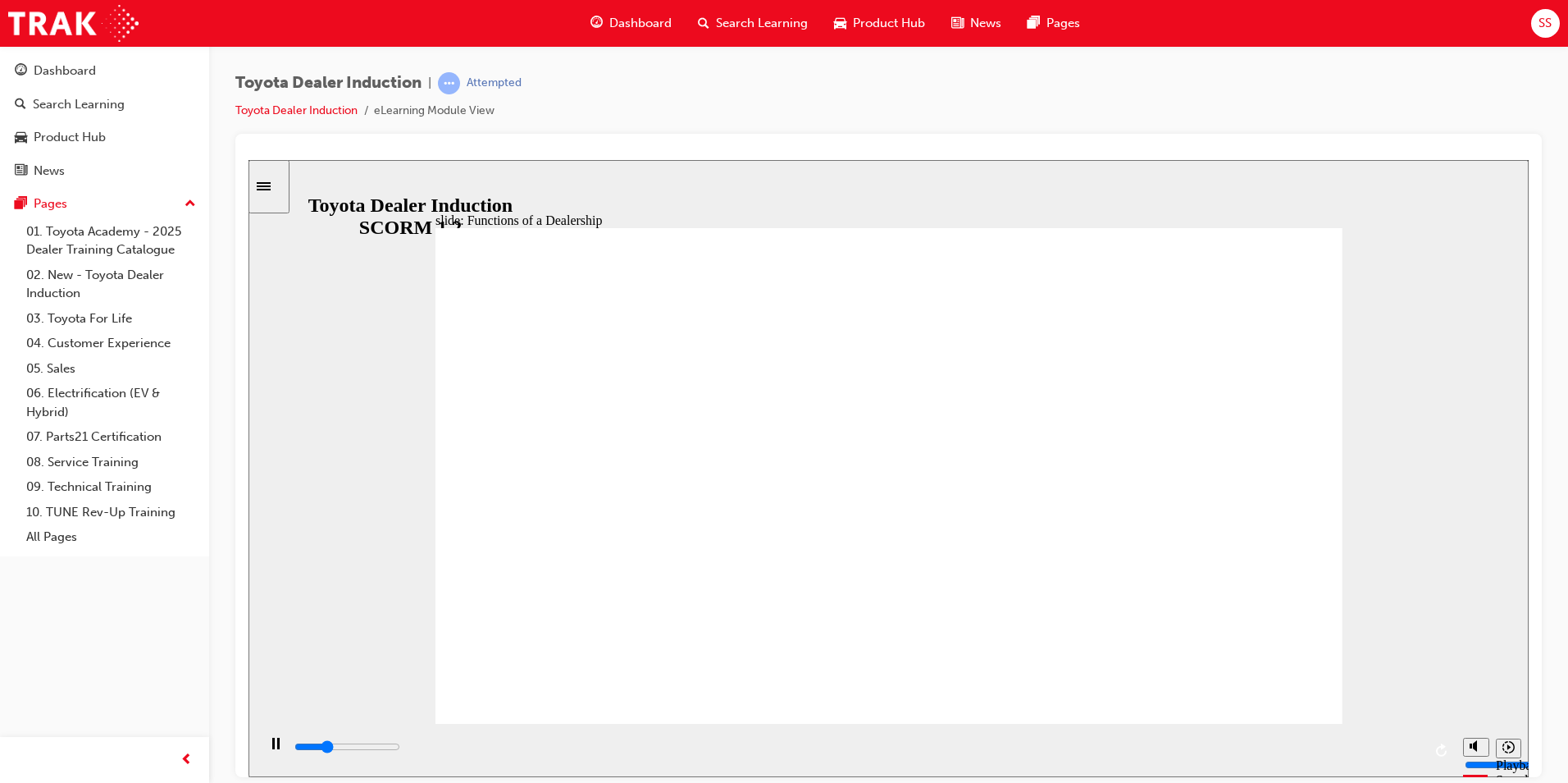
click at [1431, 420] on div "slide: Functions of a Dealership Rectangle 1 Rectangle 2 Functions of a Dealers…" at bounding box center [888, 467] width 1280 height 617
click at [1420, 409] on div "slide: Dealer Departments Group 1 Straight Connector 20 2 Rectangle 12 Dealer P…" at bounding box center [888, 467] width 1280 height 617
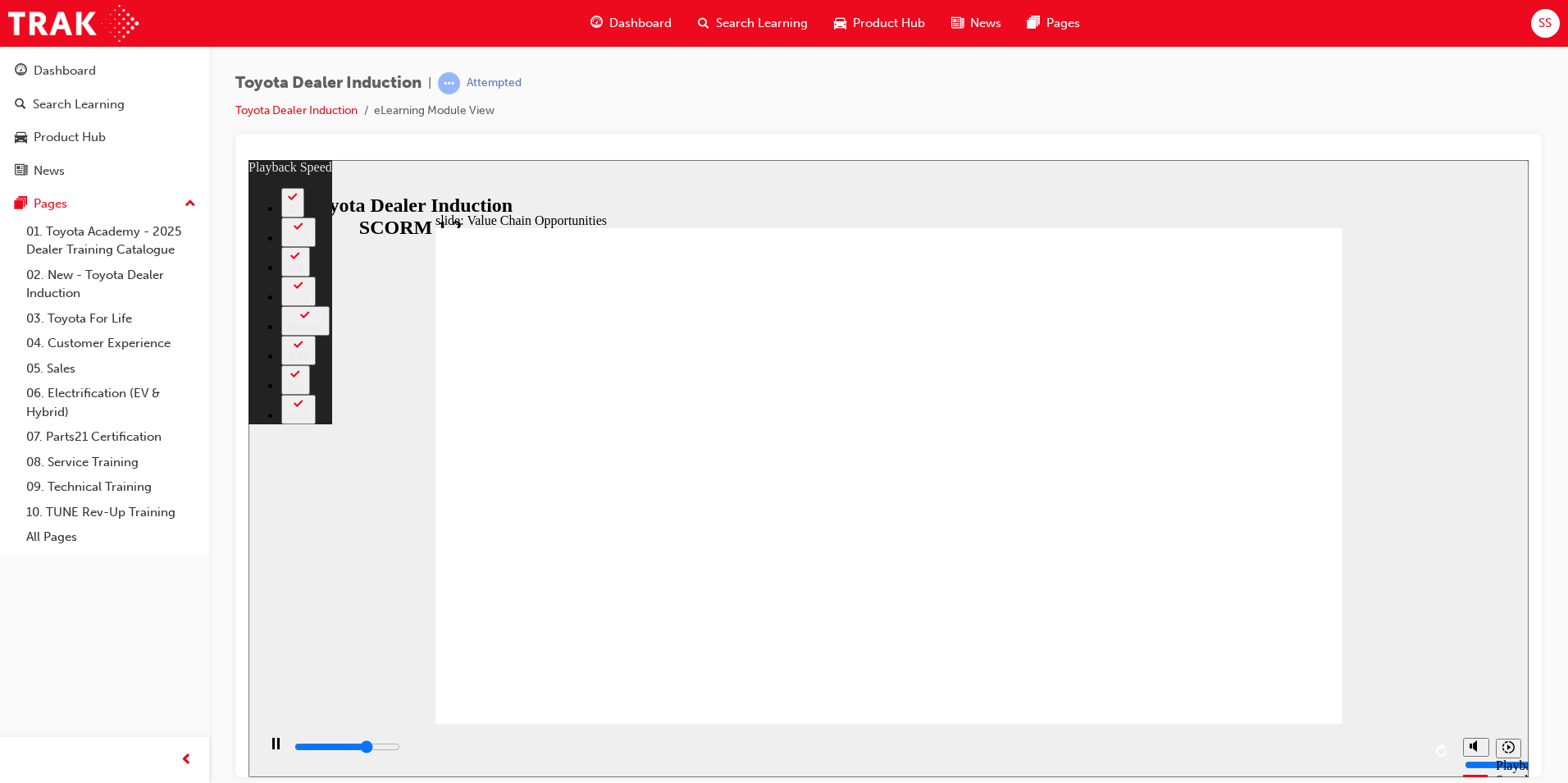
type input "8000"
type input "0"
type input "8200"
type input "0"
type input "8500"
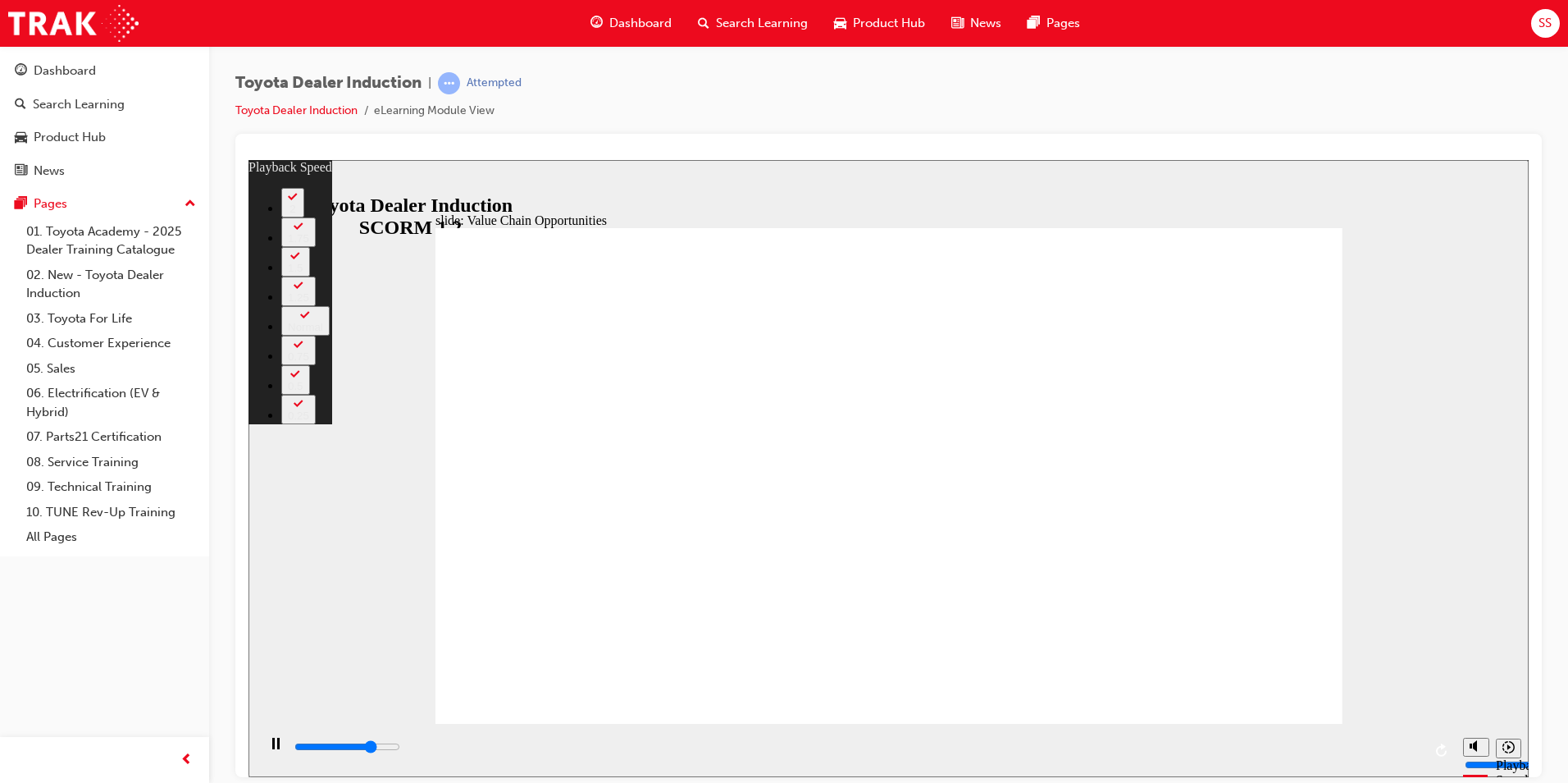
type input "1"
type input "8700"
type input "1"
type input "9000"
type input "1"
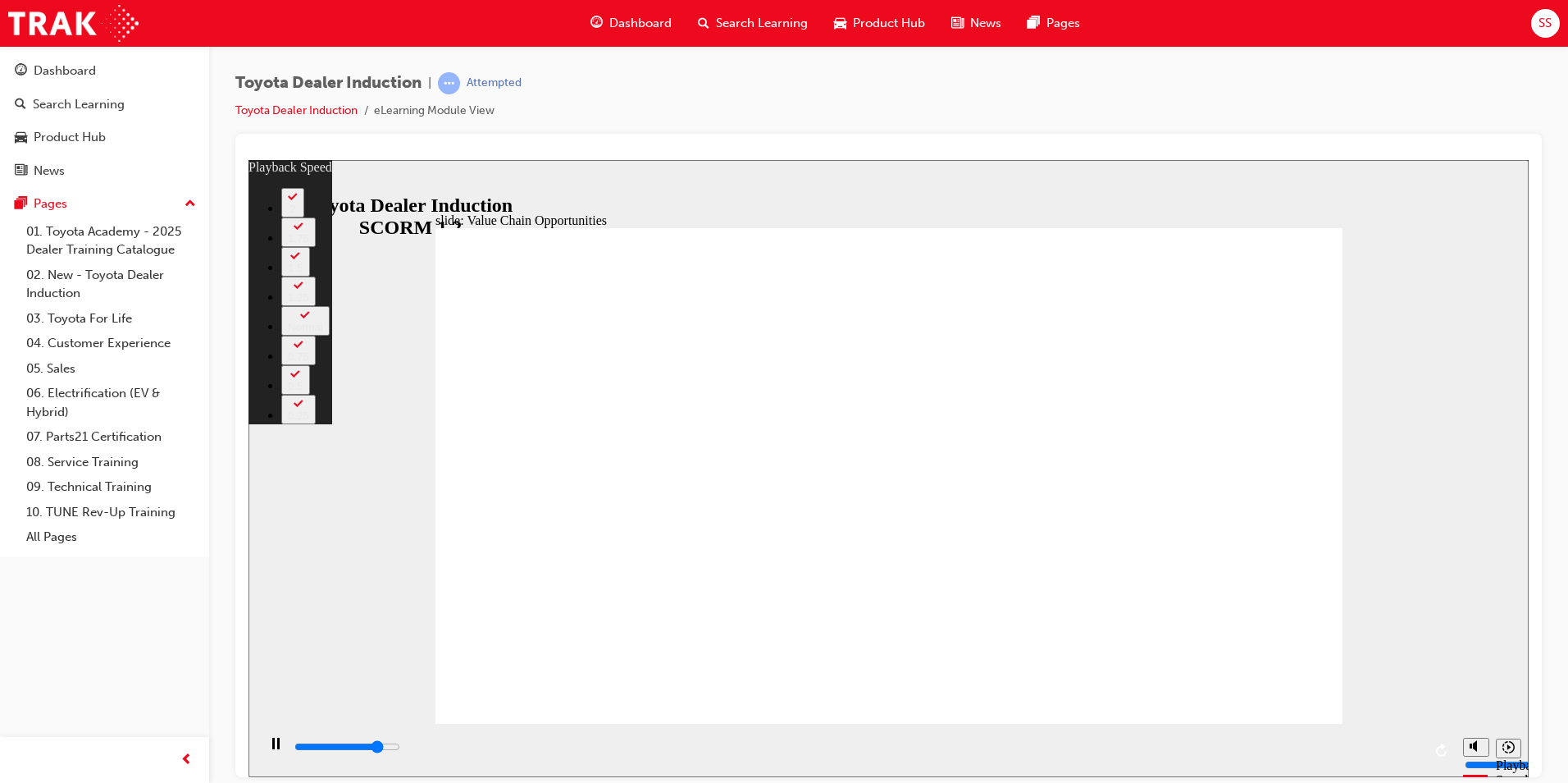
type input "9300"
type input "1"
type input "9500"
type input "2"
type input "9800"
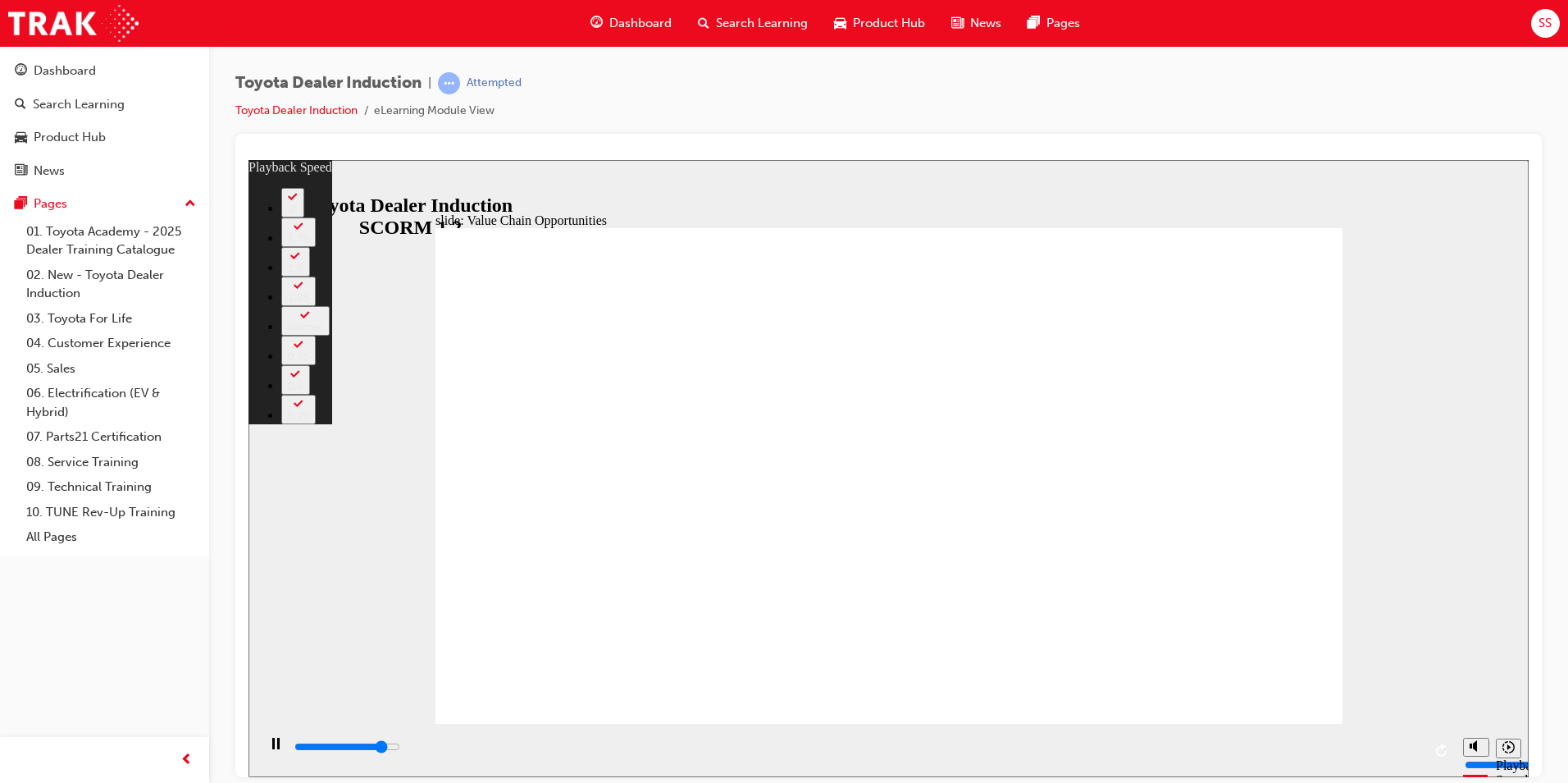
type input "2"
type input "10100"
type input "2"
type input "10300"
type input "2"
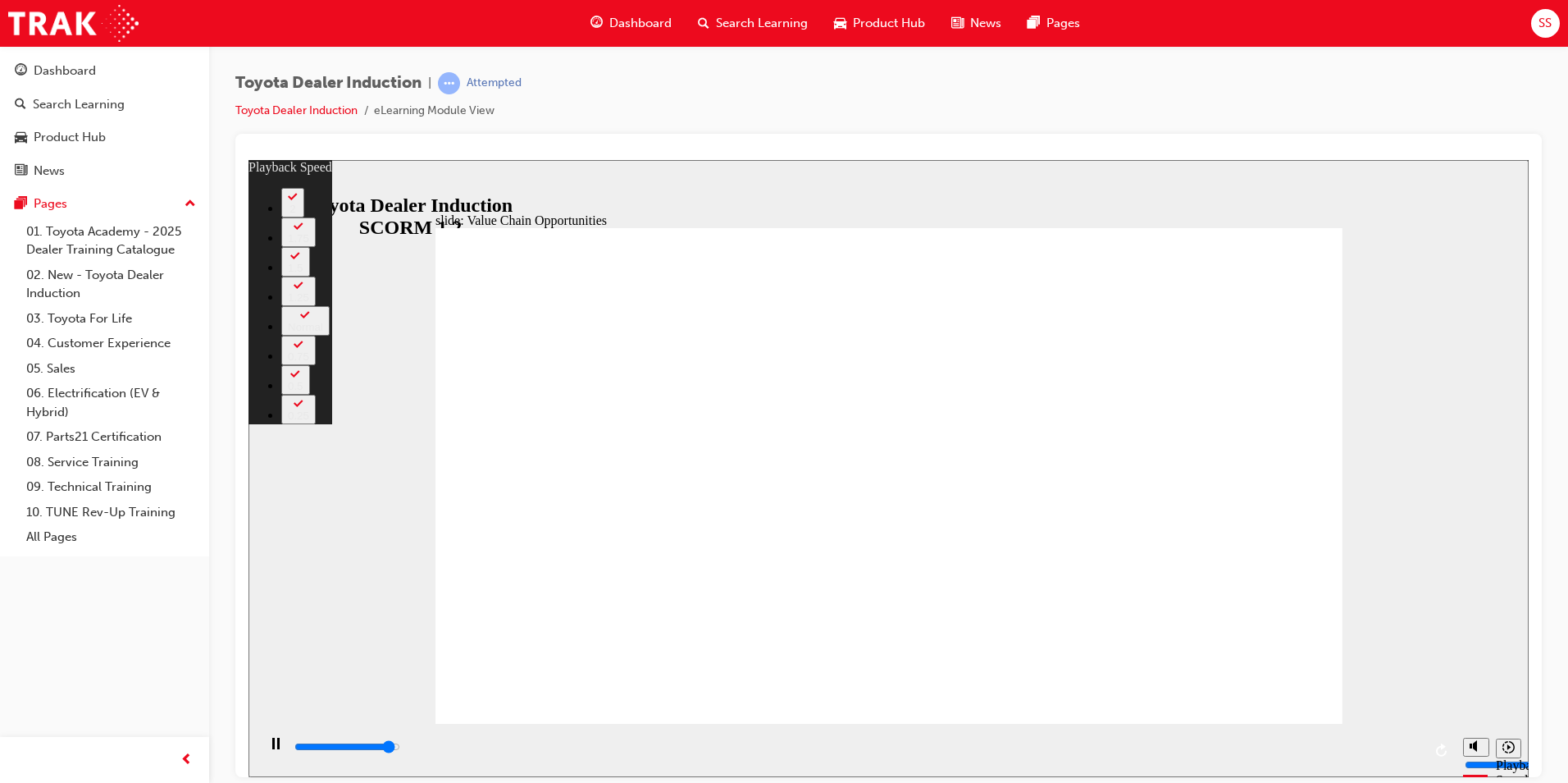
type input "10700"
type input "3"
type input "11000"
type input "3"
type input "11200"
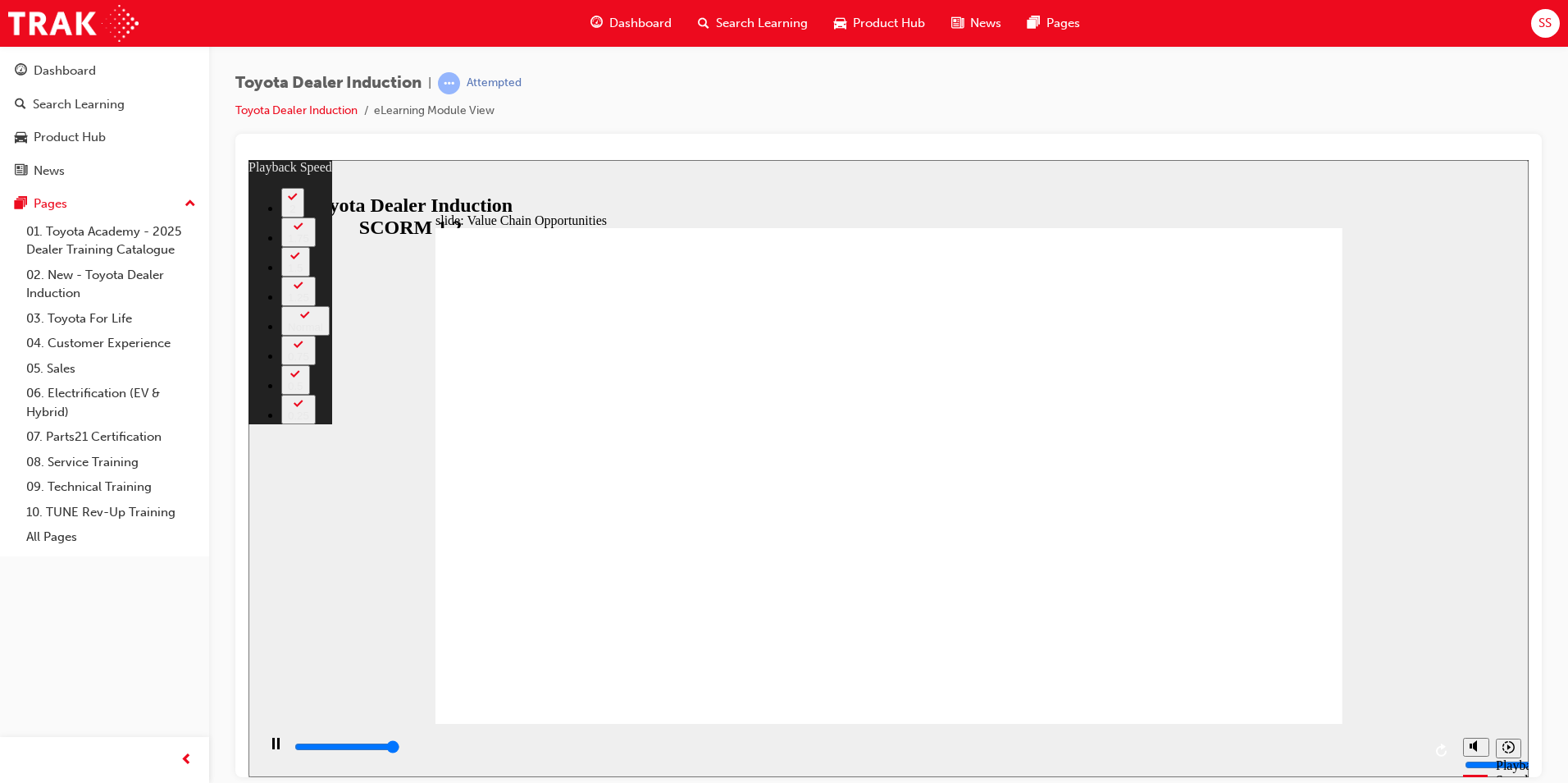
type input "3"
type input "11300"
type input "64"
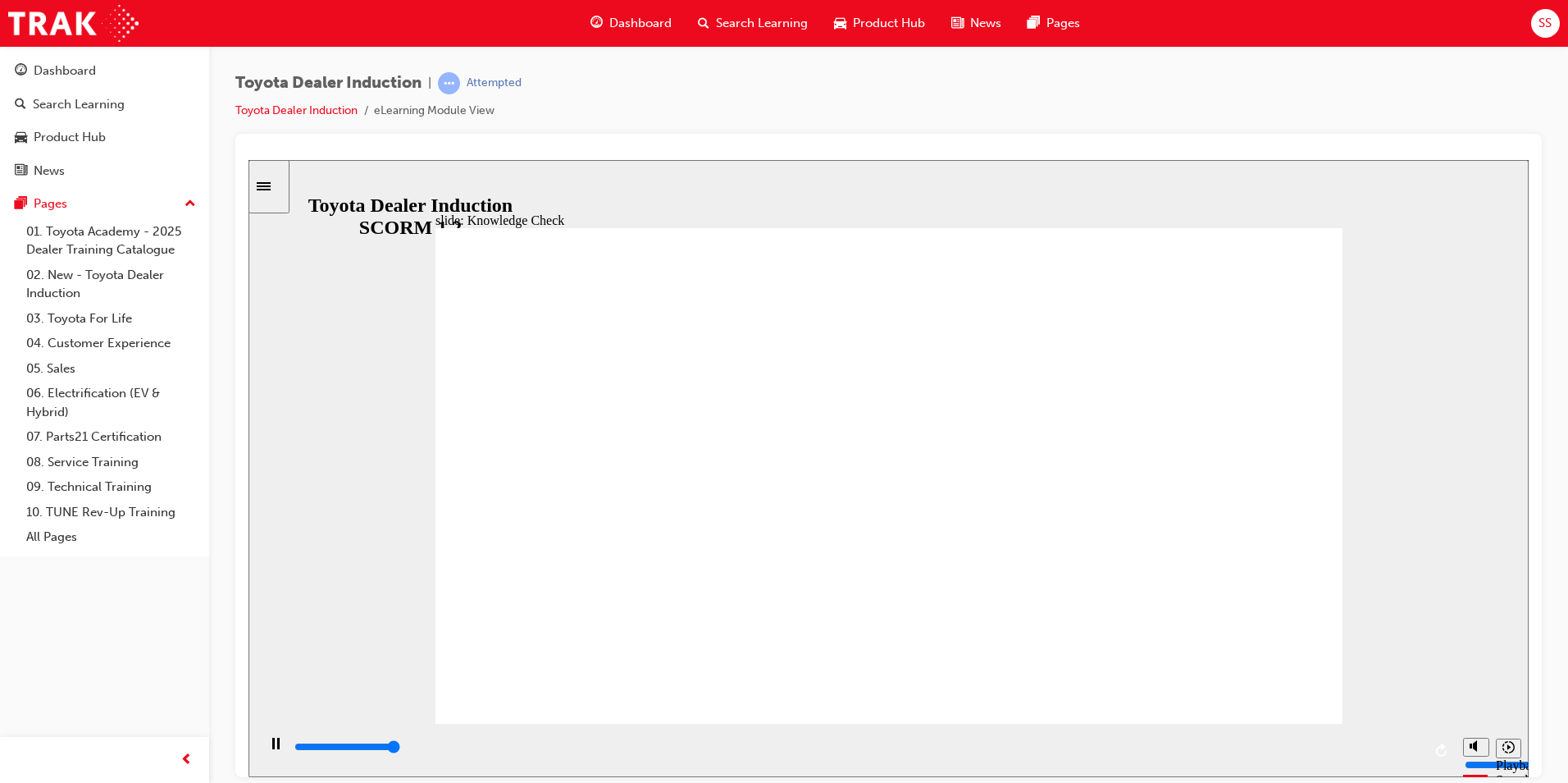
type input "5000"
radio input "true"
type input "5000"
radio input "true"
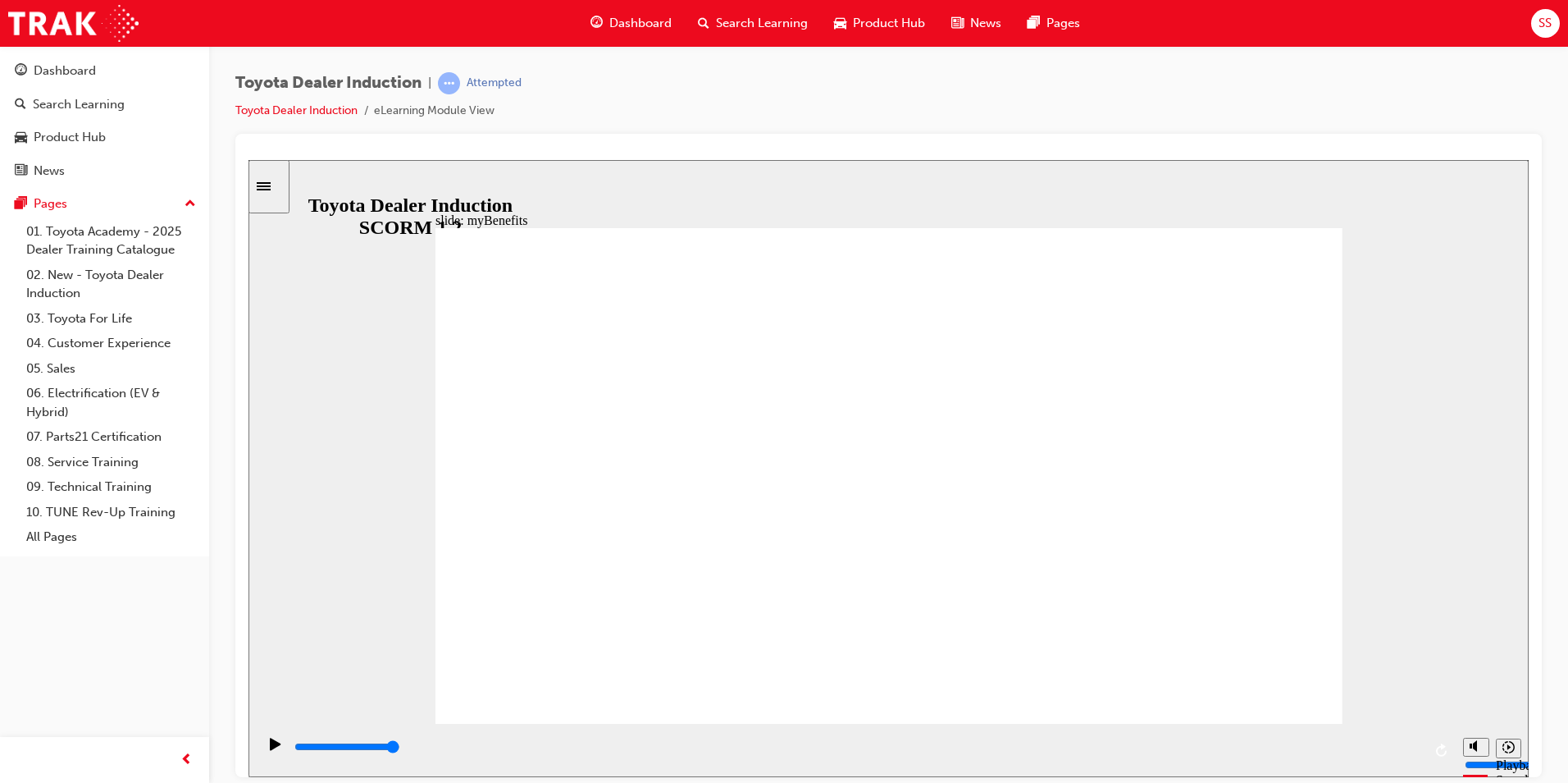
type input "5000"
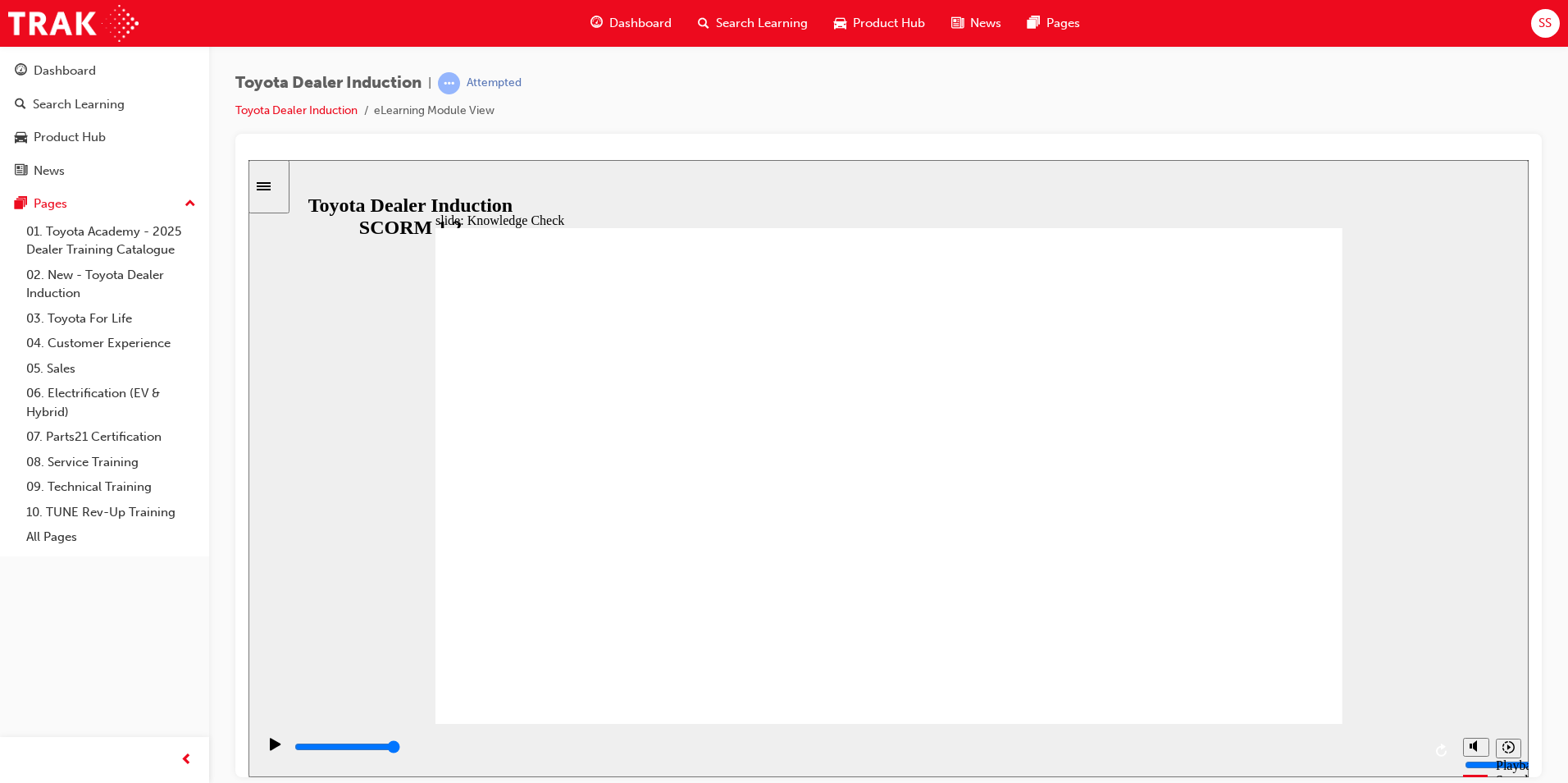
type input "t"
type input "to"
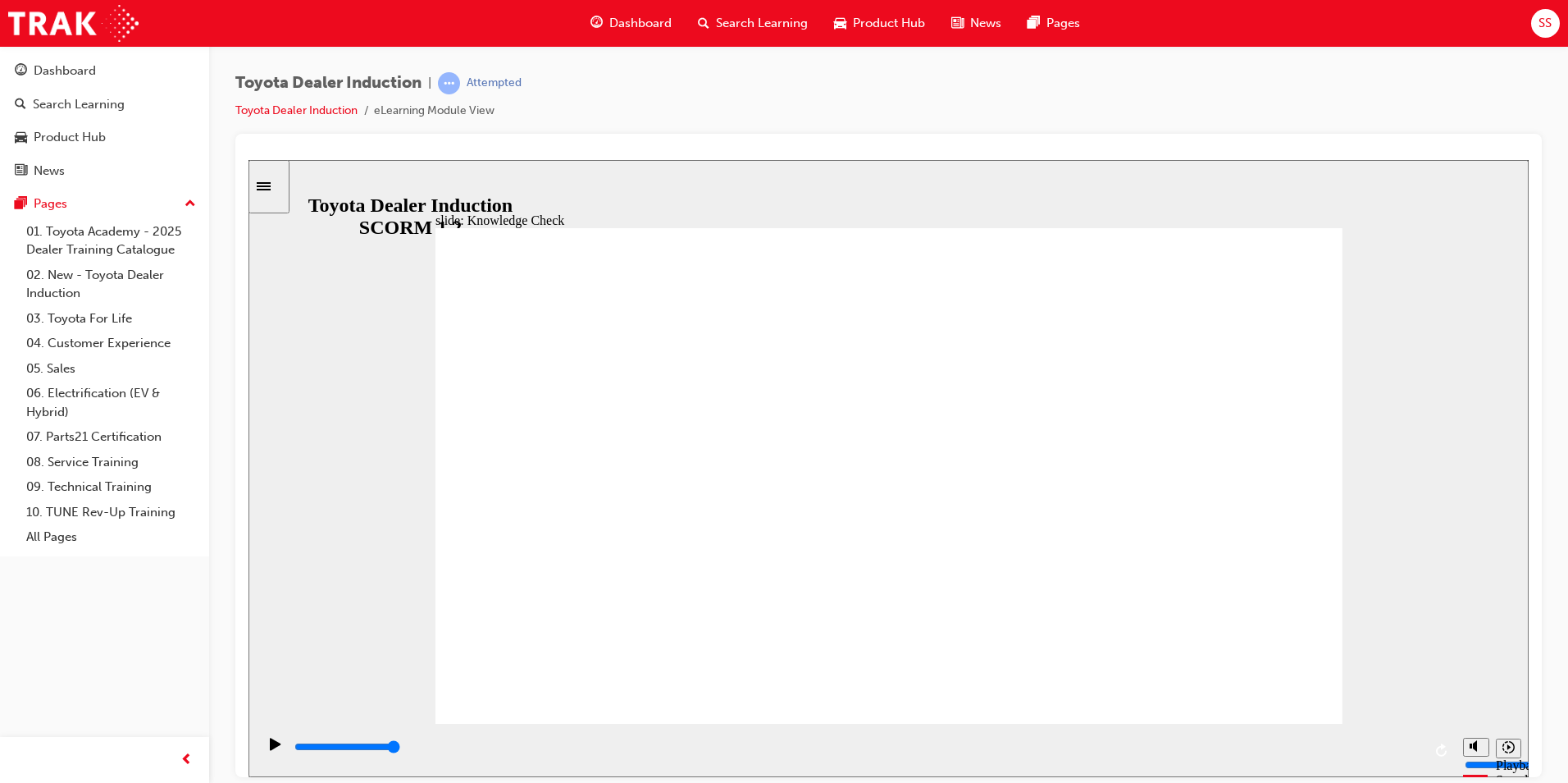
type input "toy"
type input "toyo"
type input "toyot"
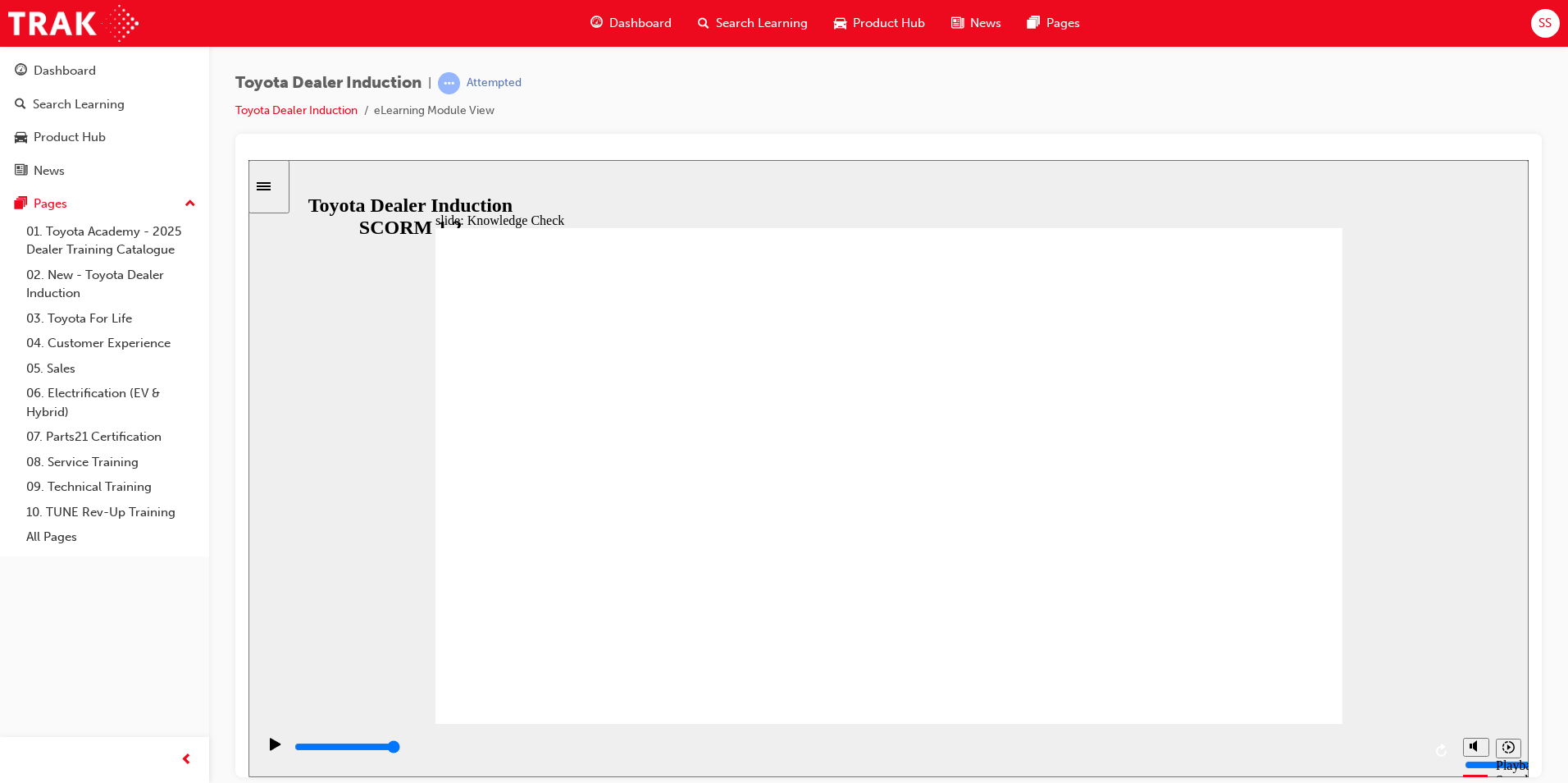
type input "toyot"
type input "toyota"
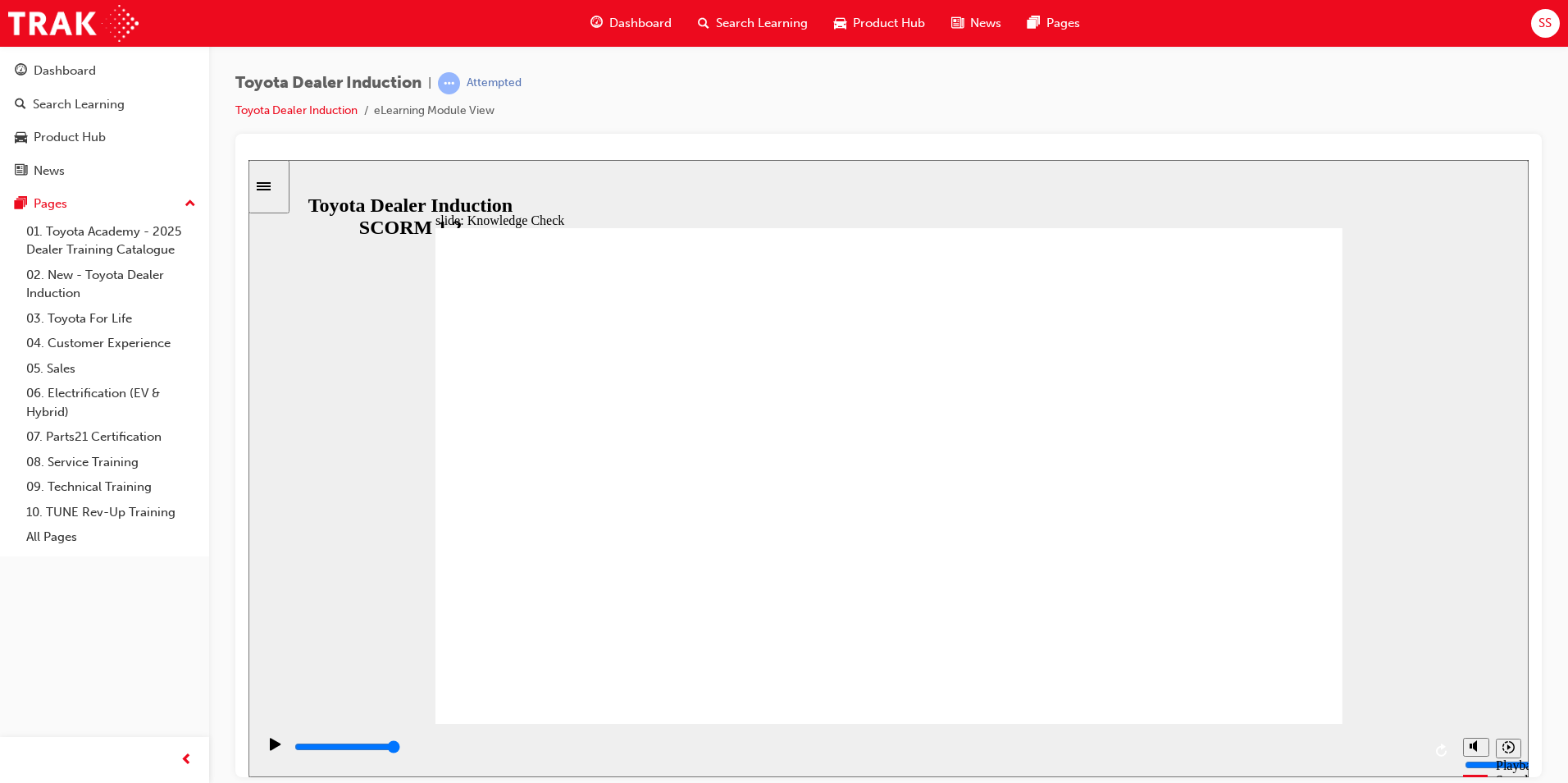
type input "toyota e"
type input "toyota en"
type input "toyota ena"
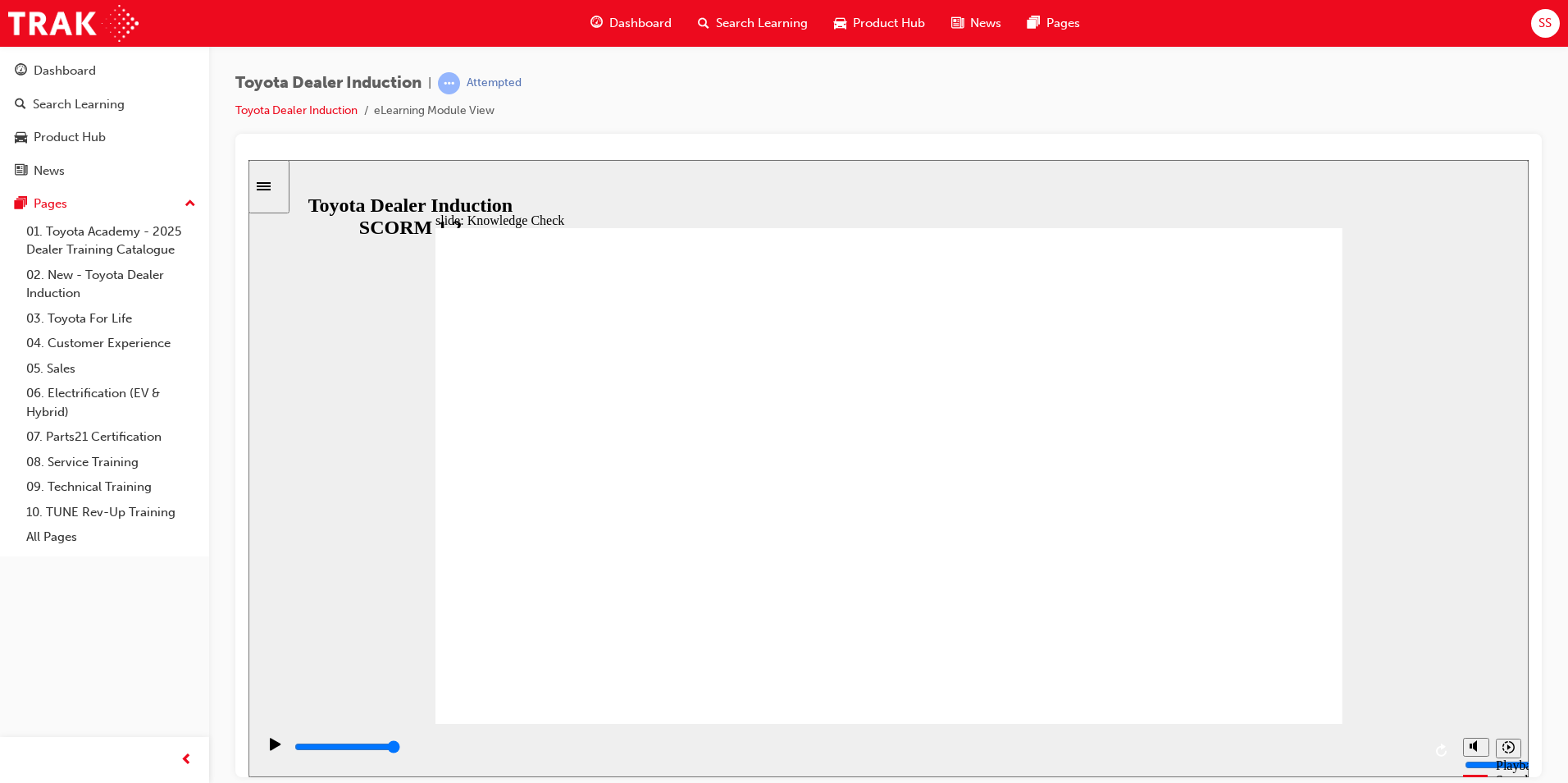
type input "toyota ena"
type input "toyota enag"
type input "toyota enage"
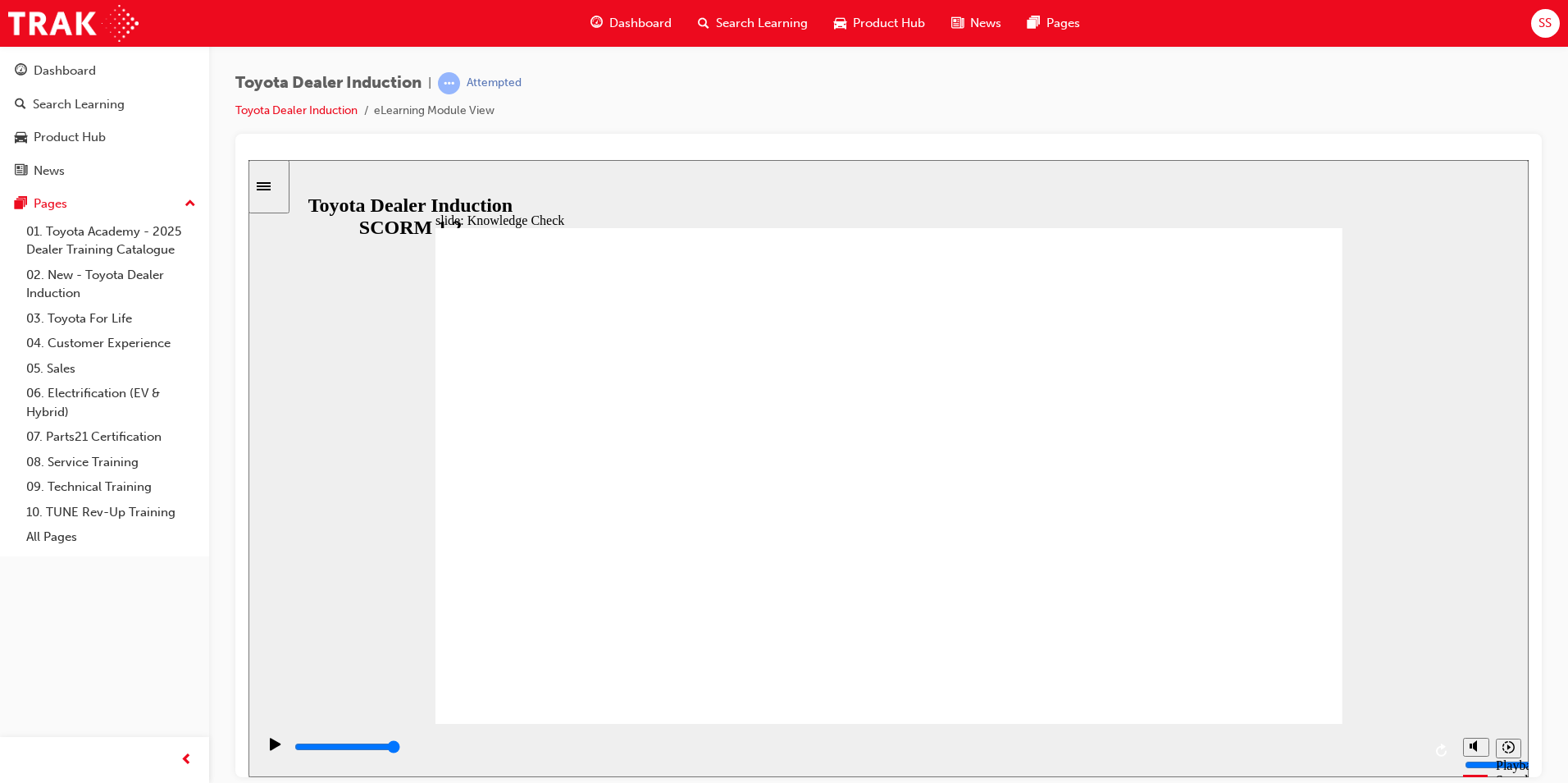
type input "toyota engage"
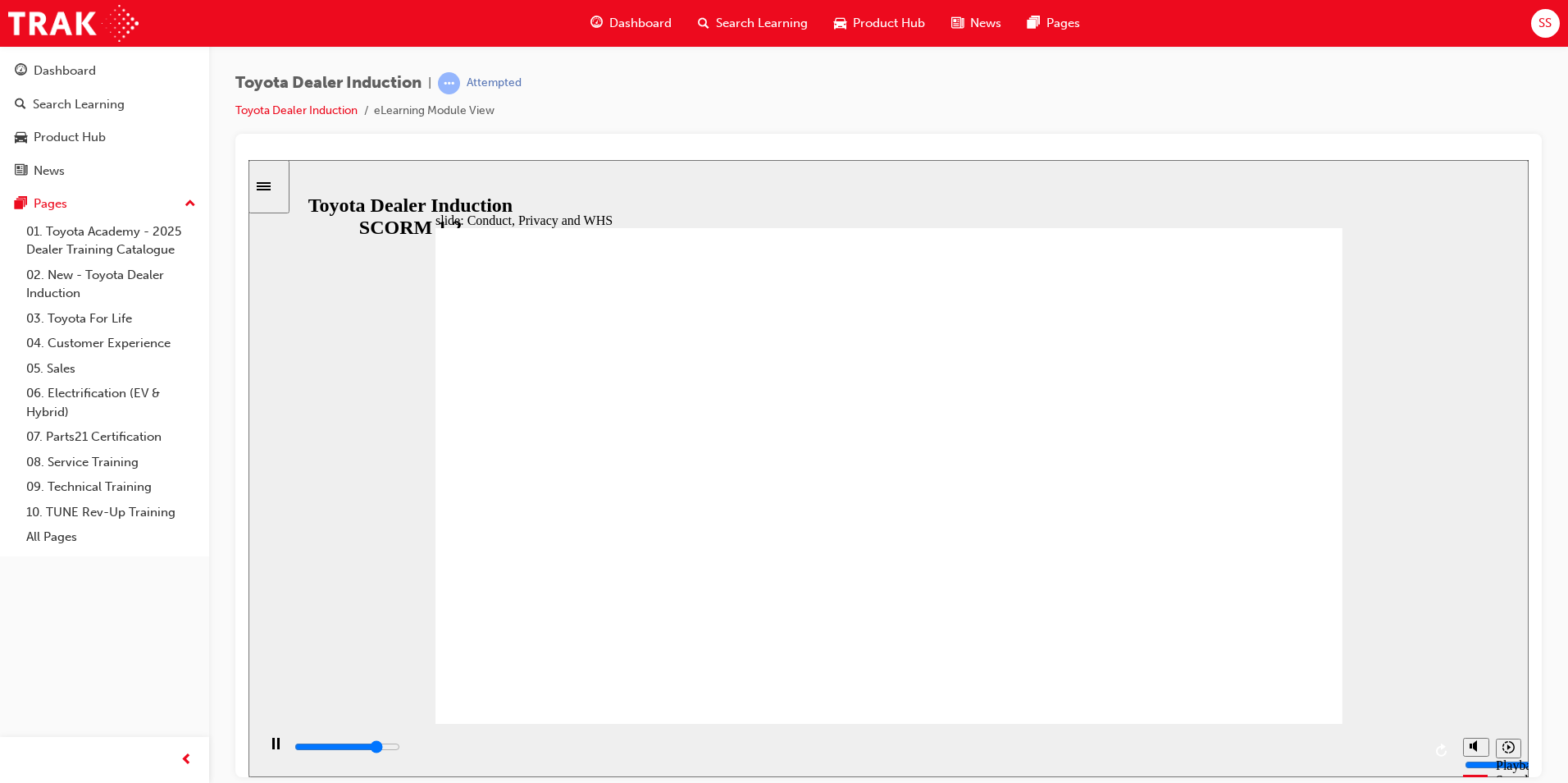
click at [277, 748] on rect "Pause (Ctrl+Alt+P)" at bounding box center [278, 743] width 3 height 12
click at [270, 744] on icon "Play (Ctrl+Alt+P)" at bounding box center [275, 743] width 12 height 13
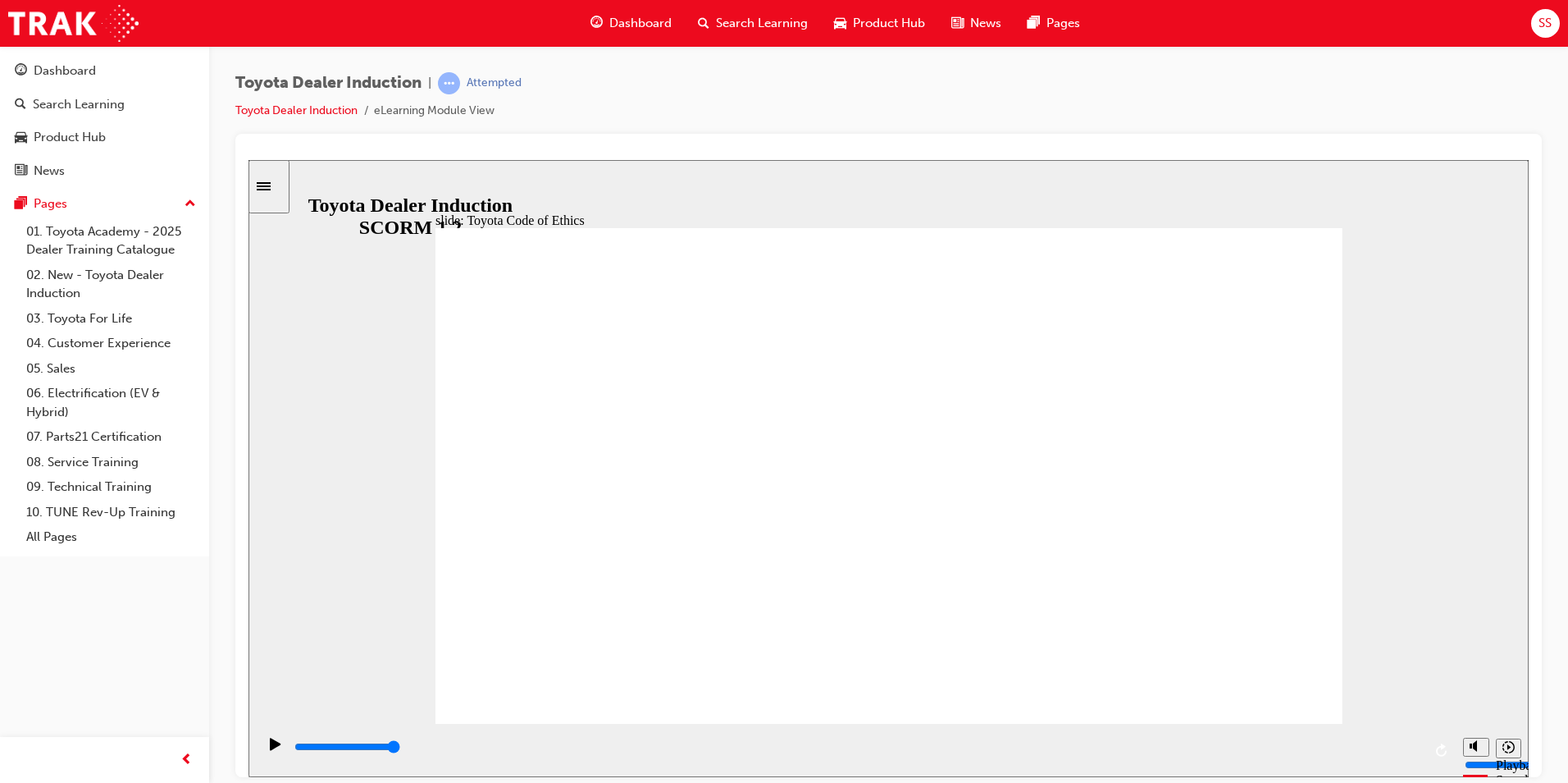
type input "7000"
checkbox input "true"
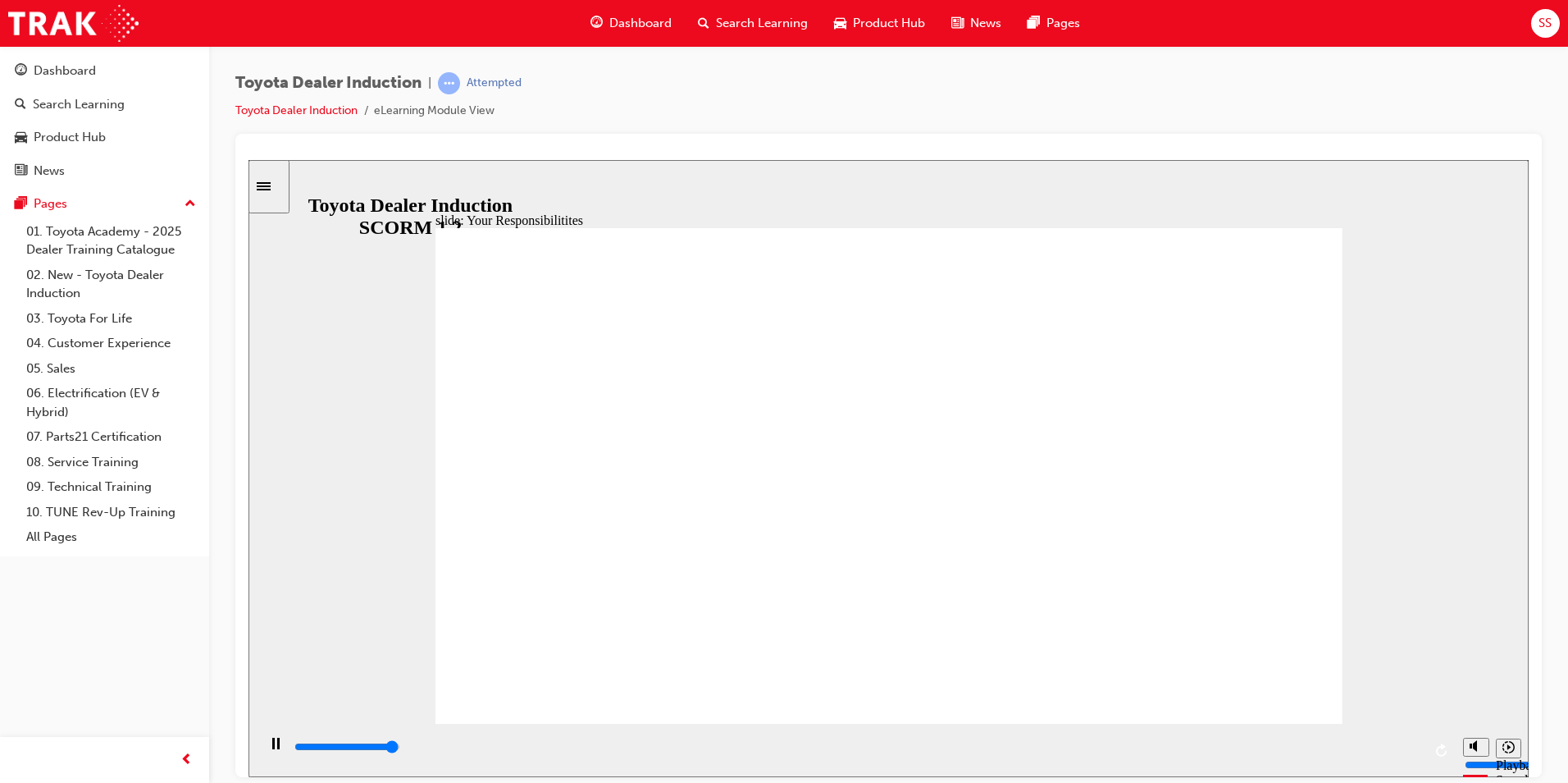
type input "8300"
checkbox input "true"
type input "8400"
checkbox input "true"
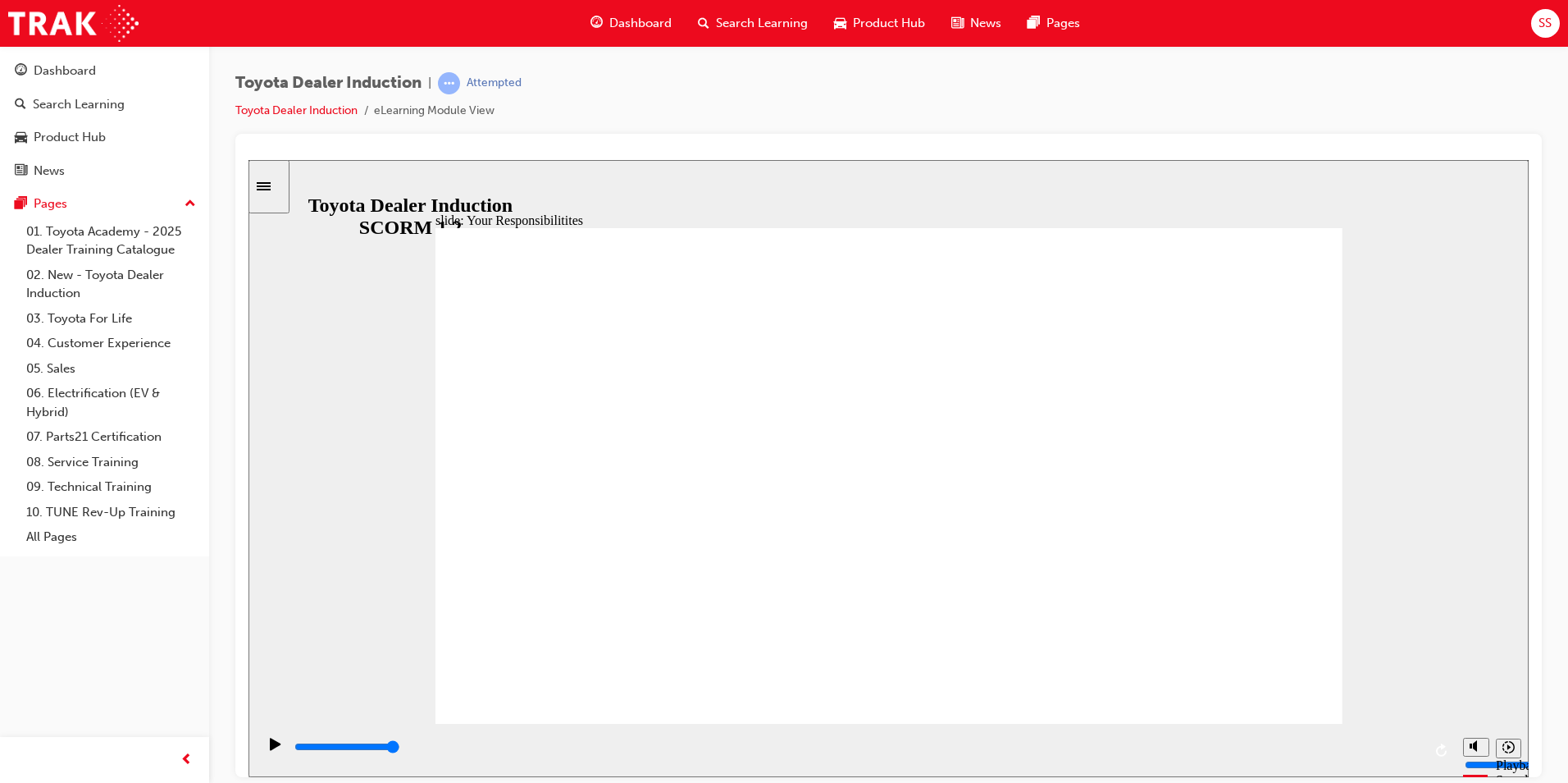
drag, startPoint x: 515, startPoint y: 475, endPoint x: 535, endPoint y: 514, distance: 43.8
checkbox input "true"
drag, startPoint x: 523, startPoint y: 578, endPoint x: 513, endPoint y: 592, distance: 17.2
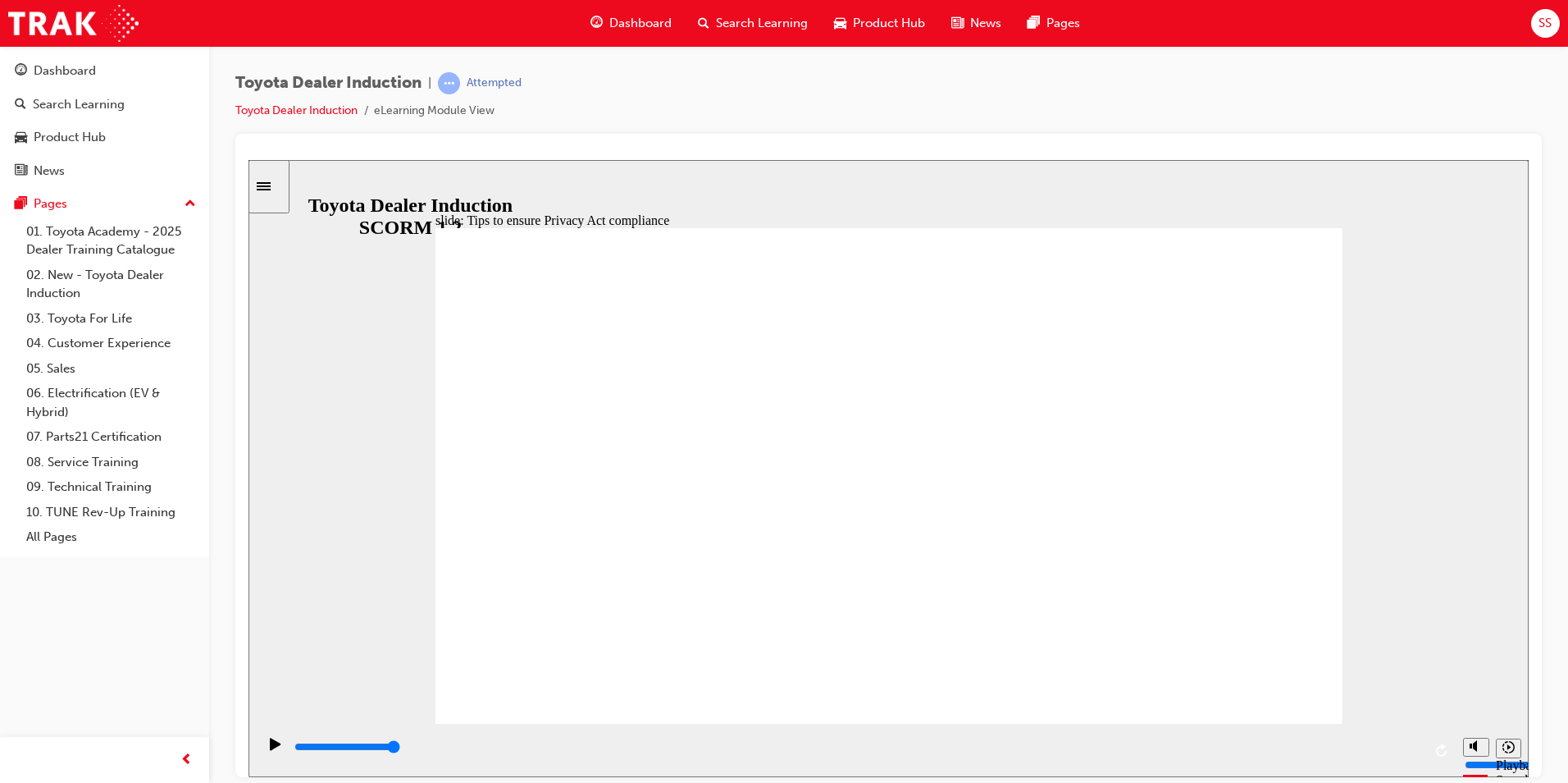
type input "900"
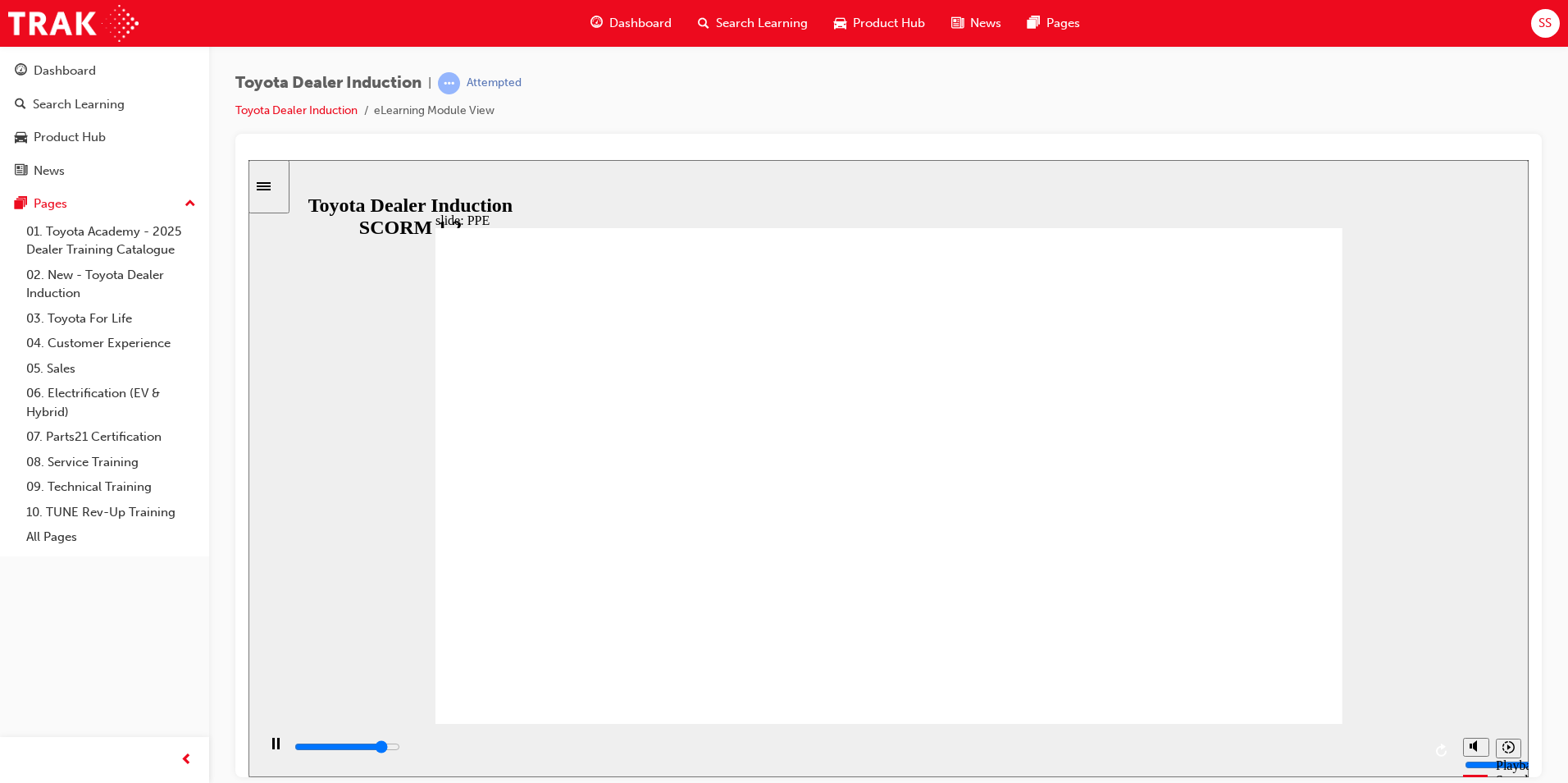
type input "11700"
